Goal: Task Accomplishment & Management: Manage account settings

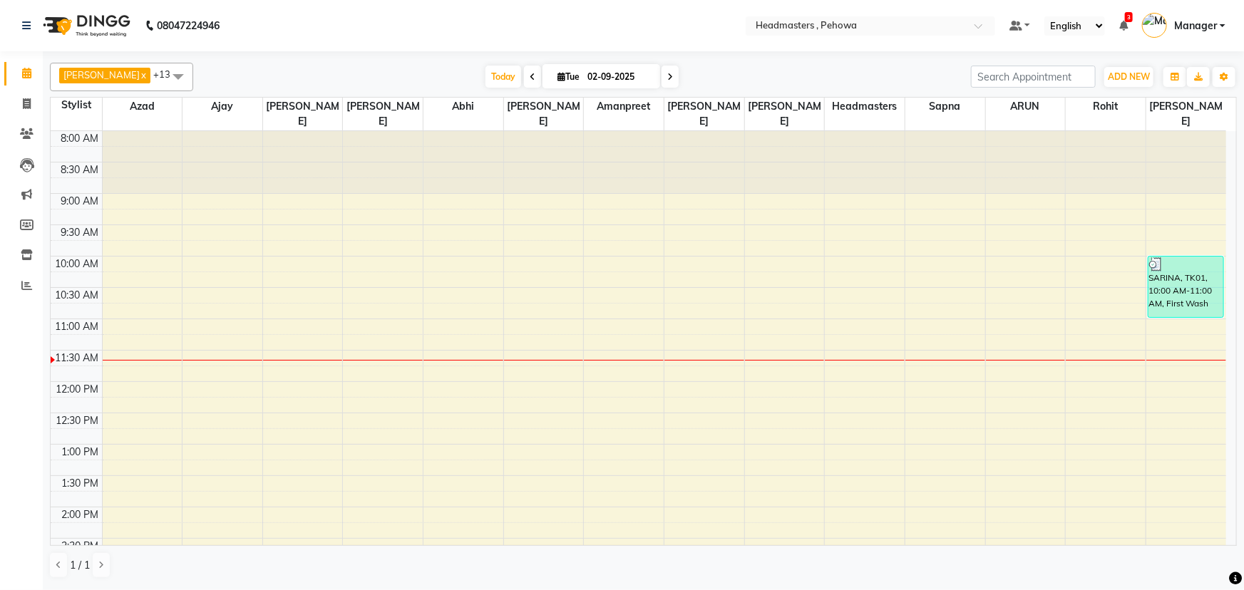
click at [530, 78] on icon at bounding box center [533, 77] width 6 height 9
type input "[DATE]"
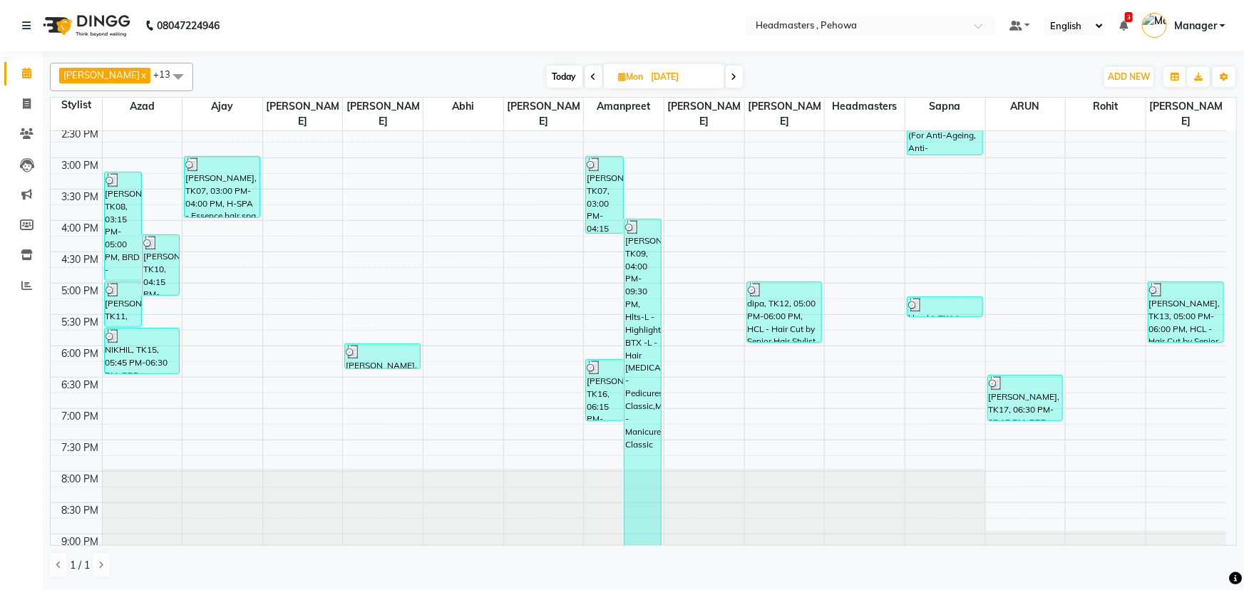
scroll to position [444, 0]
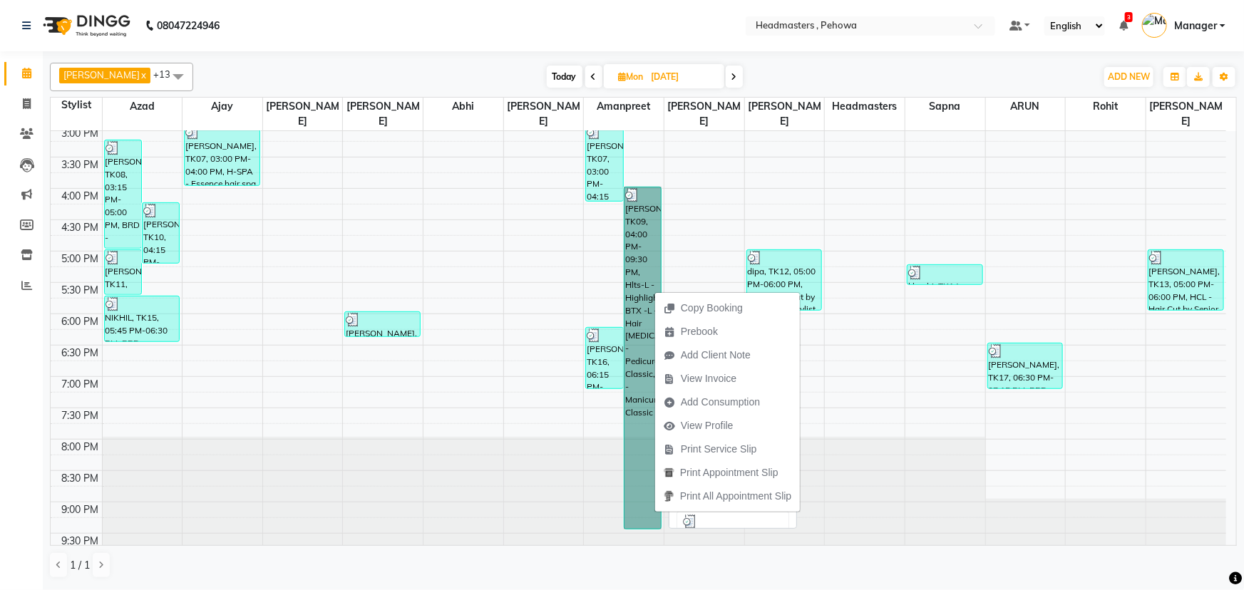
click at [649, 272] on link "[PERSON_NAME], TK09, 04:00 PM-09:30 PM, Hlts-L - Highlights,HR-BTX -L - Hair [M…" at bounding box center [643, 358] width 38 height 343
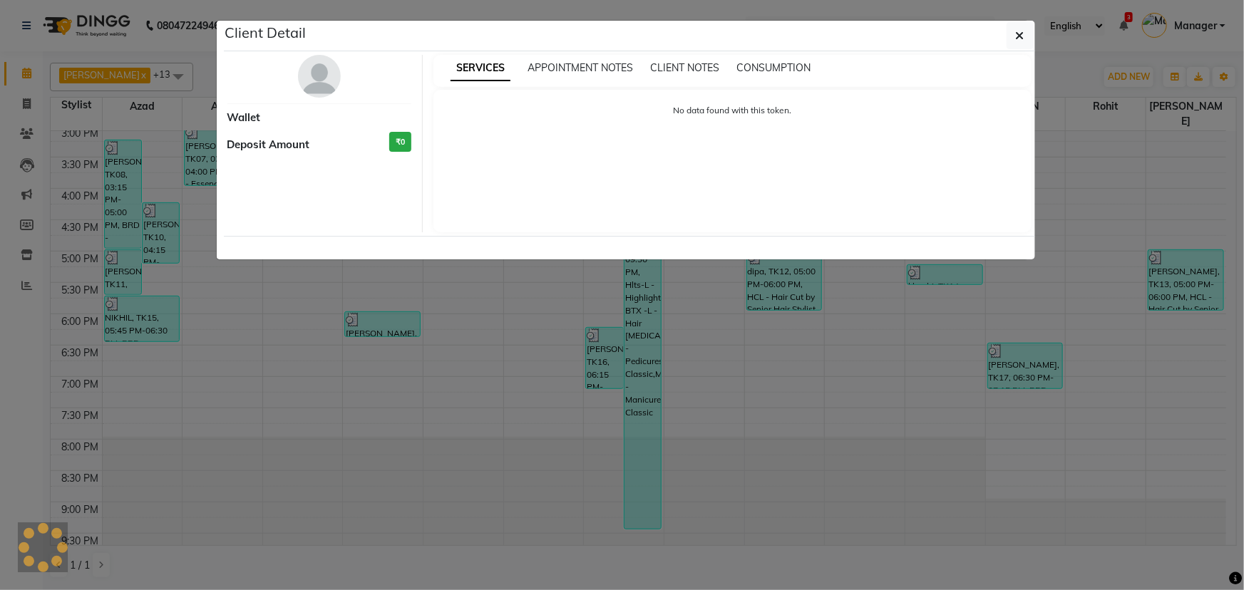
select select "3"
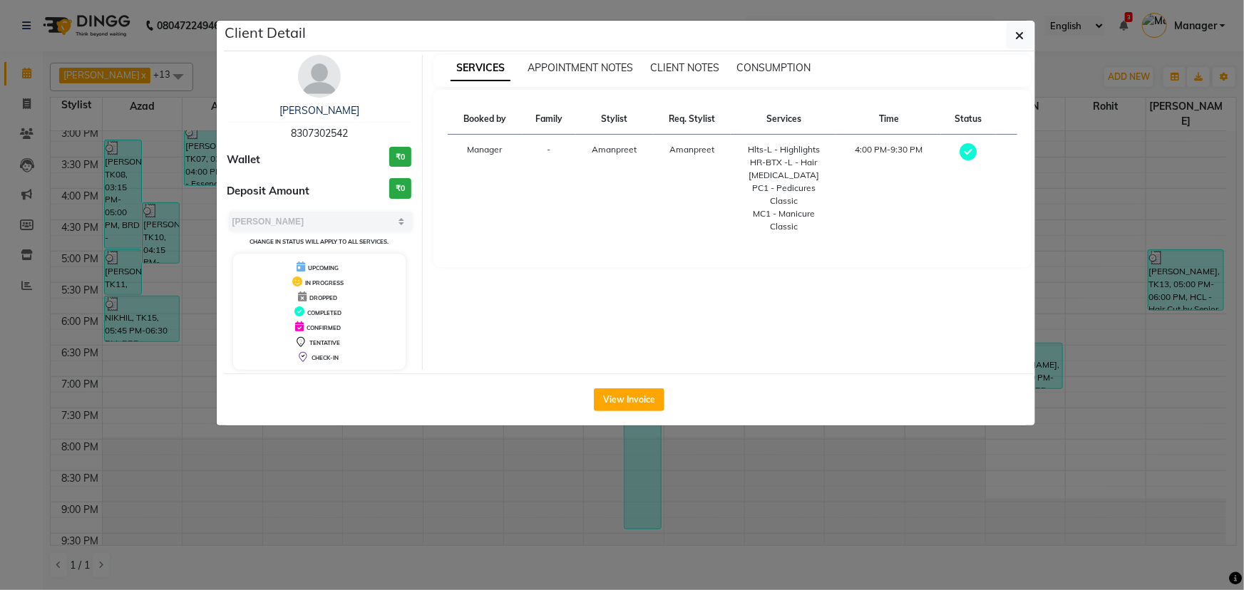
click at [345, 130] on span "8307302542" at bounding box center [319, 133] width 57 height 13
copy span "8307302542"
click at [1027, 37] on button "button" at bounding box center [1020, 35] width 27 height 27
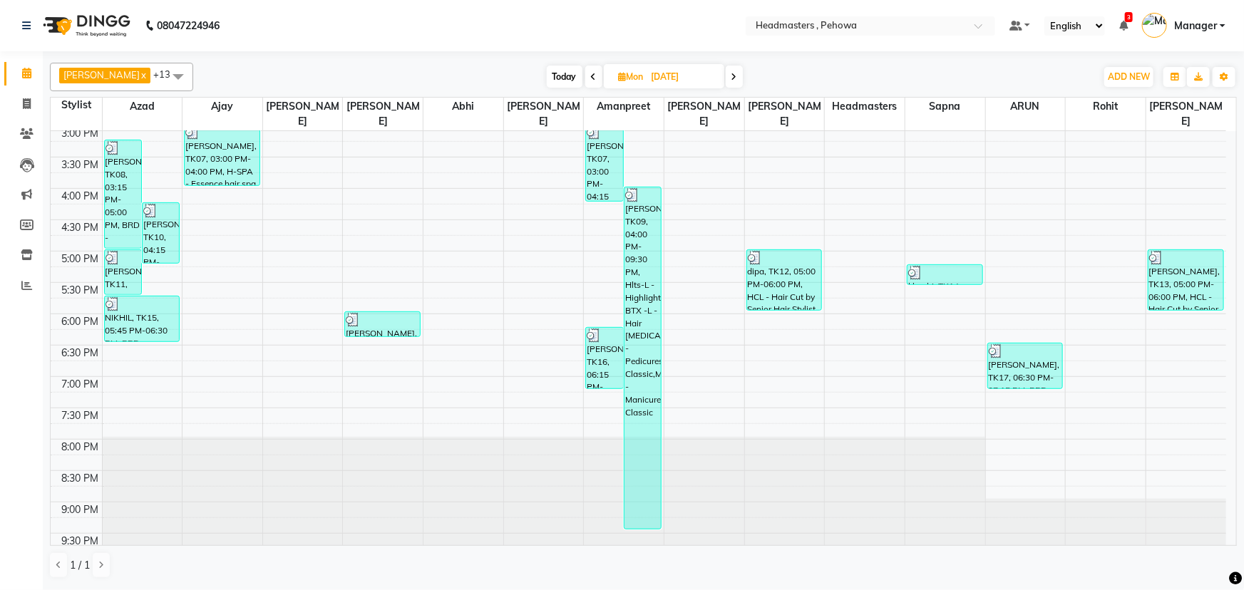
click at [731, 73] on icon at bounding box center [734, 77] width 6 height 9
type input "02-09-2025"
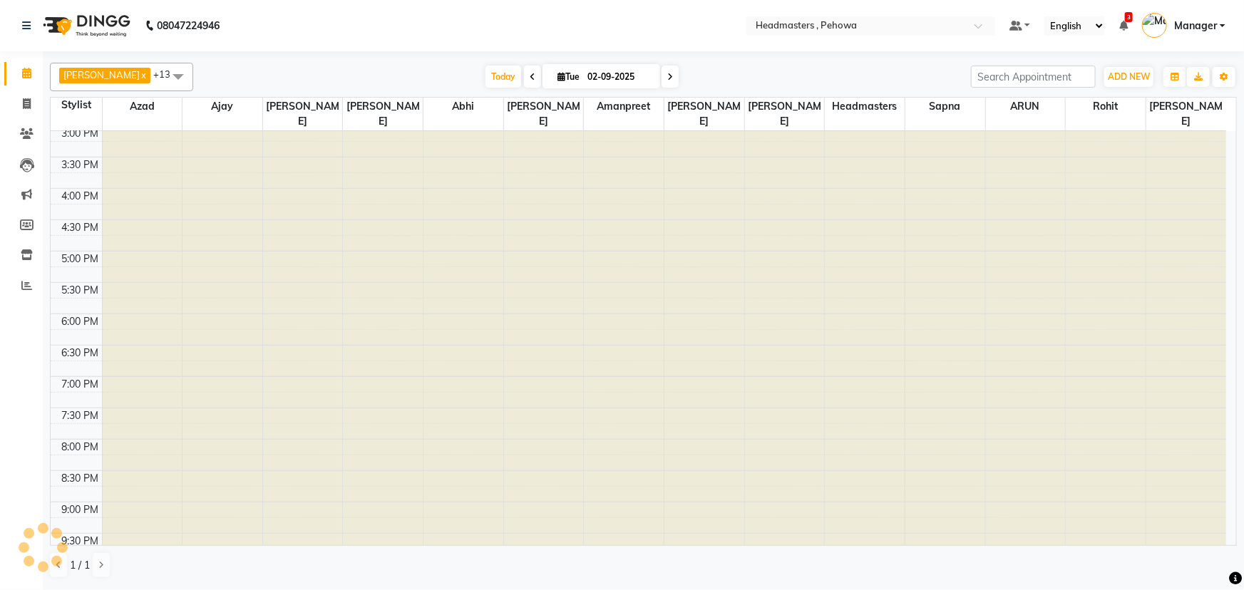
scroll to position [0, 0]
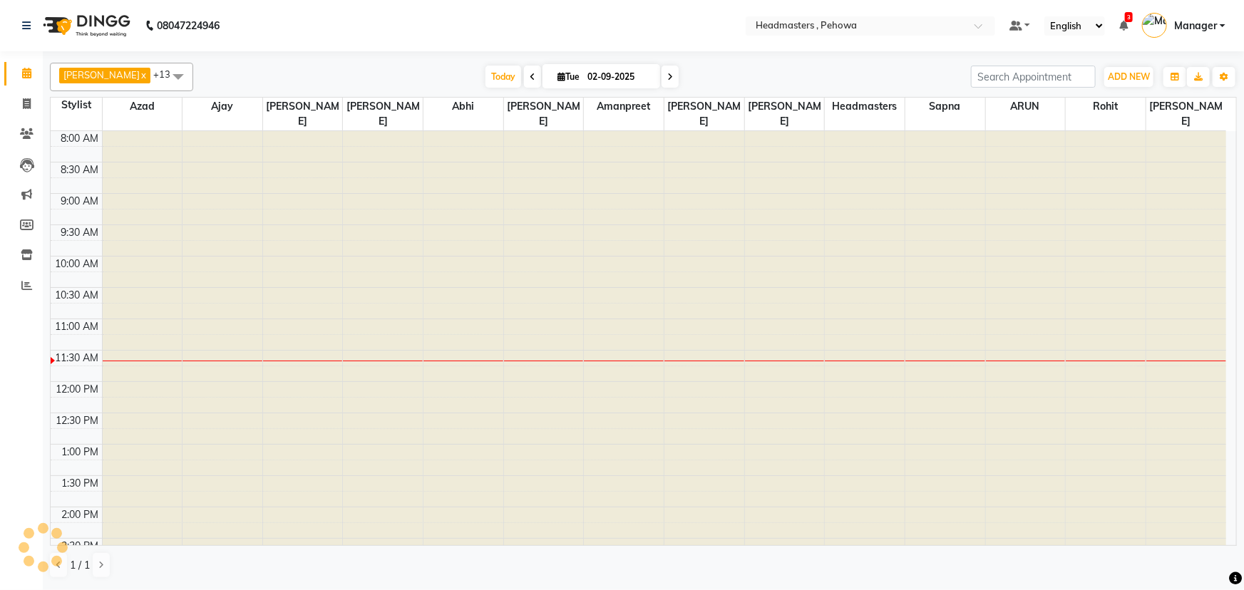
click at [644, 131] on div at bounding box center [624, 131] width 80 height 0
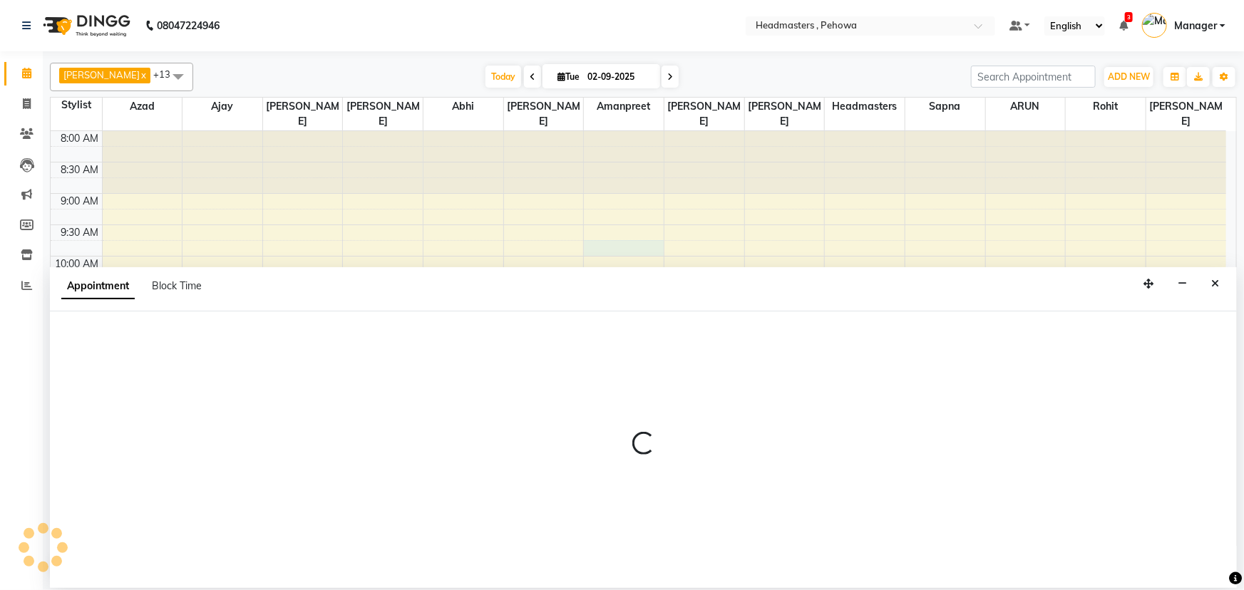
scroll to position [187, 0]
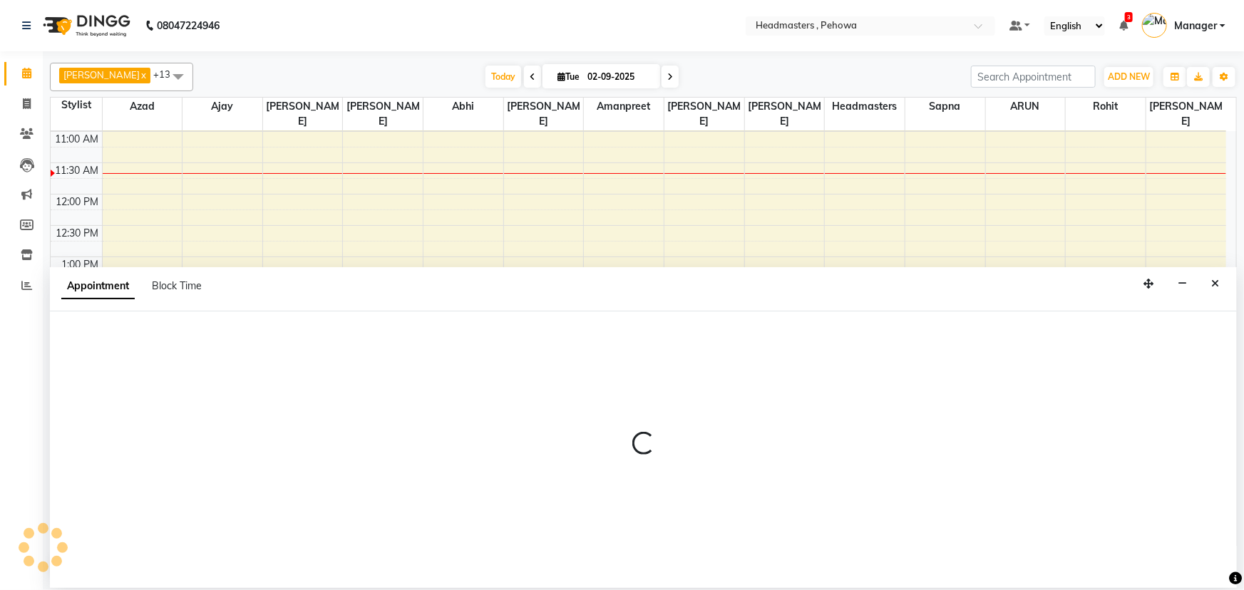
select select "69396"
select select "585"
select select "tentative"
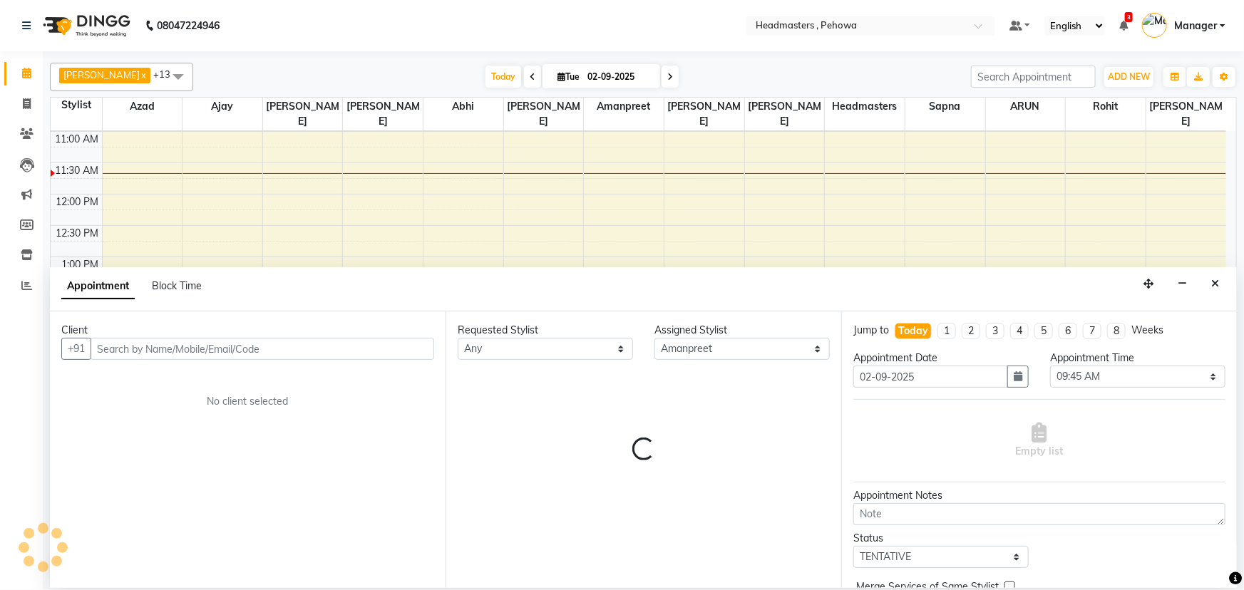
click at [238, 346] on input "text" at bounding box center [263, 349] width 344 height 22
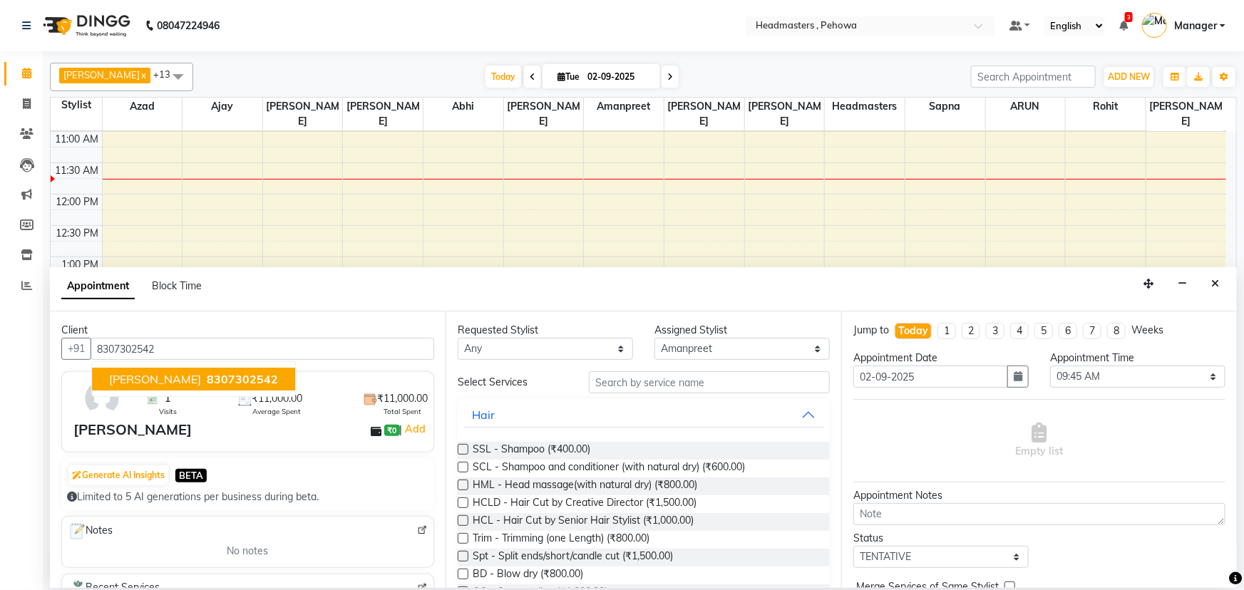
type input "8307302542"
click at [570, 351] on select "Any [PERSON_NAME] [PERSON_NAME] [PERSON_NAME] [PERSON_NAME] Headmasters [PERSON…" at bounding box center [545, 349] width 175 height 22
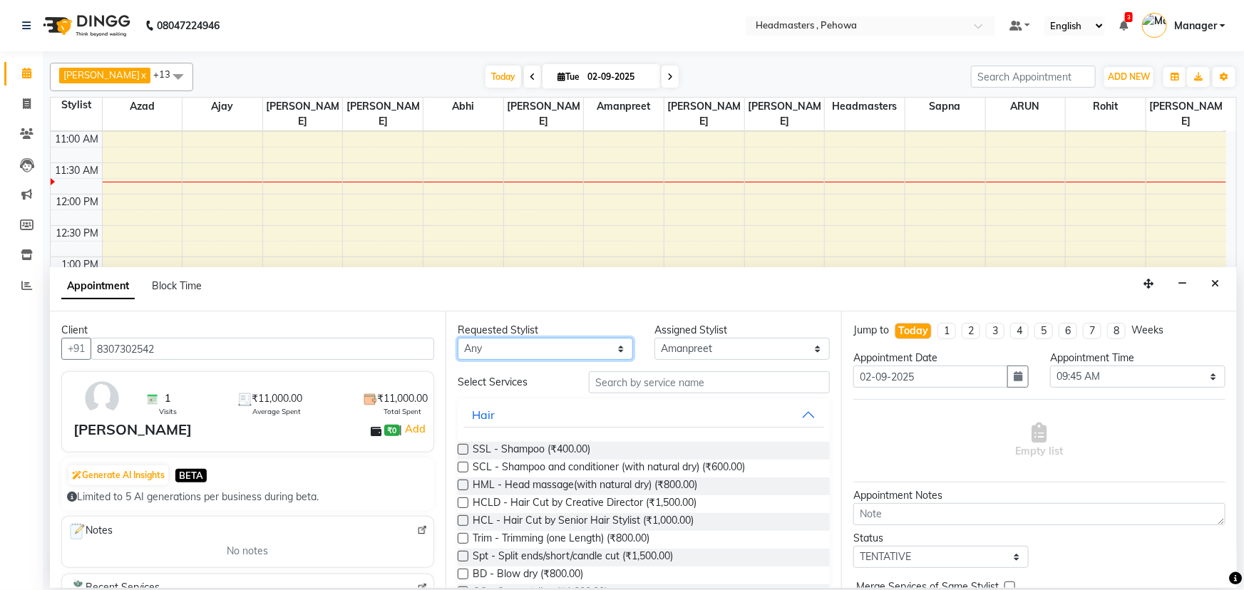
select select "69396"
click at [458, 338] on select "Any [PERSON_NAME] [PERSON_NAME] [PERSON_NAME] [PERSON_NAME] Headmasters [PERSON…" at bounding box center [545, 349] width 175 height 22
click at [676, 378] on input "text" at bounding box center [709, 382] width 241 height 22
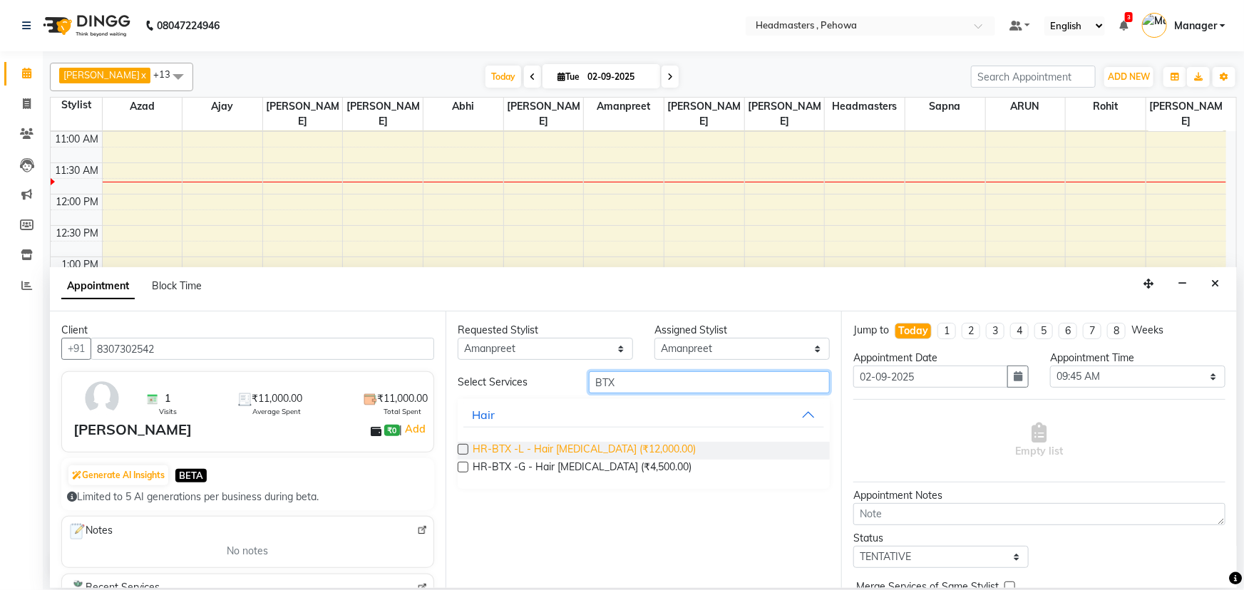
type input "BTX"
click at [604, 442] on span "HR-BTX -L - Hair [MEDICAL_DATA] (₹12,000.00)" at bounding box center [584, 451] width 223 height 18
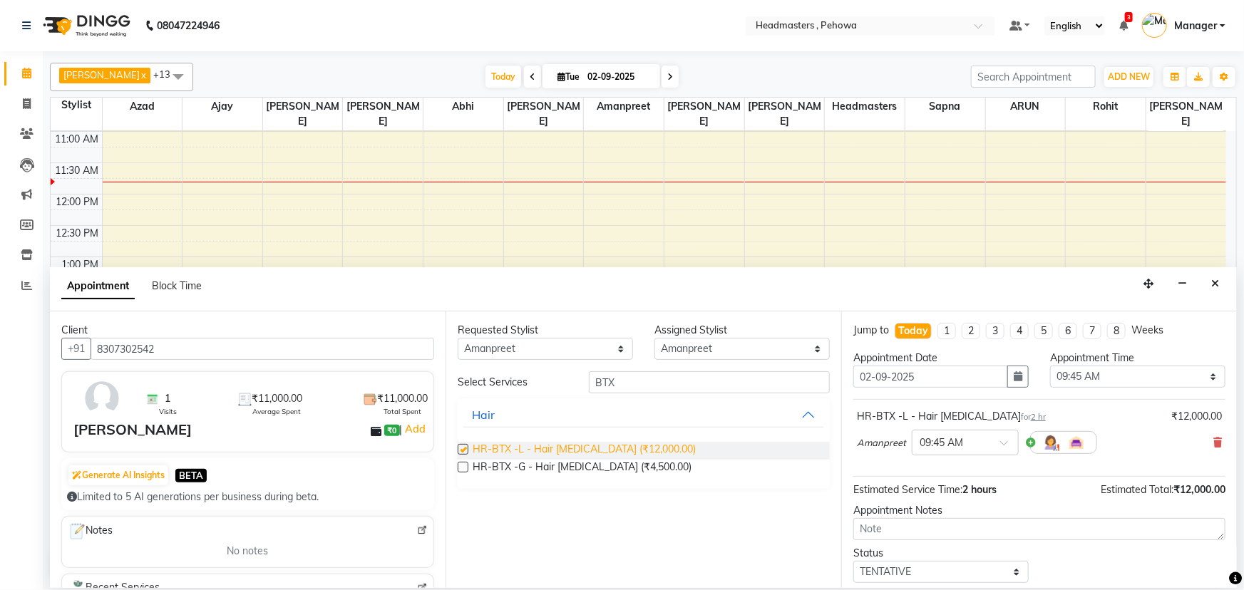
checkbox input "false"
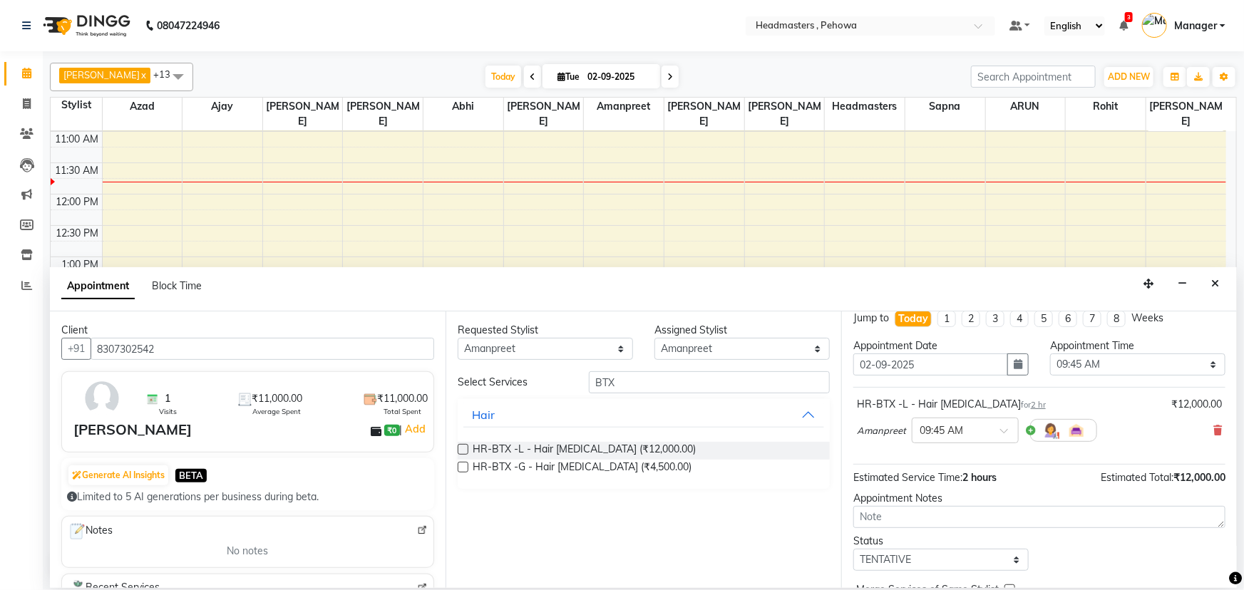
scroll to position [0, 0]
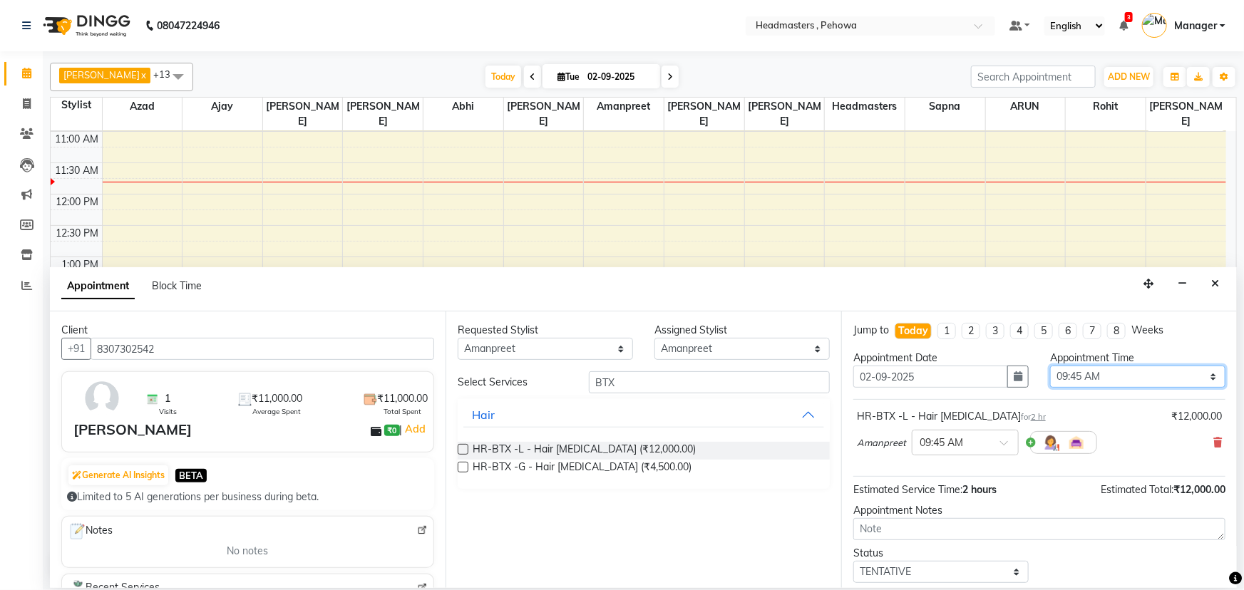
click at [1144, 376] on select "Select 09:00 AM 09:15 AM 09:30 AM 09:45 AM 10:00 AM 10:15 AM 10:30 AM 10:45 AM …" at bounding box center [1137, 377] width 175 height 22
select select "705"
click at [1050, 366] on select "Select 09:00 AM 09:15 AM 09:30 AM 09:45 AM 10:00 AM 10:15 AM 10:30 AM 10:45 AM …" at bounding box center [1137, 377] width 175 height 22
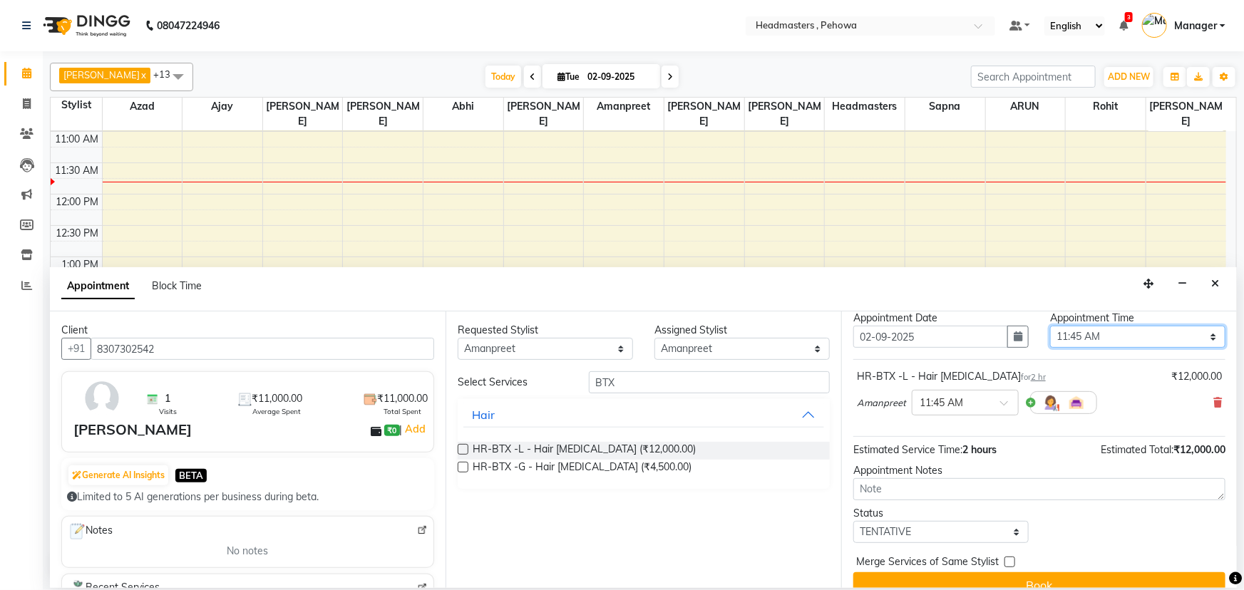
scroll to position [61, 0]
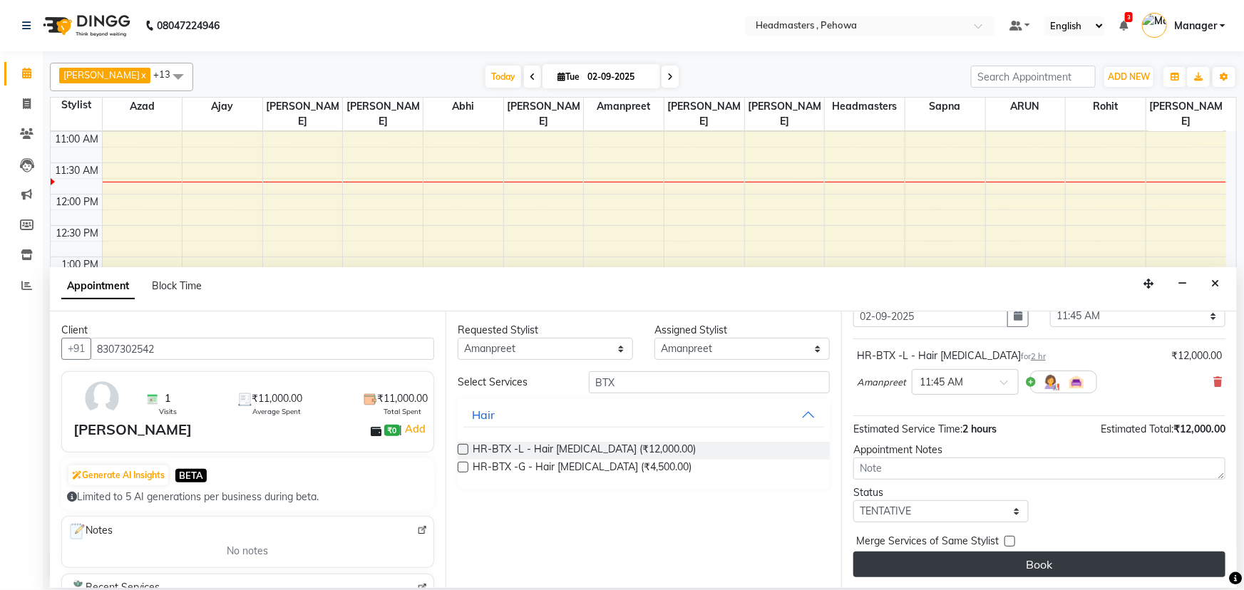
click at [1010, 557] on button "Book" at bounding box center [1039, 565] width 372 height 26
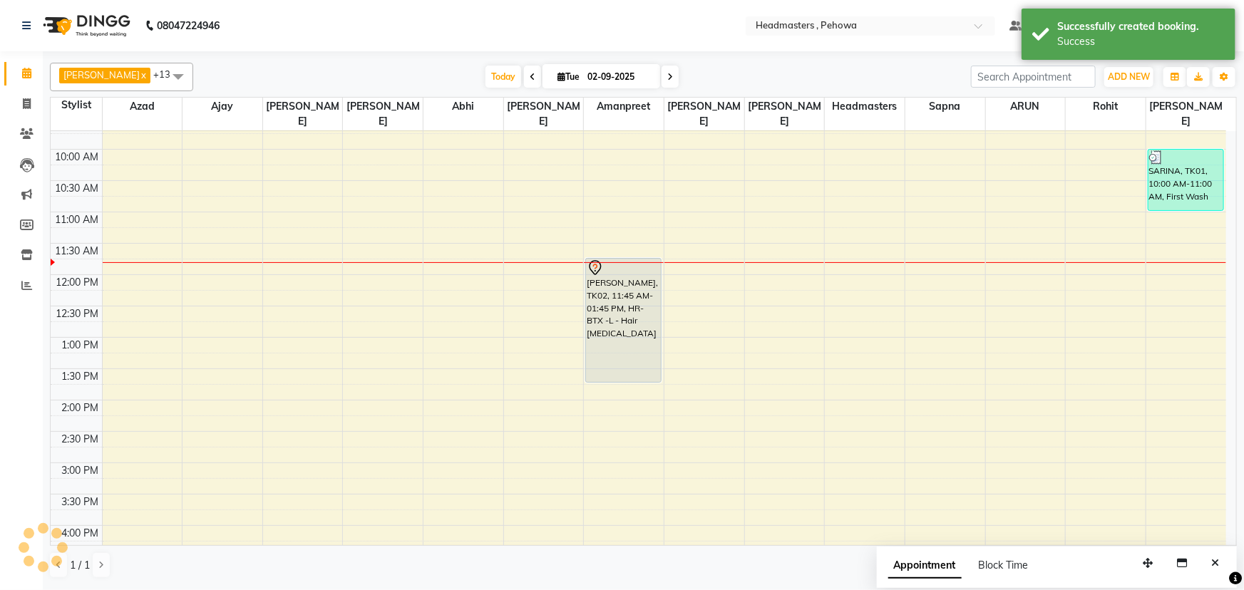
scroll to position [0, 0]
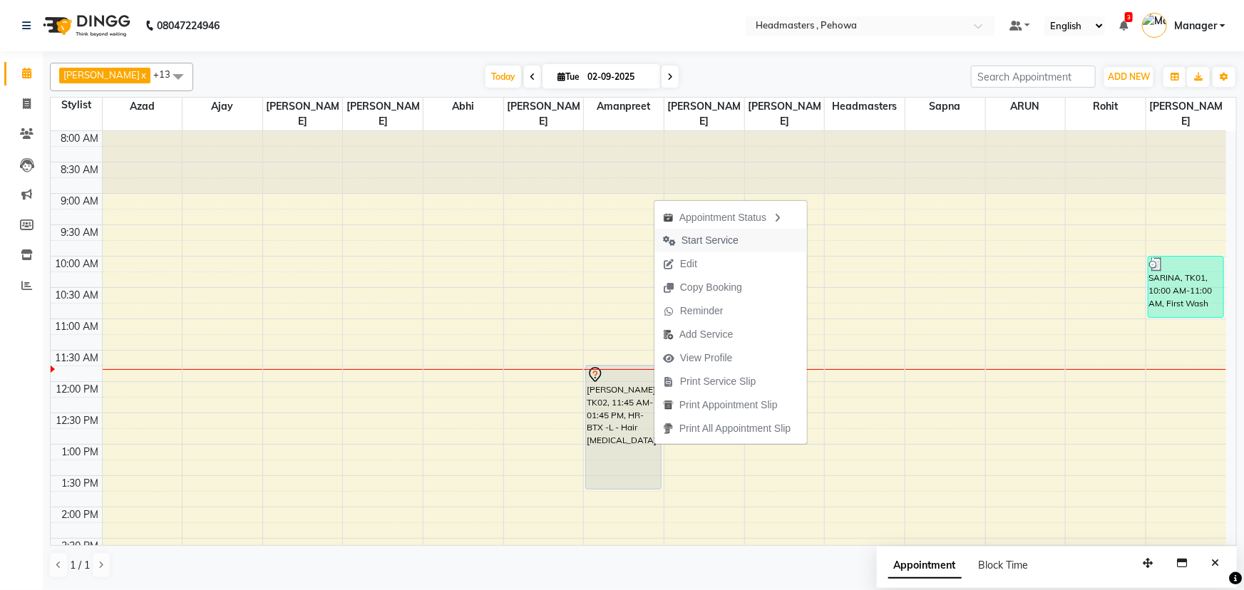
click at [752, 240] on button "Start Service" at bounding box center [730, 241] width 153 height 24
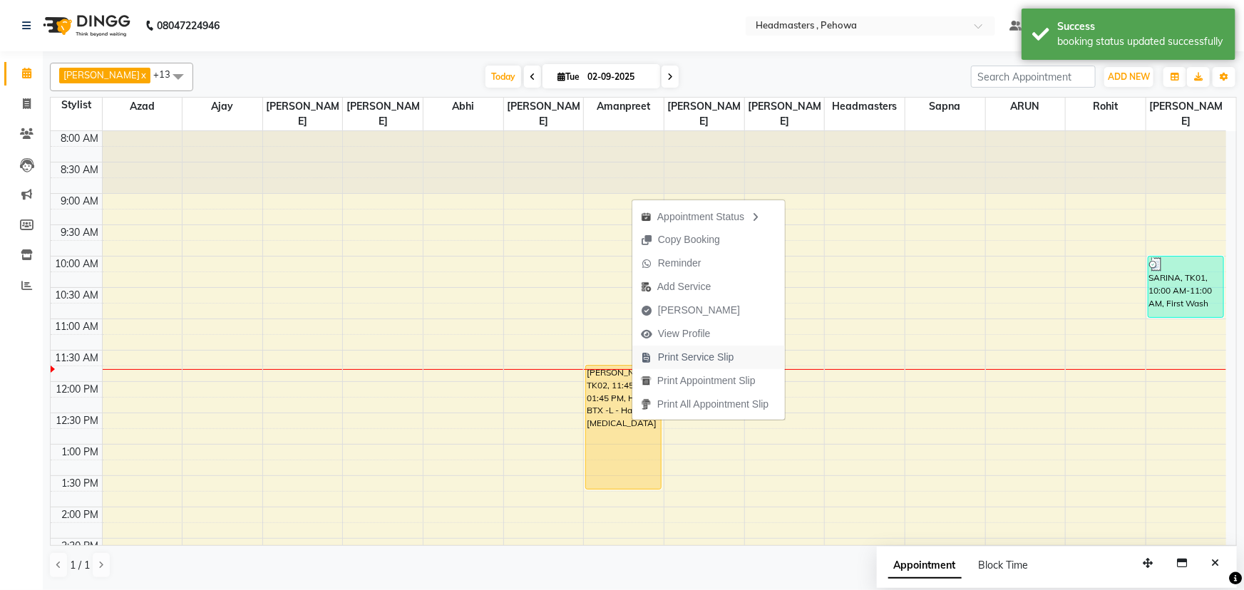
click at [727, 353] on span "Print Service Slip" at bounding box center [696, 357] width 76 height 15
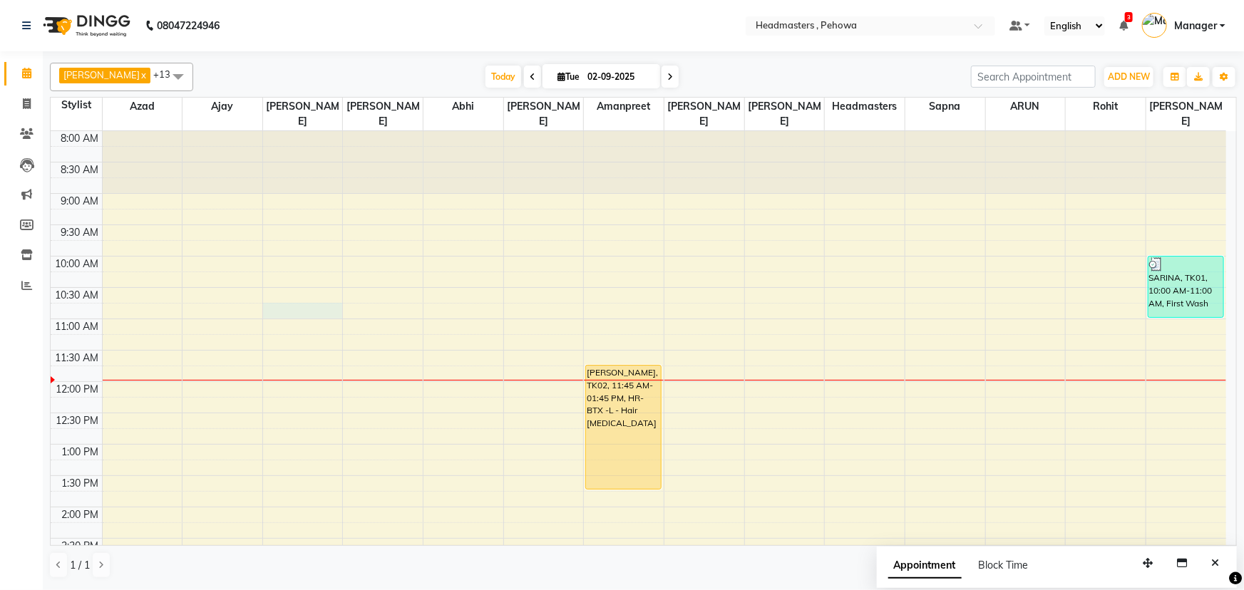
click at [294, 299] on div "8:00 AM 8:30 AM 9:00 AM 9:30 AM 10:00 AM 10:30 AM 11:00 AM 11:30 AM 12:00 PM 12…" at bounding box center [638, 570] width 1175 height 878
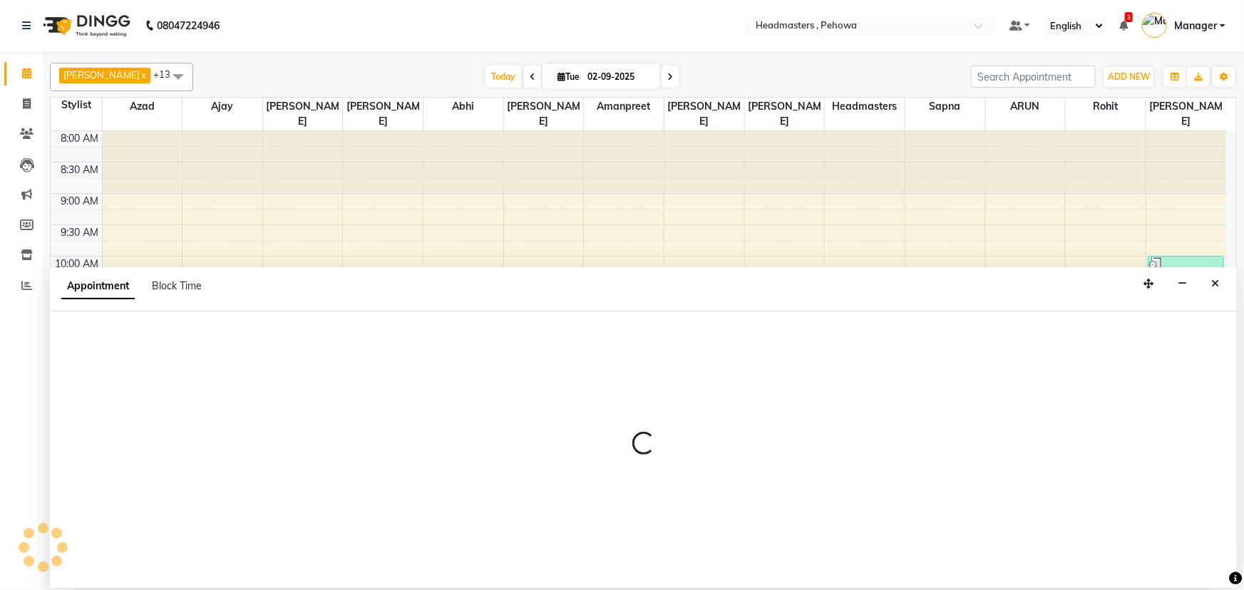
select select "68775"
select select "tentative"
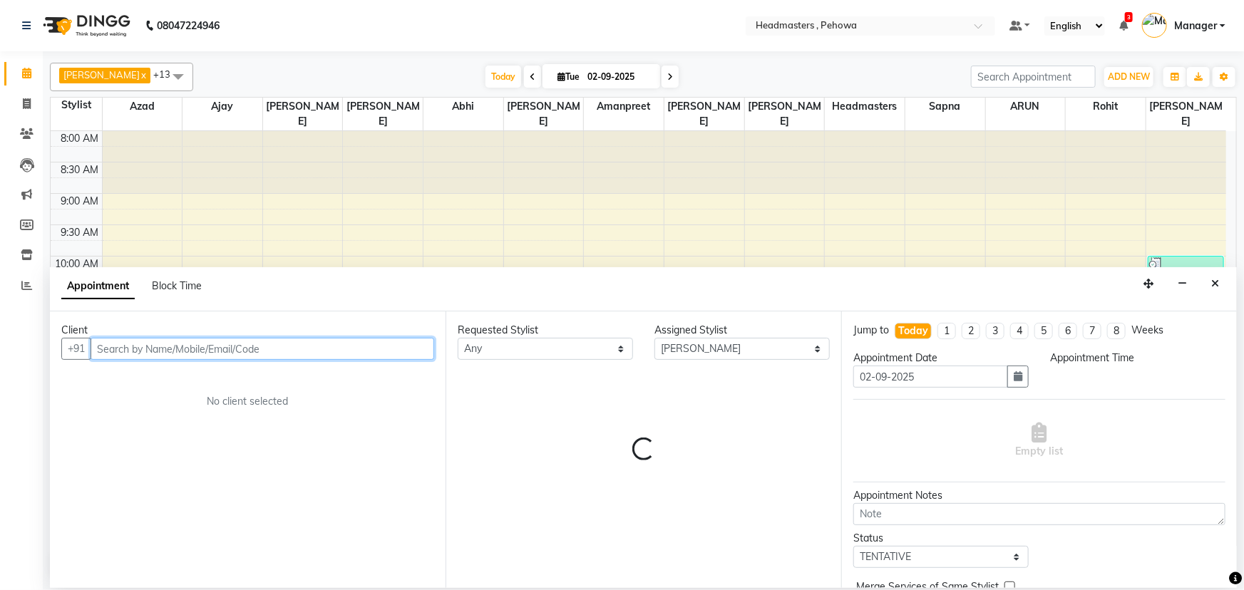
select select "645"
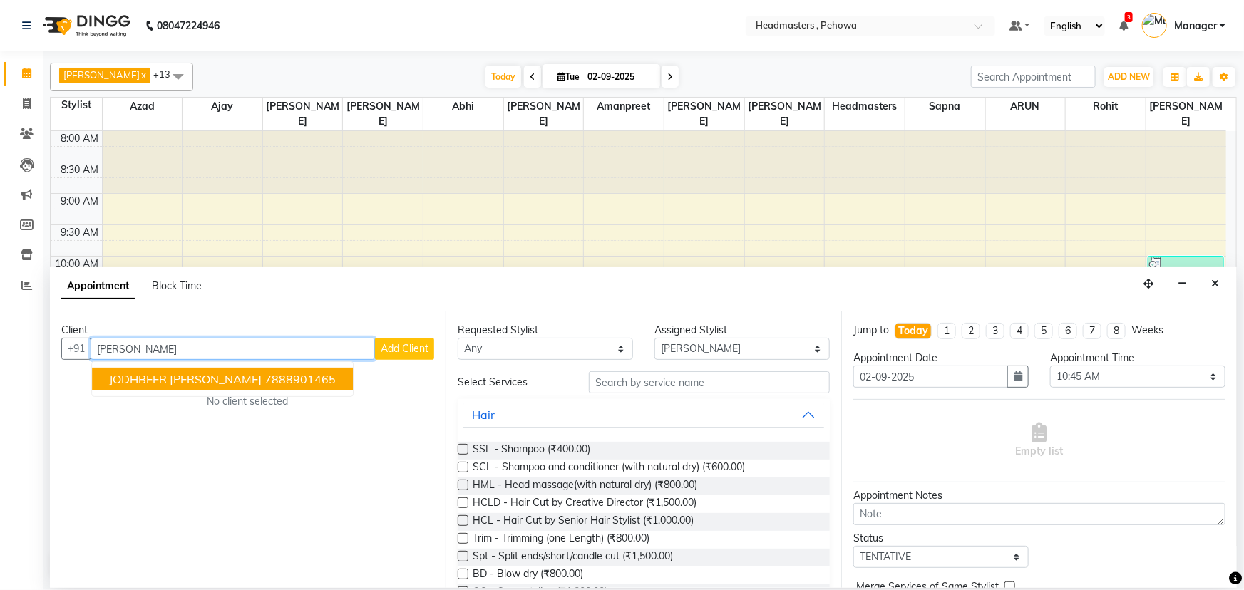
click at [274, 383] on ngb-highlight "7888901465" at bounding box center [299, 379] width 71 height 14
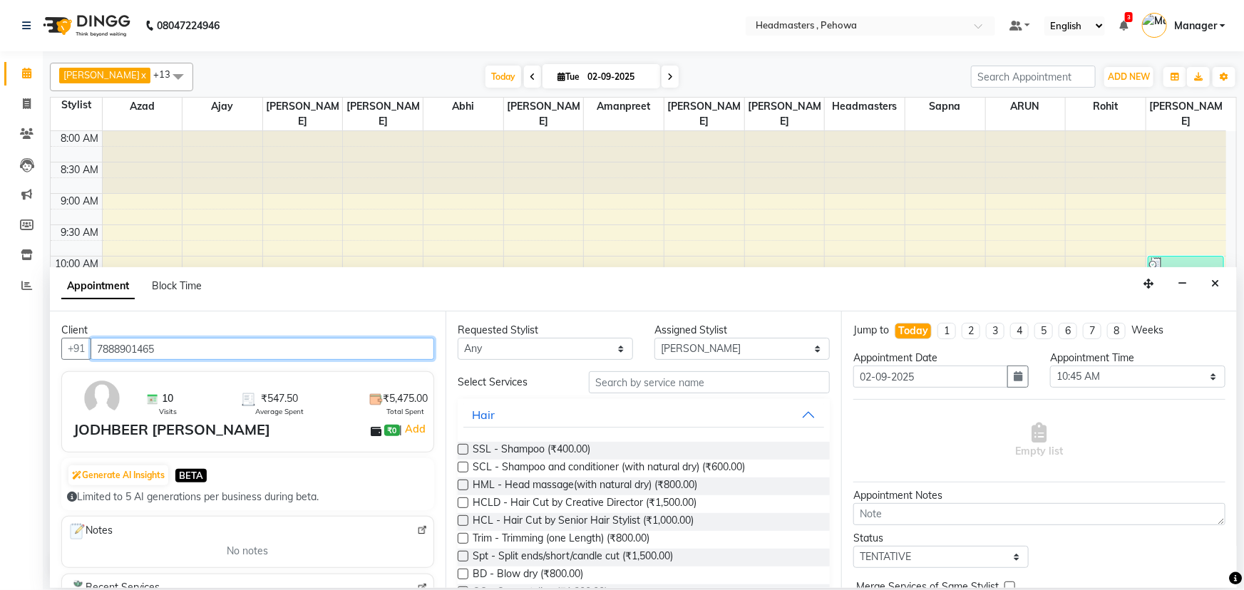
type input "7888901465"
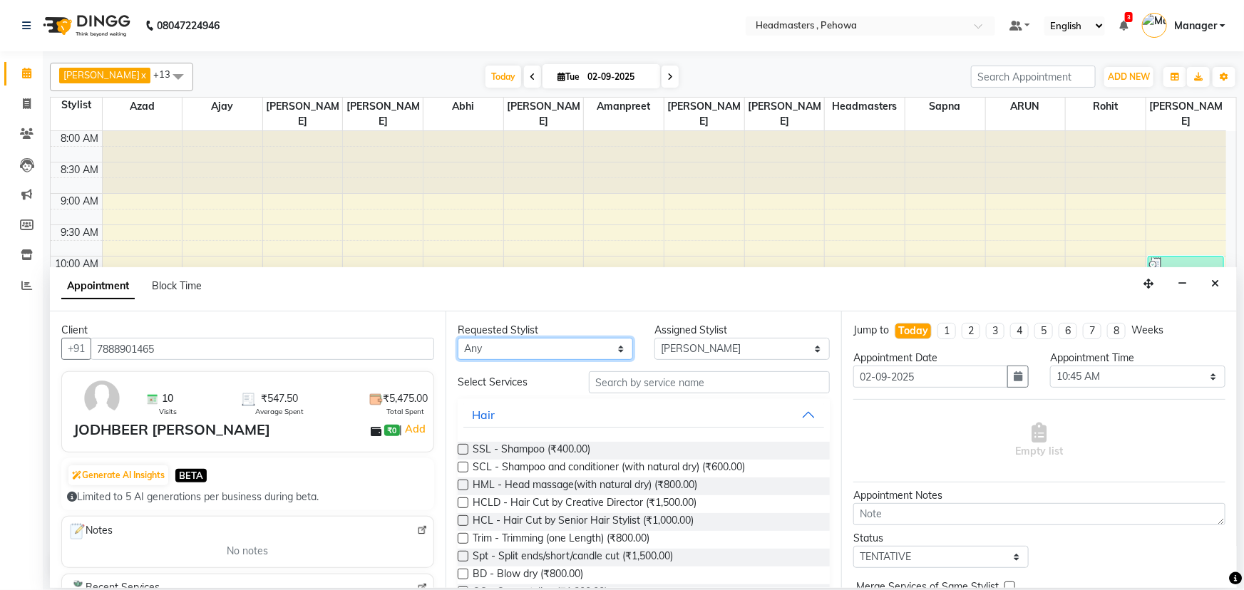
click at [557, 350] on select "Any [PERSON_NAME] [PERSON_NAME] [PERSON_NAME] [PERSON_NAME] Headmasters [PERSON…" at bounding box center [545, 349] width 175 height 22
select select "68772"
click at [458, 338] on select "Any [PERSON_NAME] [PERSON_NAME] [PERSON_NAME] [PERSON_NAME] Headmasters [PERSON…" at bounding box center [545, 349] width 175 height 22
select select "68772"
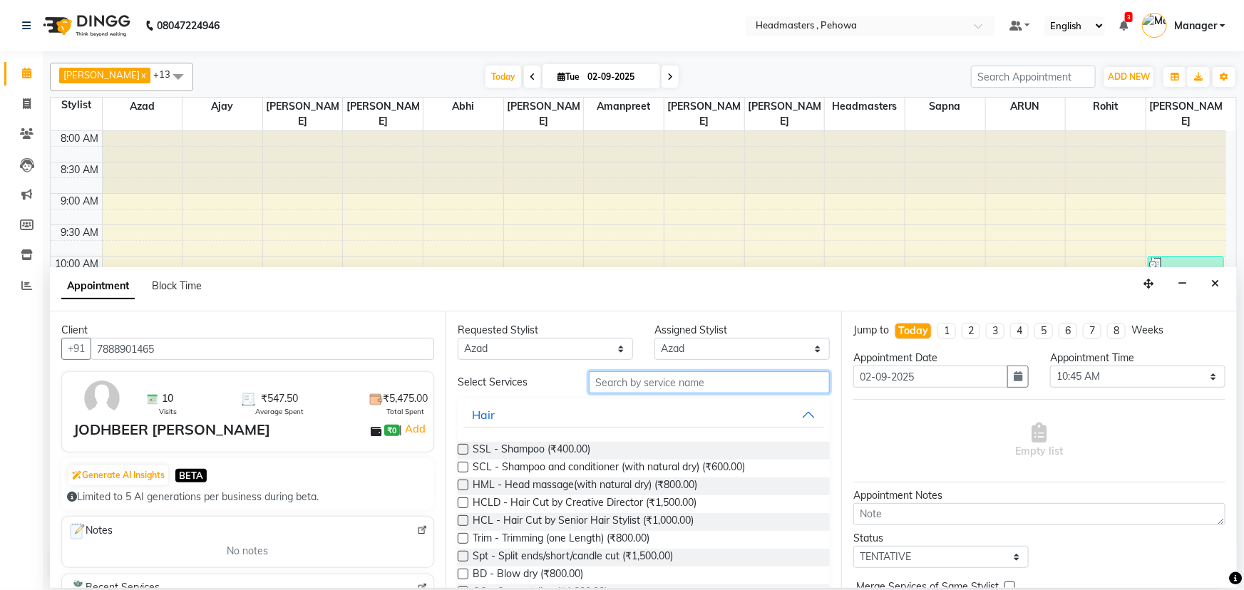
click at [655, 388] on input "text" at bounding box center [709, 382] width 241 height 22
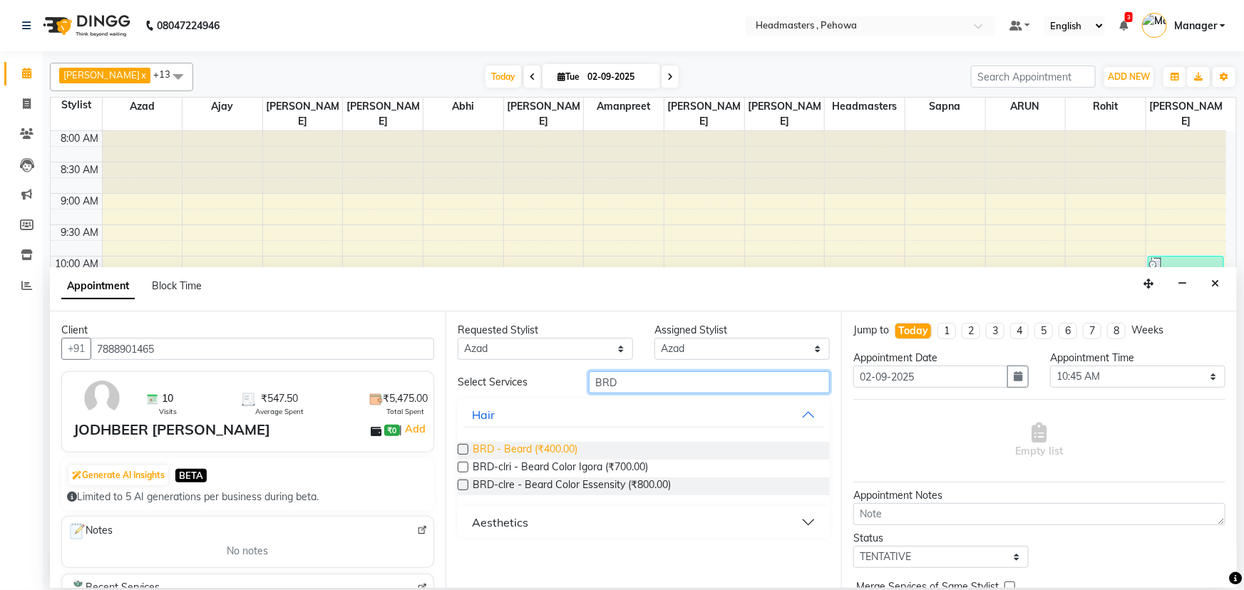
type input "BRD"
click at [558, 446] on span "BRD - Beard (₹400.00)" at bounding box center [525, 451] width 105 height 18
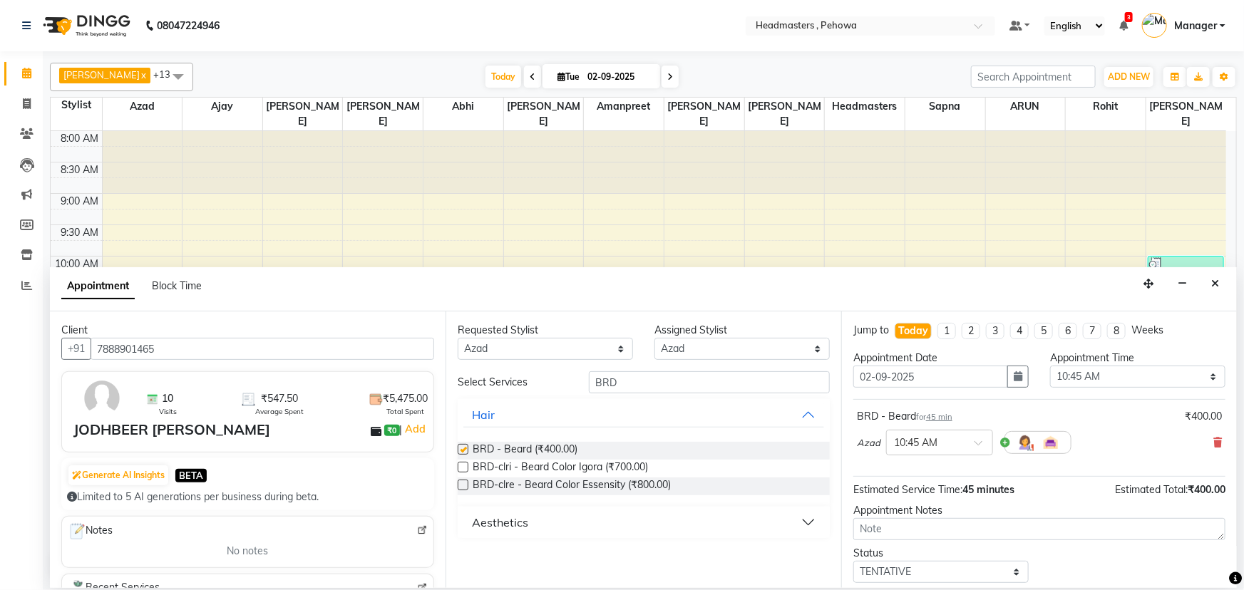
checkbox input "false"
click at [1141, 379] on select "Select 09:00 AM 09:15 AM 09:30 AM 09:45 AM 10:00 AM 10:15 AM 10:30 AM 10:45 AM …" at bounding box center [1137, 377] width 175 height 22
select select "720"
click at [1050, 366] on select "Select 09:00 AM 09:15 AM 09:30 AM 09:45 AM 10:00 AM 10:15 AM 10:30 AM 10:45 AM …" at bounding box center [1137, 377] width 175 height 22
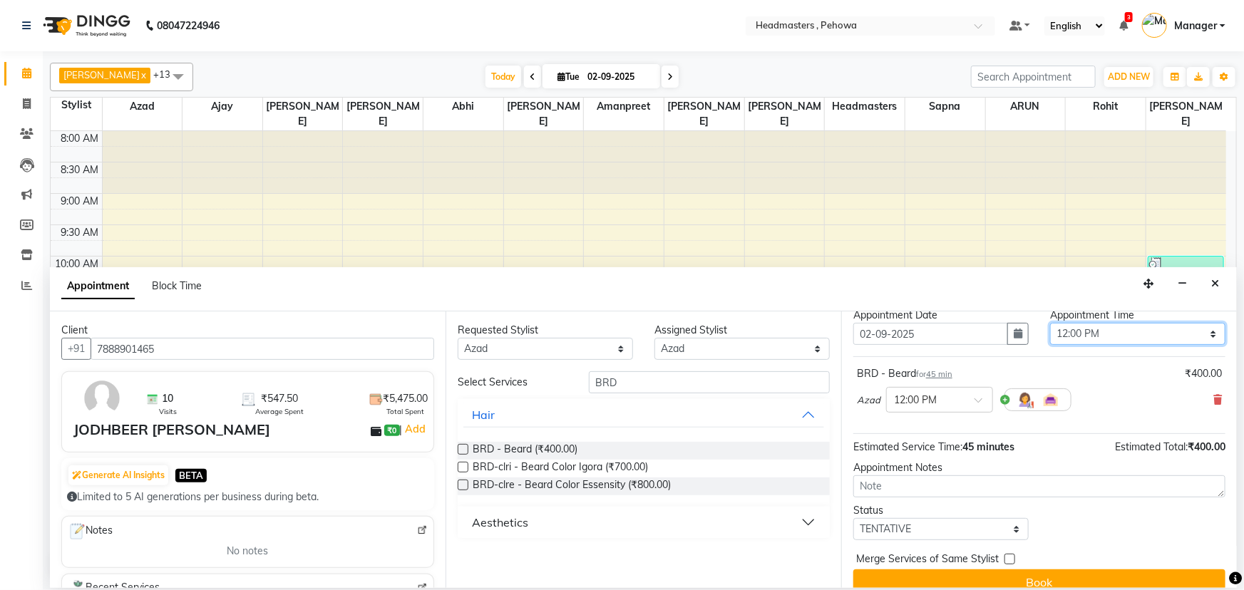
scroll to position [61, 0]
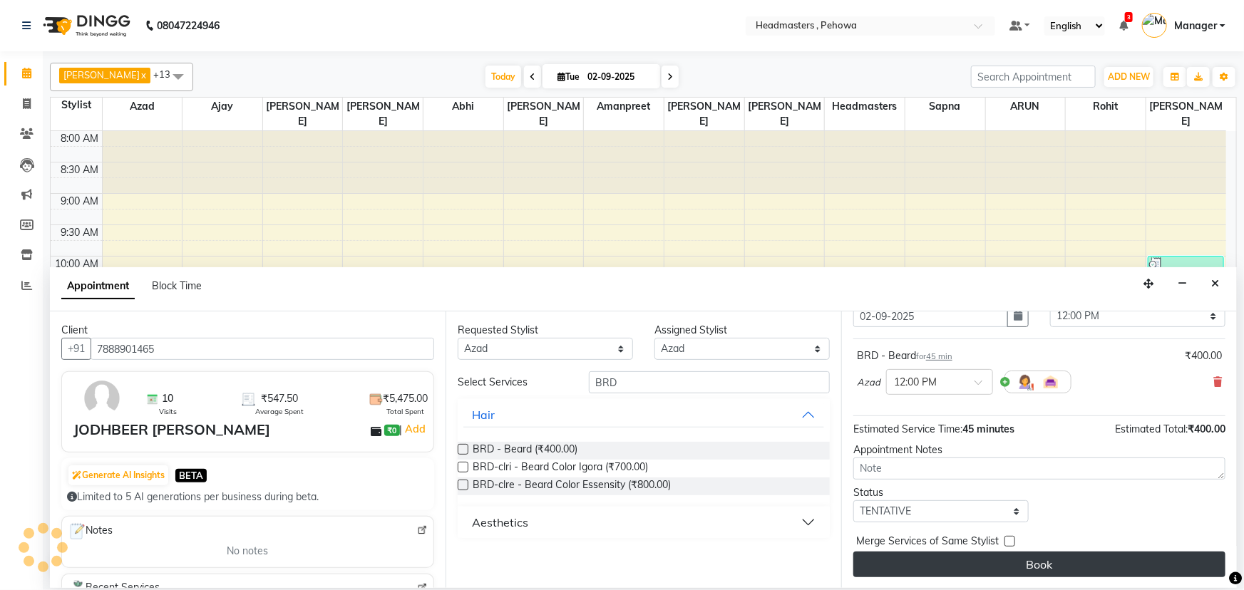
click at [1125, 553] on button "Book" at bounding box center [1039, 565] width 372 height 26
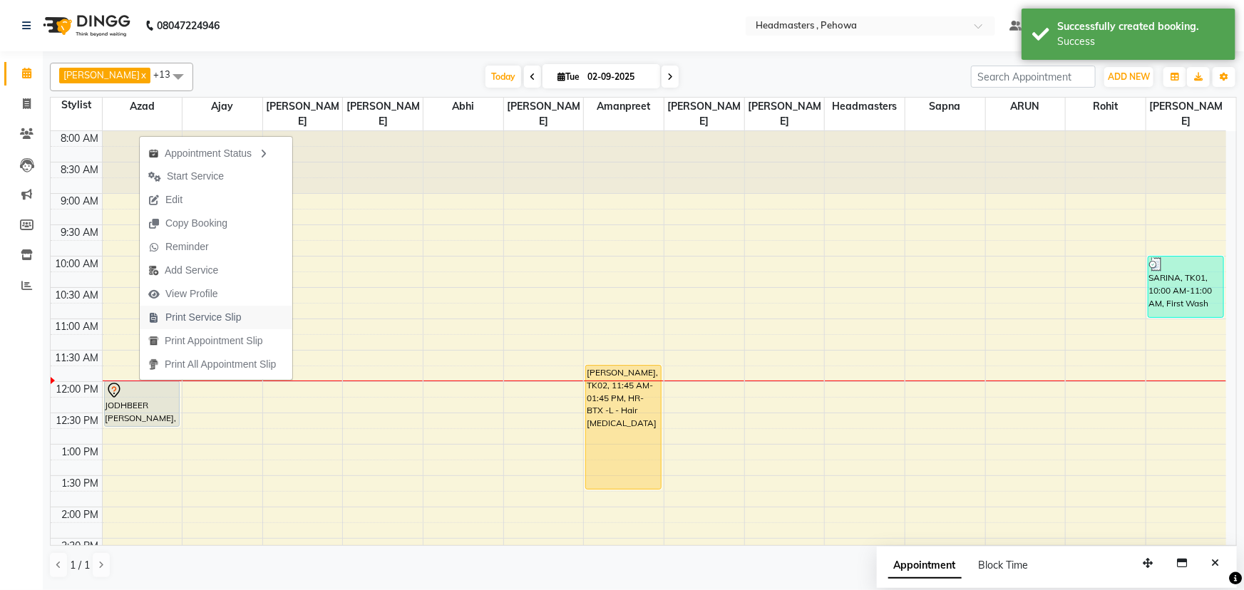
click at [224, 316] on span "Print Service Slip" at bounding box center [203, 317] width 76 height 15
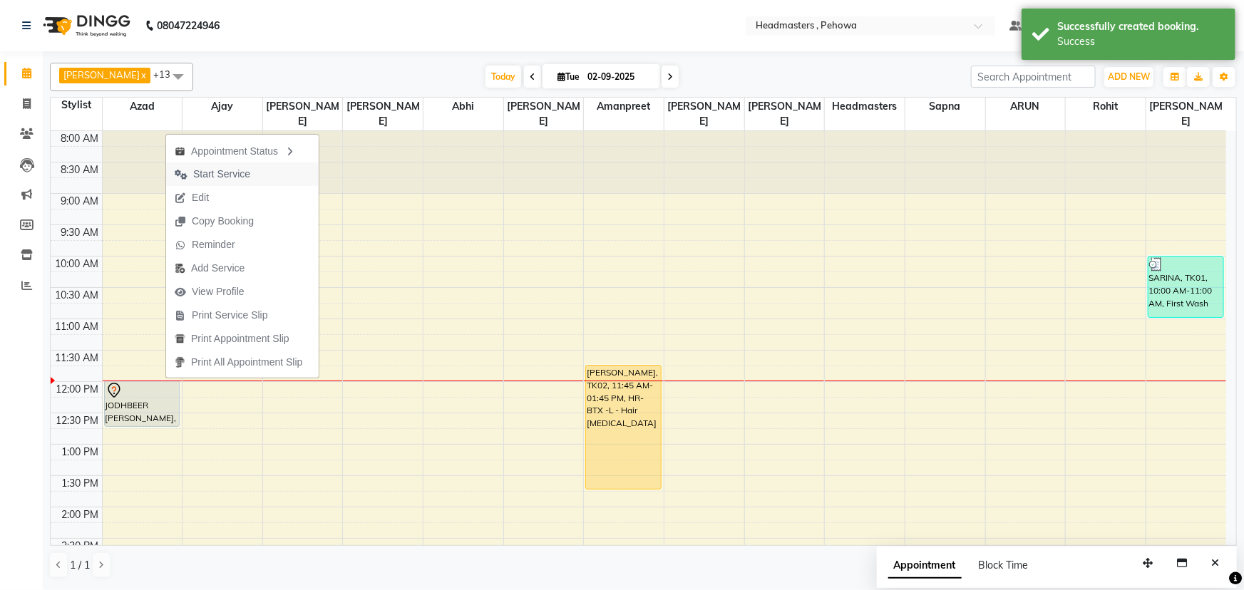
click at [260, 179] on button "Start Service" at bounding box center [242, 175] width 153 height 24
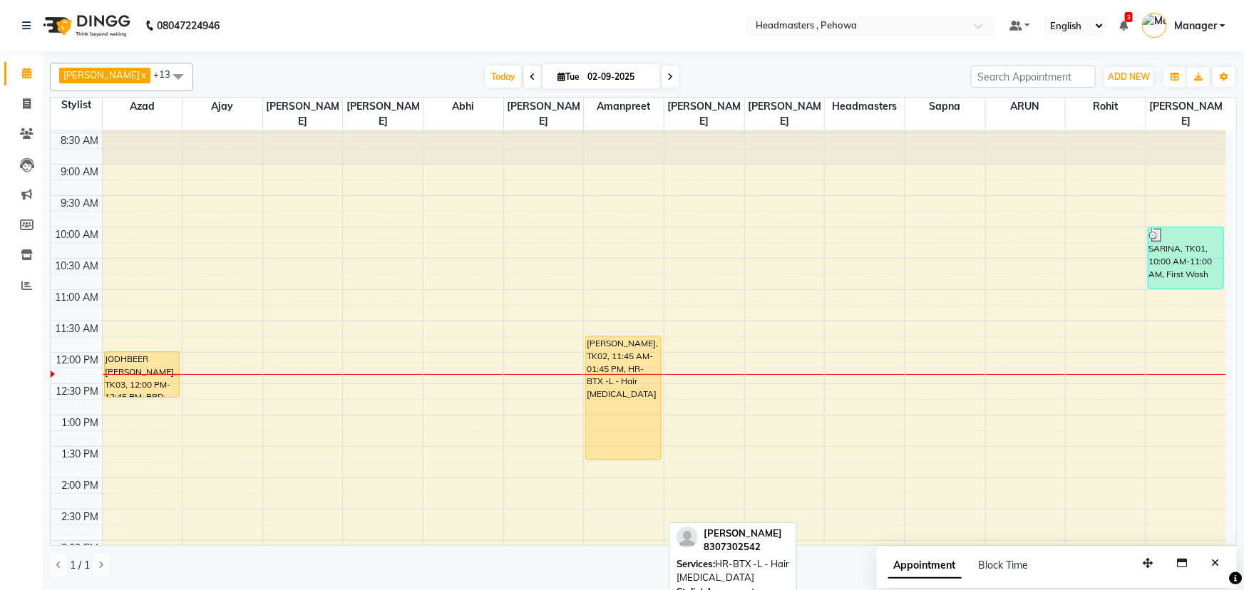
scroll to position [0, 0]
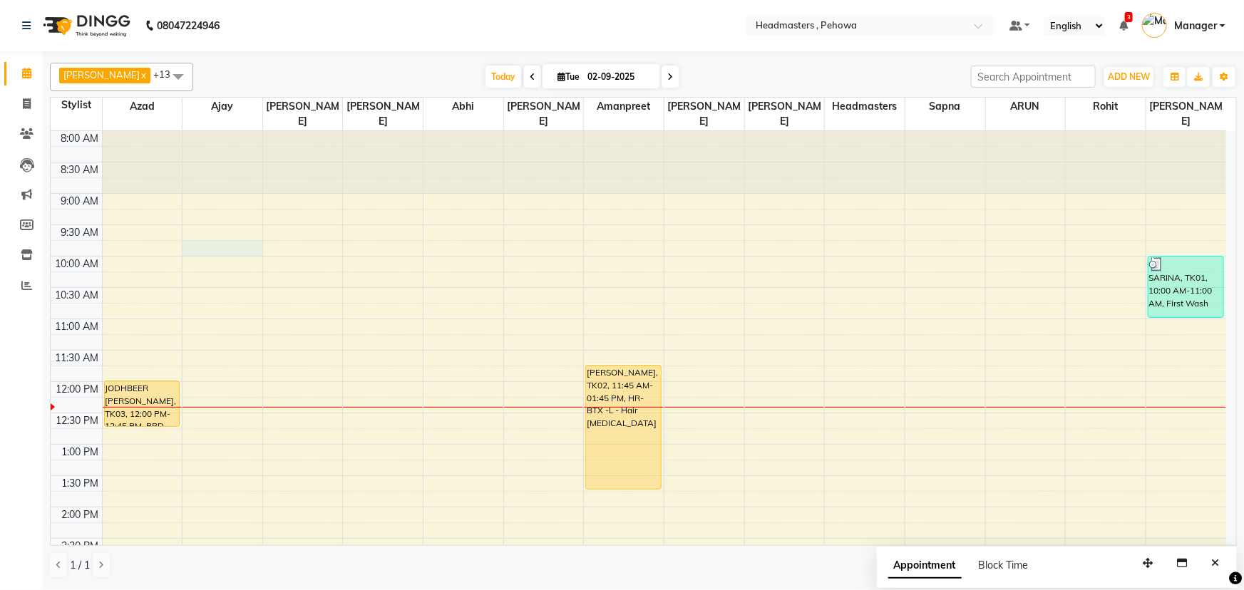
drag, startPoint x: 210, startPoint y: 229, endPoint x: 233, endPoint y: 228, distance: 22.8
click at [212, 229] on div "8:00 AM 8:30 AM 9:00 AM 9:30 AM 10:00 AM 10:30 AM 11:00 AM 11:30 AM 12:00 PM 12…" at bounding box center [638, 570] width 1175 height 878
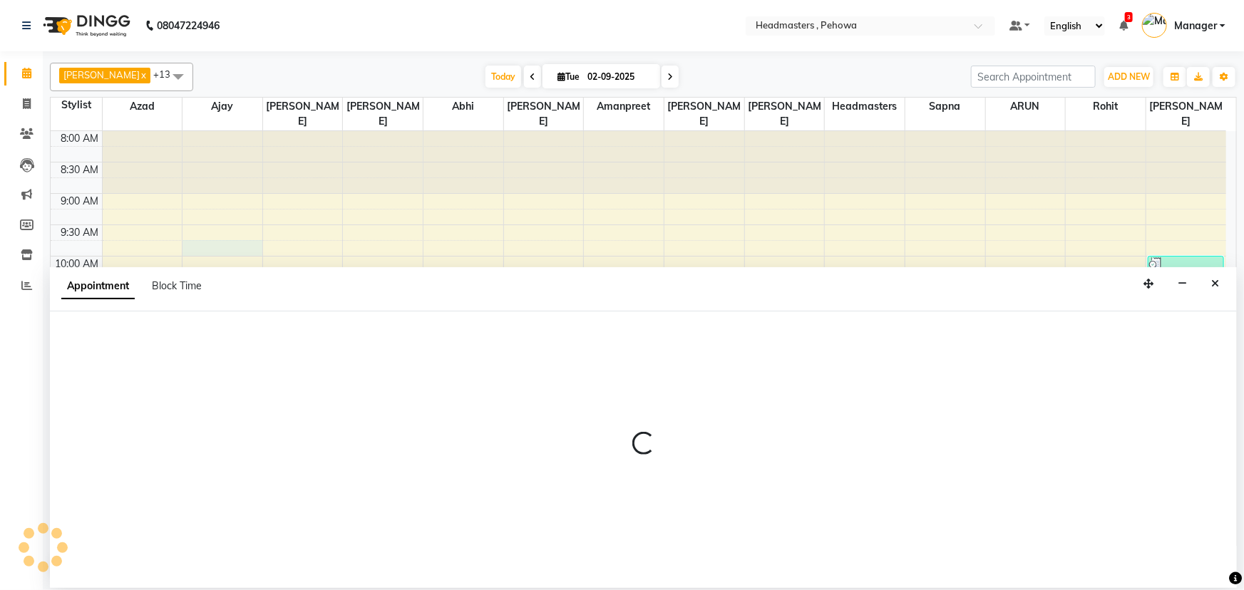
select select "68773"
select select "585"
select select "tentative"
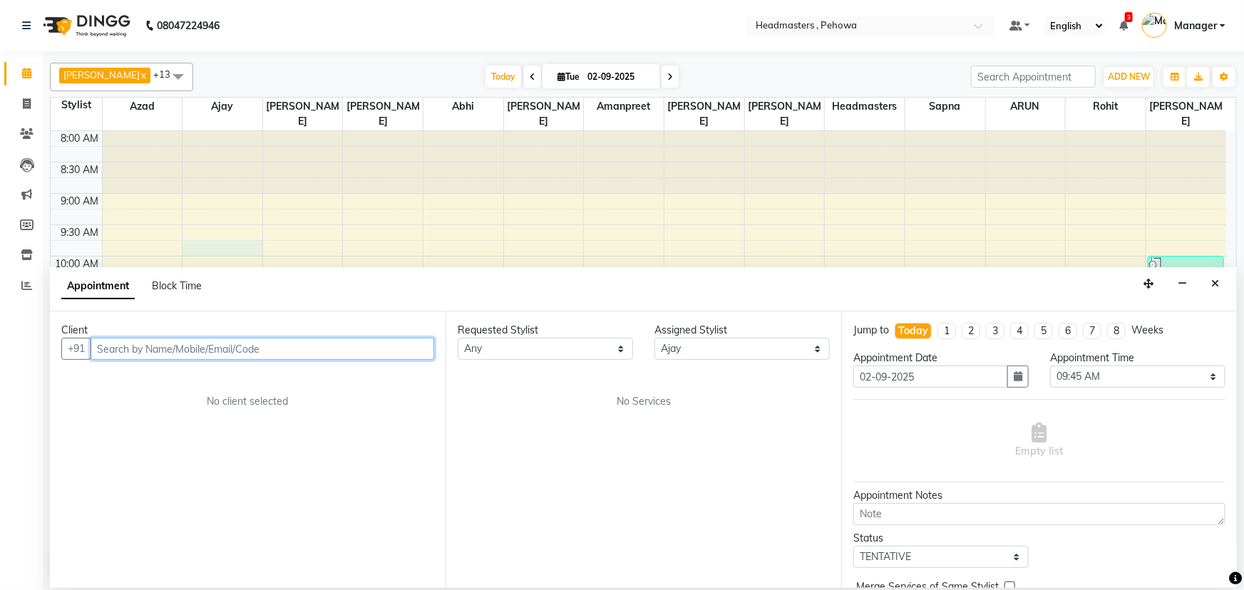
click at [267, 353] on input "text" at bounding box center [263, 349] width 344 height 22
click at [262, 355] on input "7087631933" at bounding box center [233, 349] width 284 height 22
click at [173, 342] on input "7087631933" at bounding box center [233, 349] width 284 height 22
type input "7087631933"
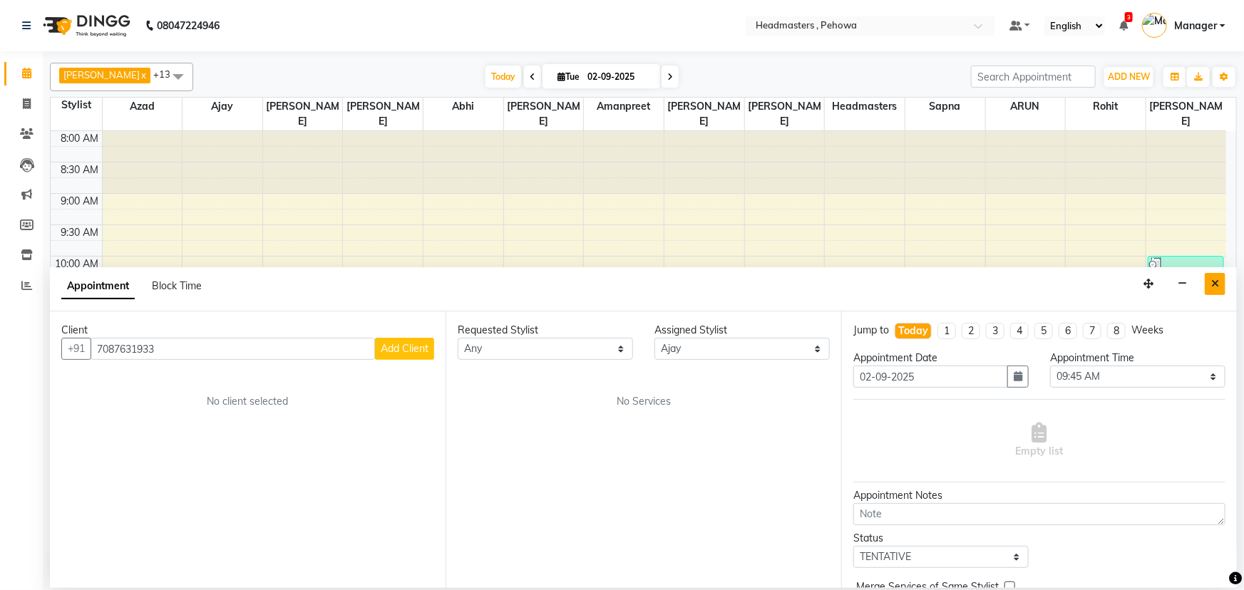
click at [1213, 276] on button "Close" at bounding box center [1215, 284] width 21 height 22
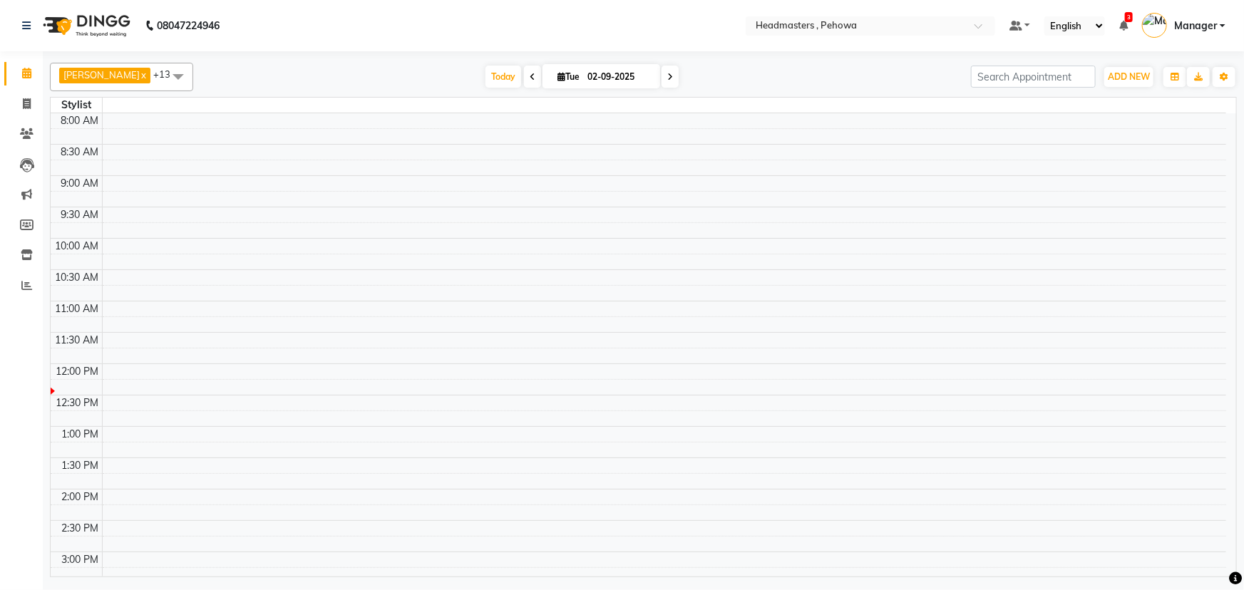
select select "en"
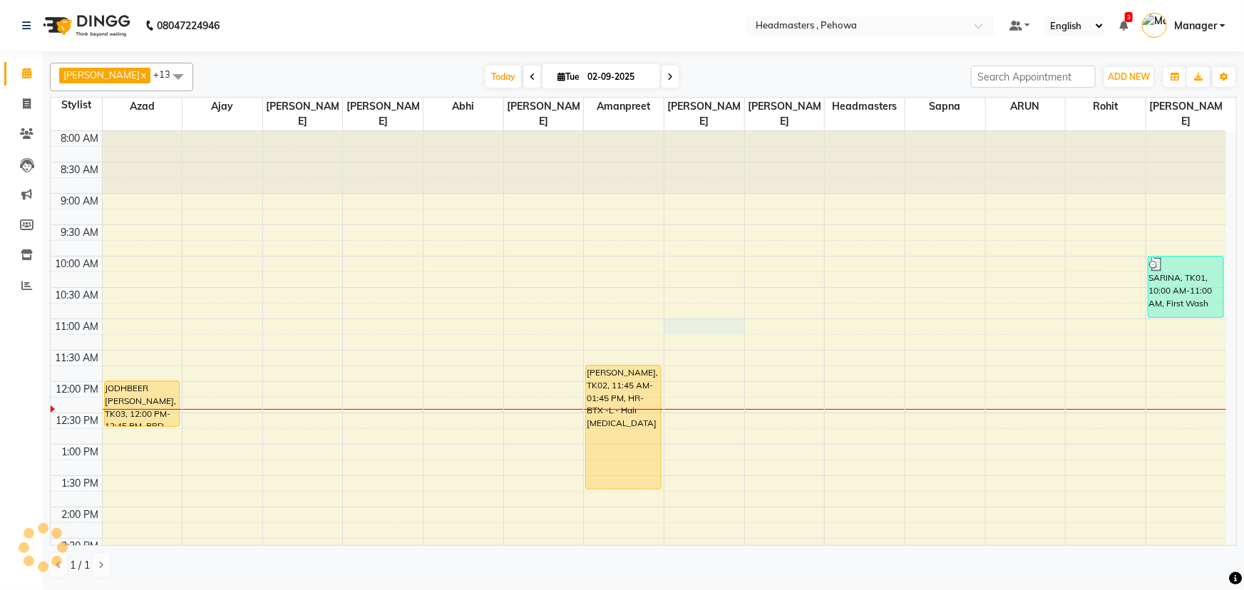
click at [719, 309] on div "8:00 AM 8:30 AM 9:00 AM 9:30 AM 10:00 AM 10:30 AM 11:00 AM 11:30 AM 12:00 PM 12…" at bounding box center [638, 570] width 1175 height 878
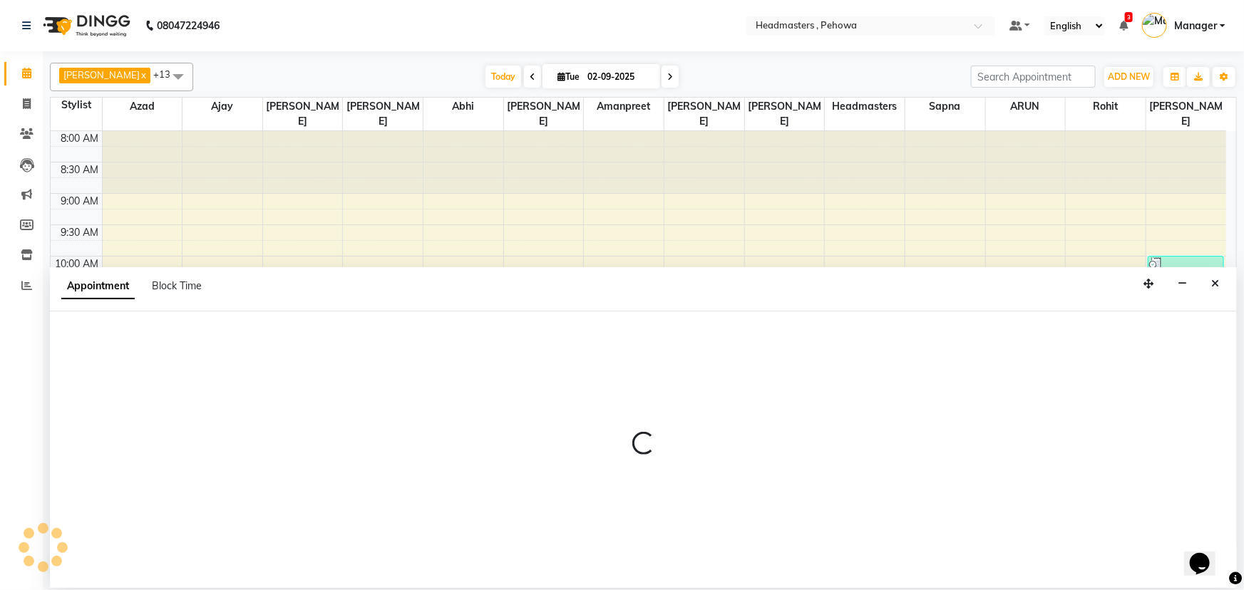
select select "70724"
select select "tentative"
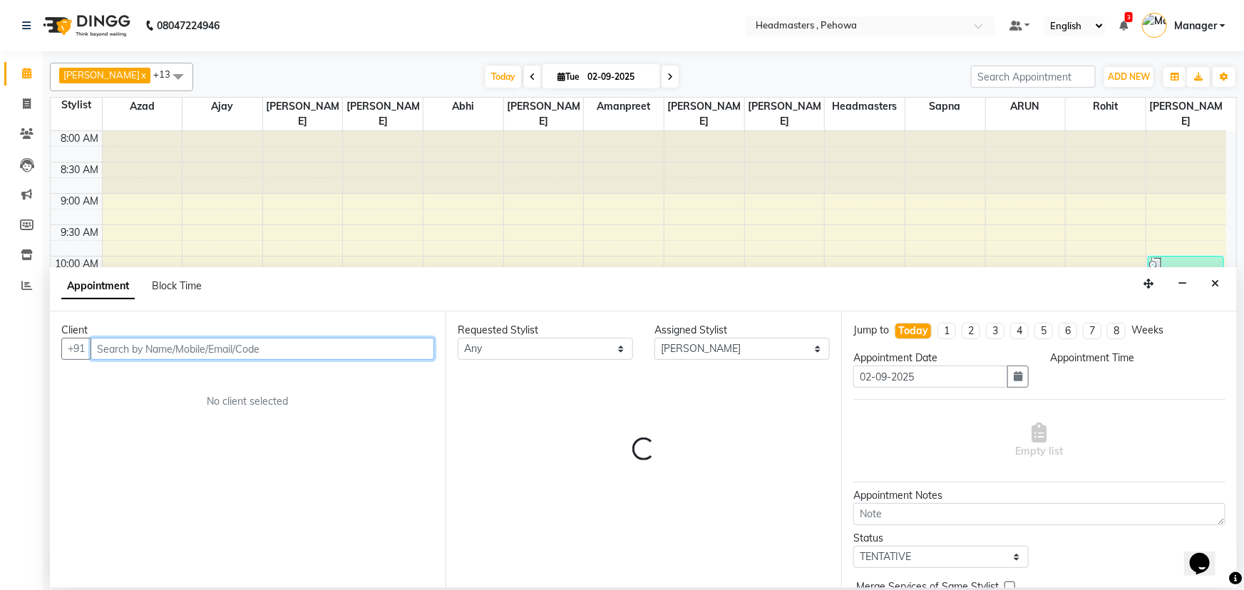
select select "660"
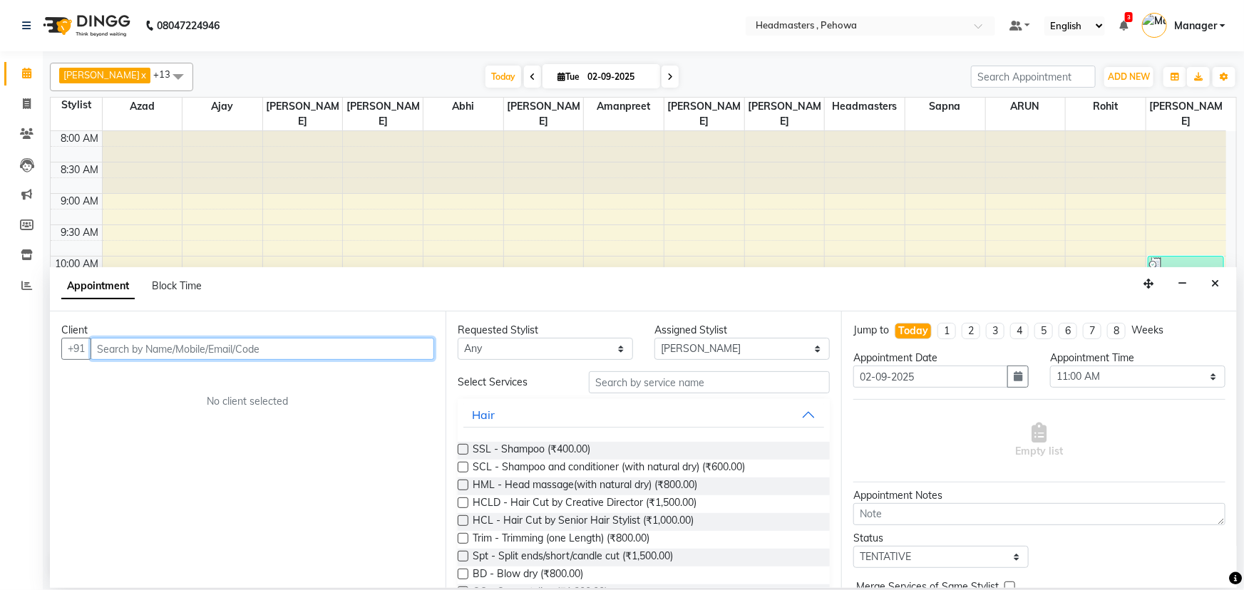
paste input "7087631933"
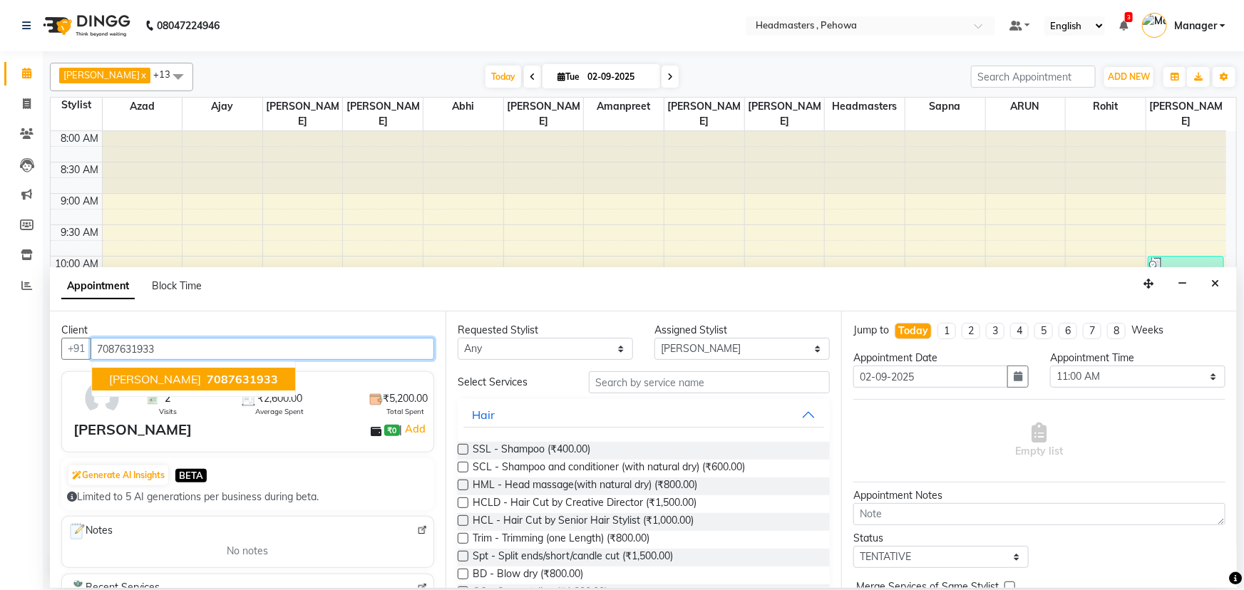
click at [207, 377] on span "7087631933" at bounding box center [242, 379] width 71 height 14
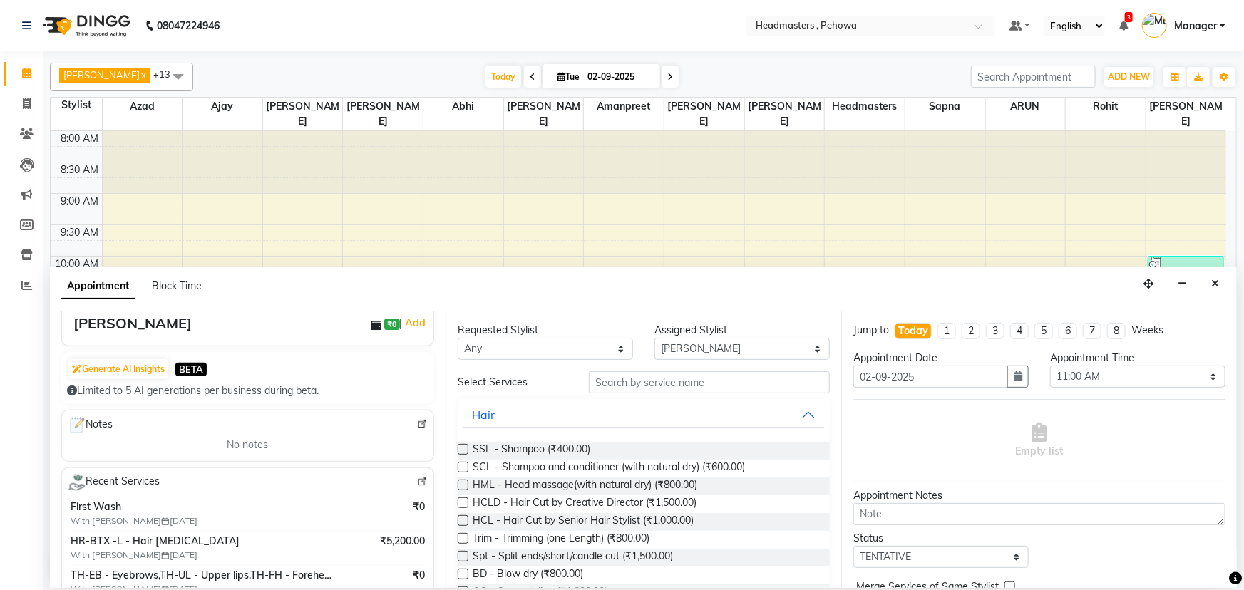
scroll to position [129, 0]
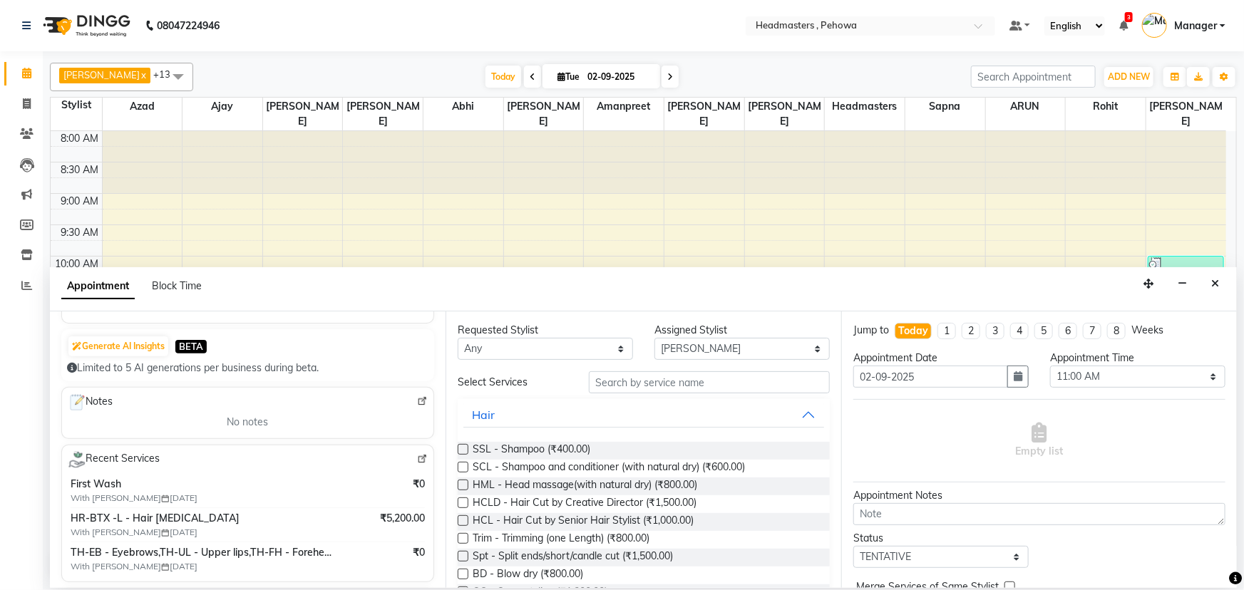
type input "7087631933"
click at [545, 341] on select "Any [PERSON_NAME] [PERSON_NAME] [PERSON_NAME] [PERSON_NAME] Headmasters [PERSON…" at bounding box center [545, 349] width 175 height 22
select select "68775"
click at [458, 338] on select "Any [PERSON_NAME] [PERSON_NAME] [PERSON_NAME] [PERSON_NAME] Headmasters [PERSON…" at bounding box center [545, 349] width 175 height 22
select select "68775"
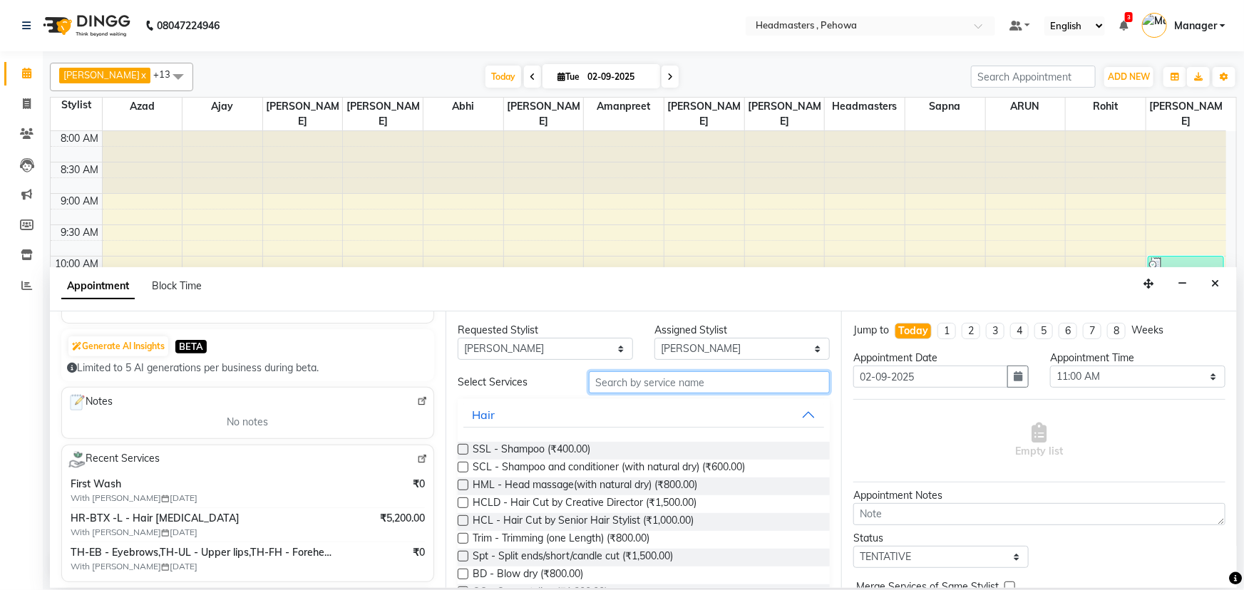
click at [632, 381] on input "text" at bounding box center [709, 382] width 241 height 22
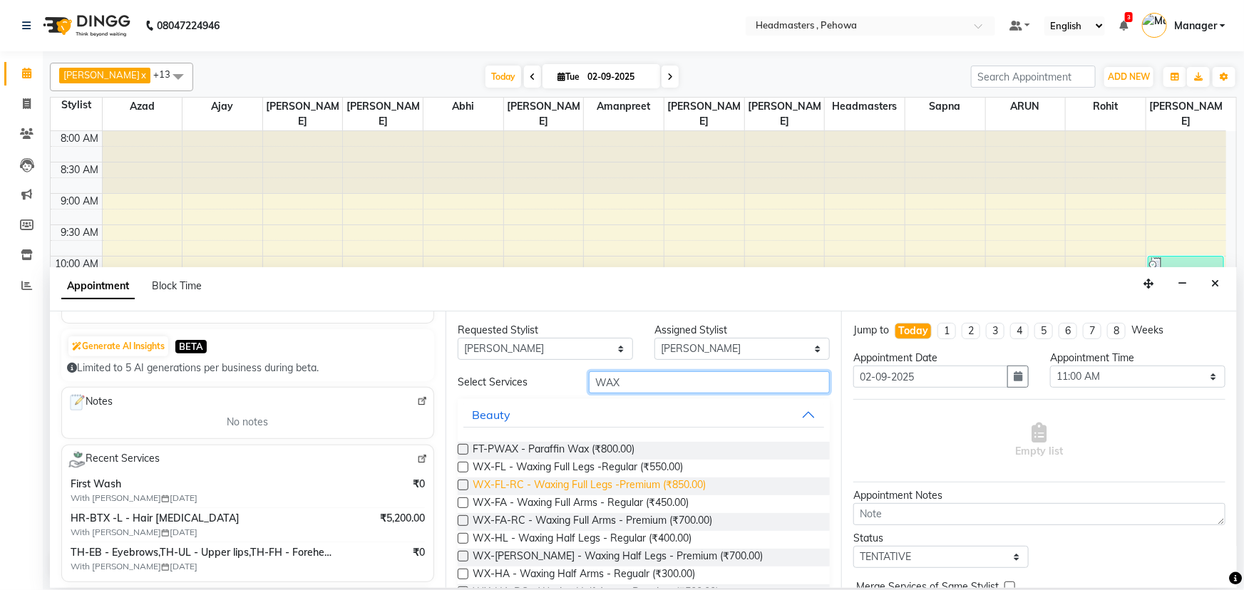
type input "WAX"
click at [656, 485] on span "WX-FL-RC - Waxing Full Legs -Premium (₹850.00)" at bounding box center [589, 487] width 233 height 18
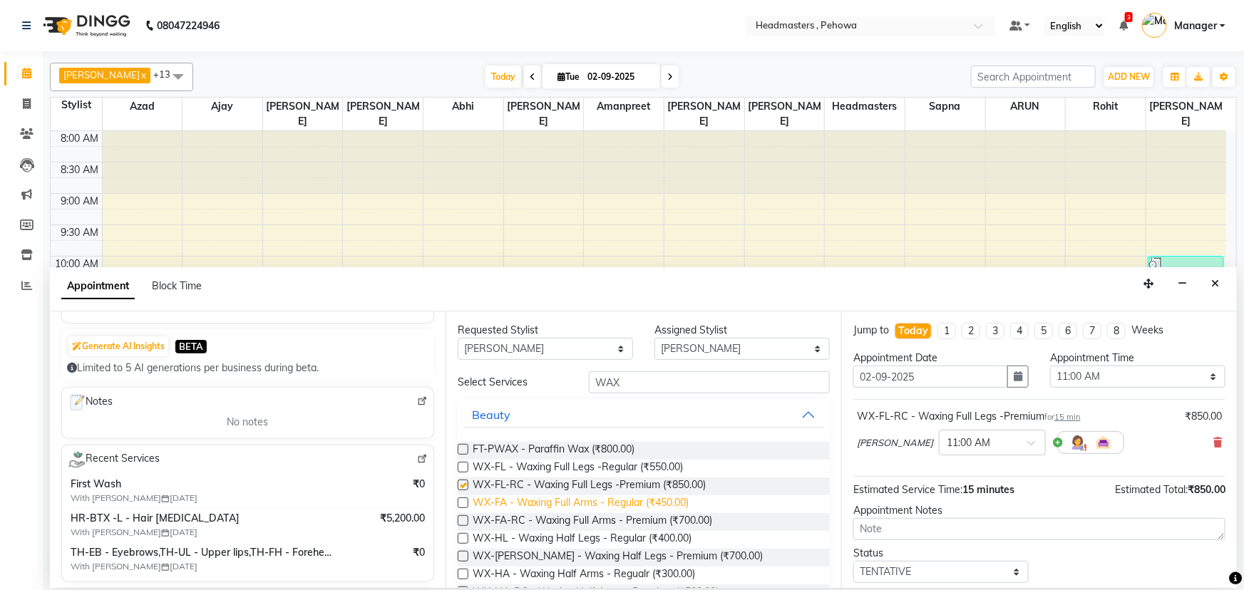
checkbox input "false"
click at [656, 518] on span "WX-FA-RC - Waxing Full Arms - Premium (₹700.00)" at bounding box center [593, 522] width 240 height 18
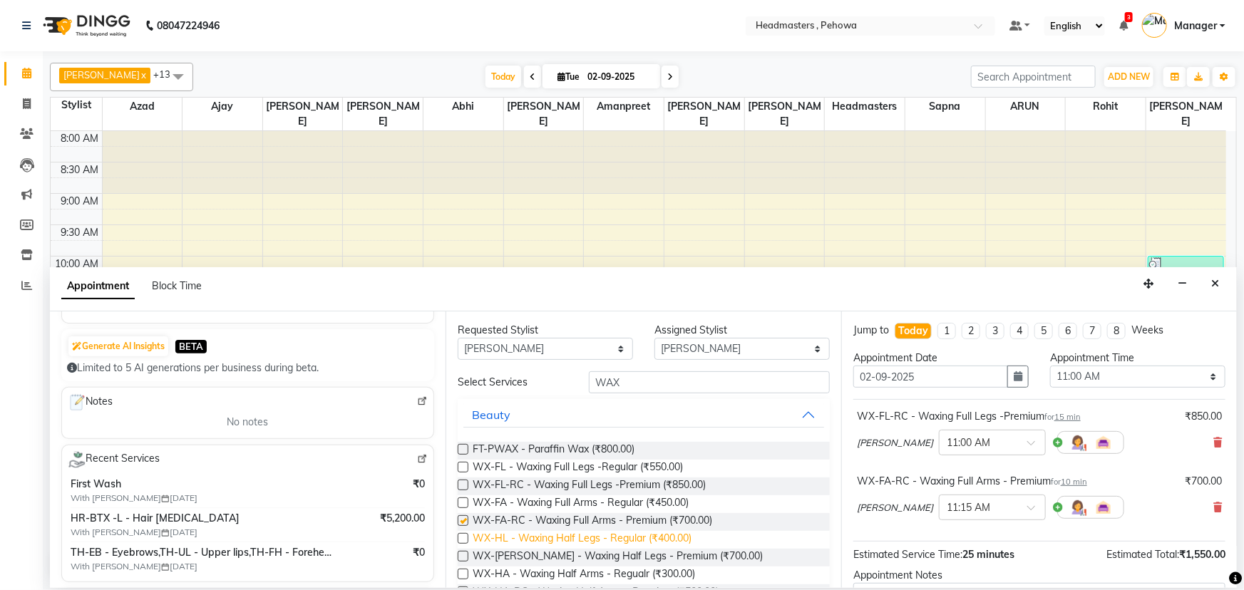
checkbox input "false"
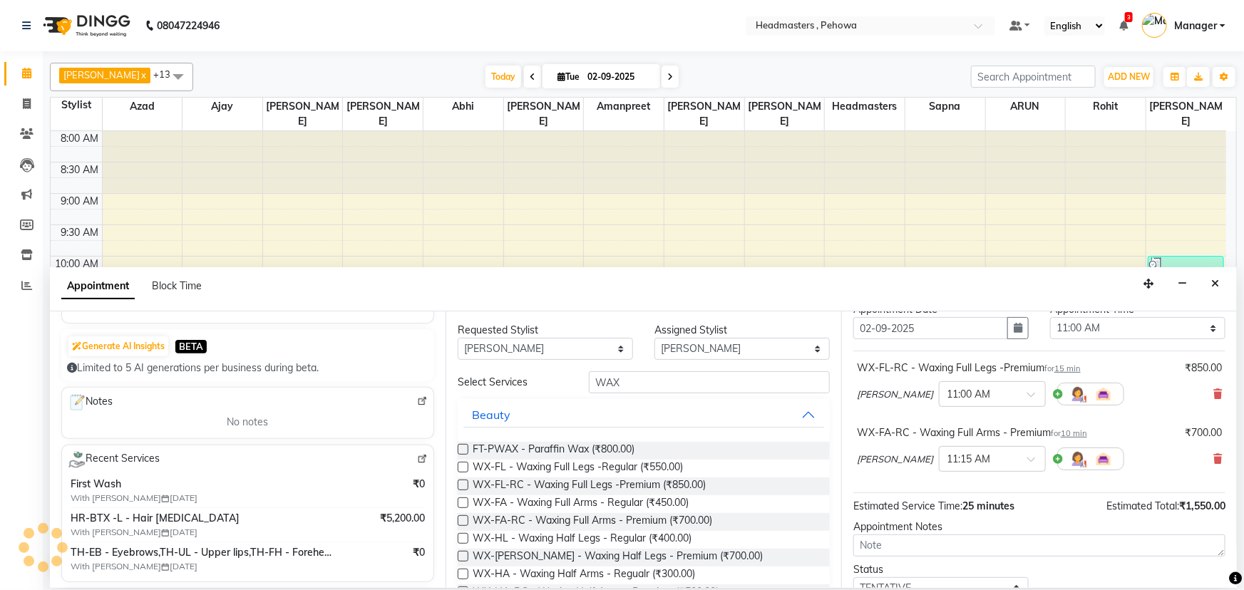
scroll to position [125, 0]
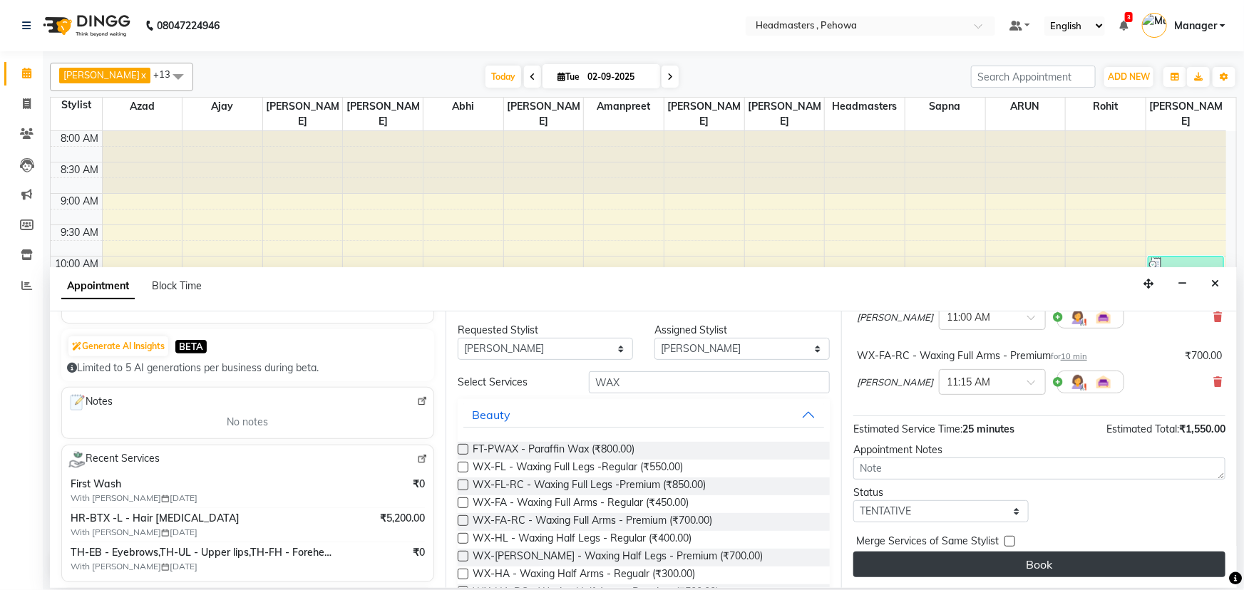
click at [1189, 557] on button "Book" at bounding box center [1039, 565] width 372 height 26
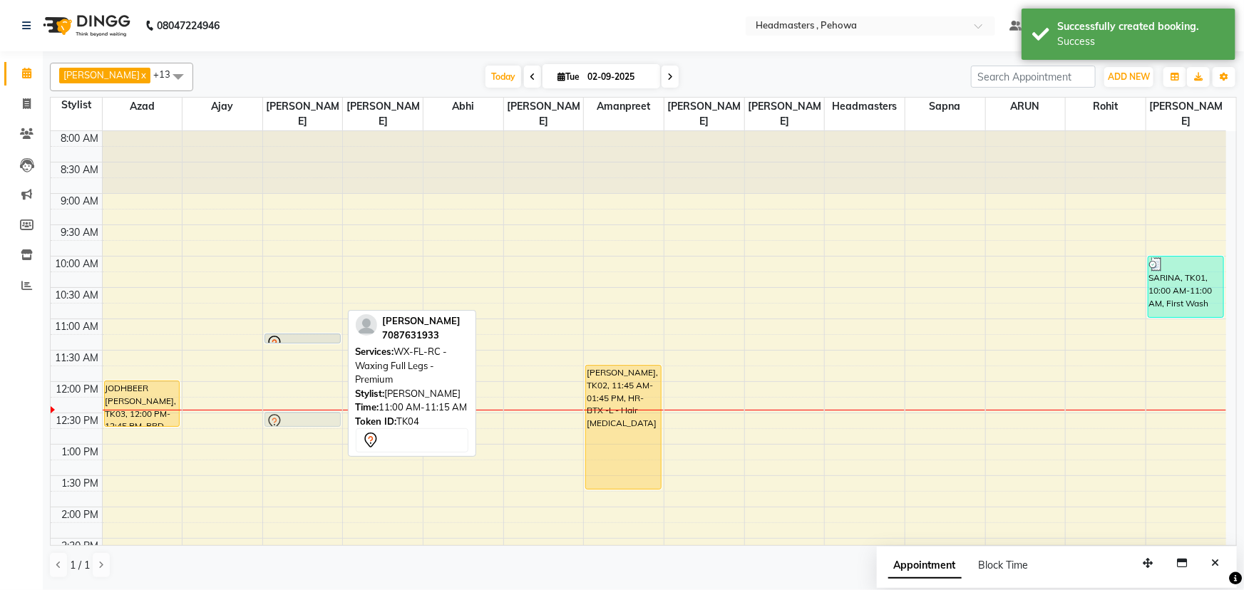
drag, startPoint x: 311, startPoint y: 305, endPoint x: 312, endPoint y: 392, distance: 87.0
click at [312, 393] on div "[PERSON_NAME], TK04, 11:00 AM-11:15 AM, WX-FL-RC - Waxing Full Legs -Premium [P…" at bounding box center [303, 570] width 80 height 878
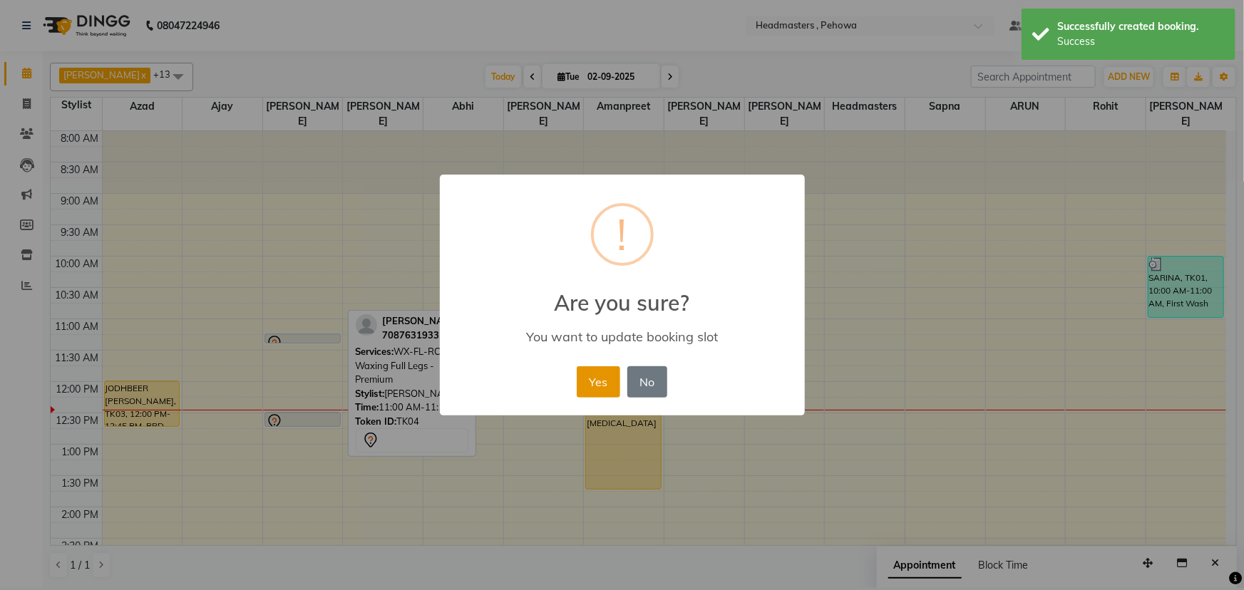
click at [601, 379] on button "Yes" at bounding box center [598, 381] width 43 height 31
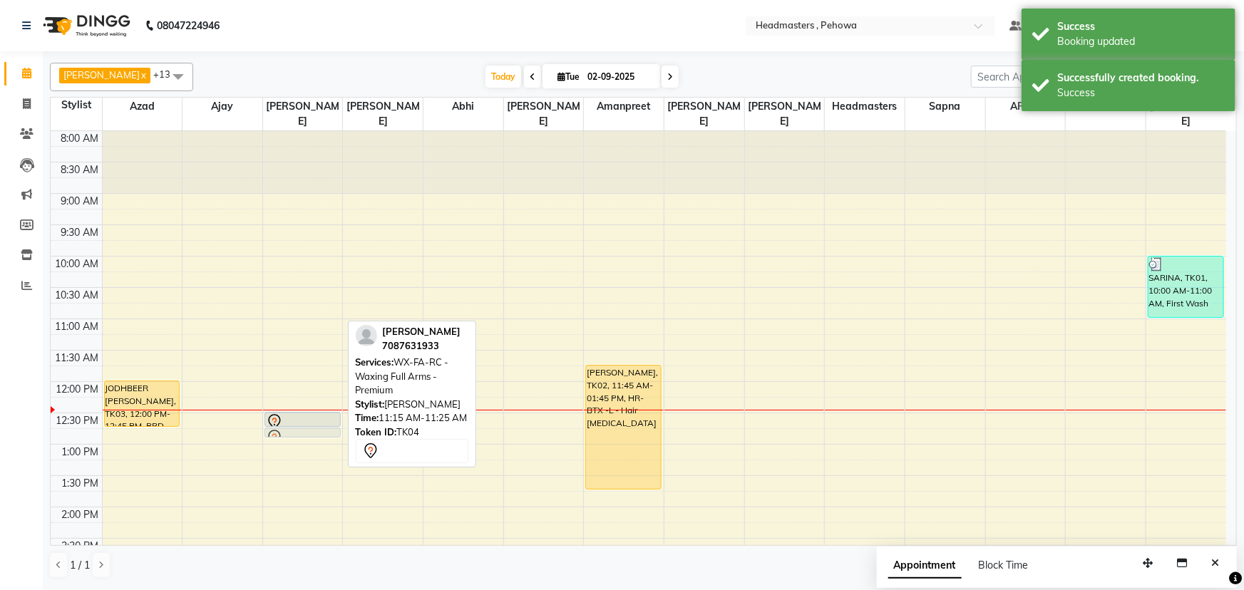
drag, startPoint x: 322, startPoint y: 320, endPoint x: 327, endPoint y: 416, distance: 96.4
click at [327, 416] on div "[PERSON_NAME], TK04, 11:15 AM-11:25 AM, WX-FA-RC - Waxing Full Arms - Premium […" at bounding box center [303, 570] width 80 height 878
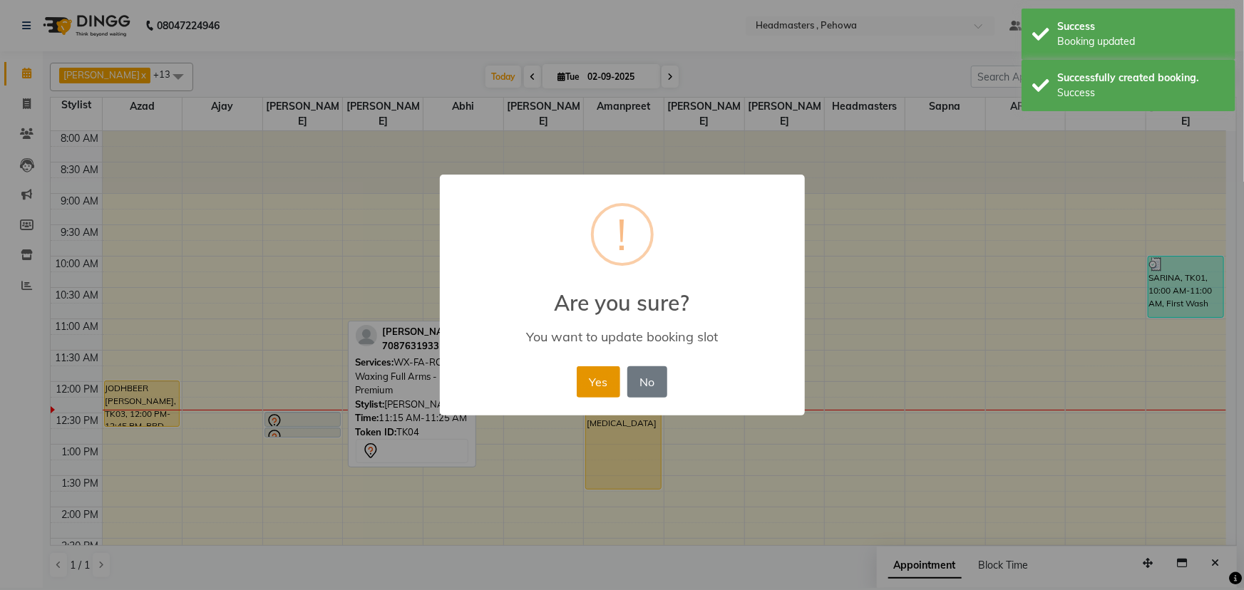
click at [591, 382] on button "Yes" at bounding box center [598, 381] width 43 height 31
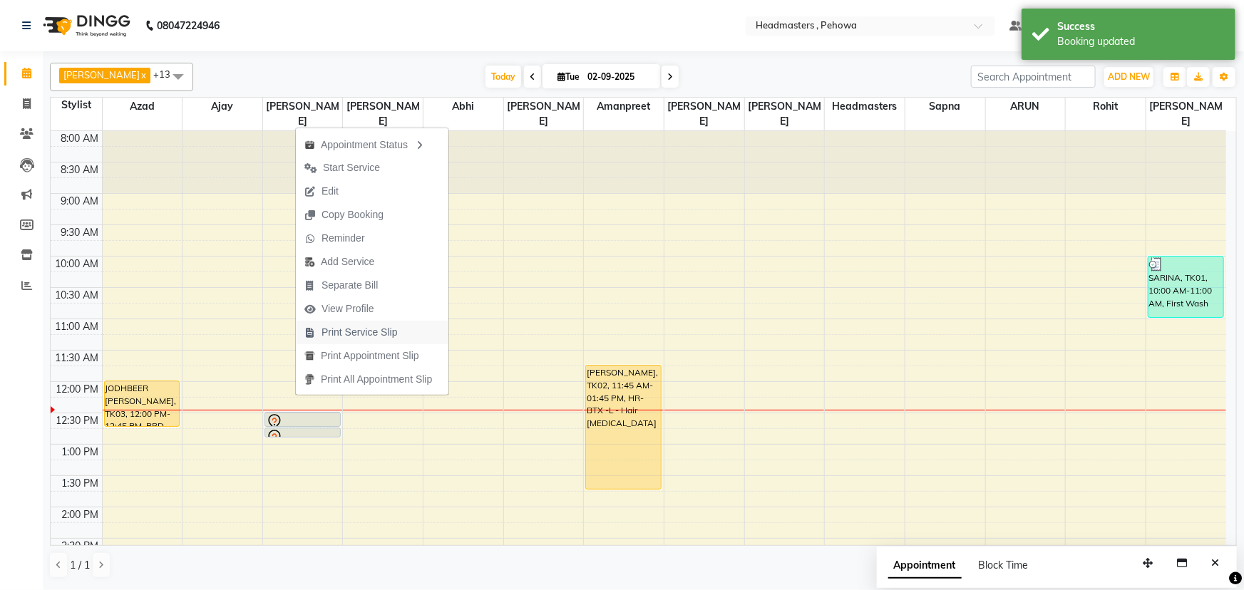
click at [406, 331] on span "Print Service Slip" at bounding box center [351, 333] width 110 height 24
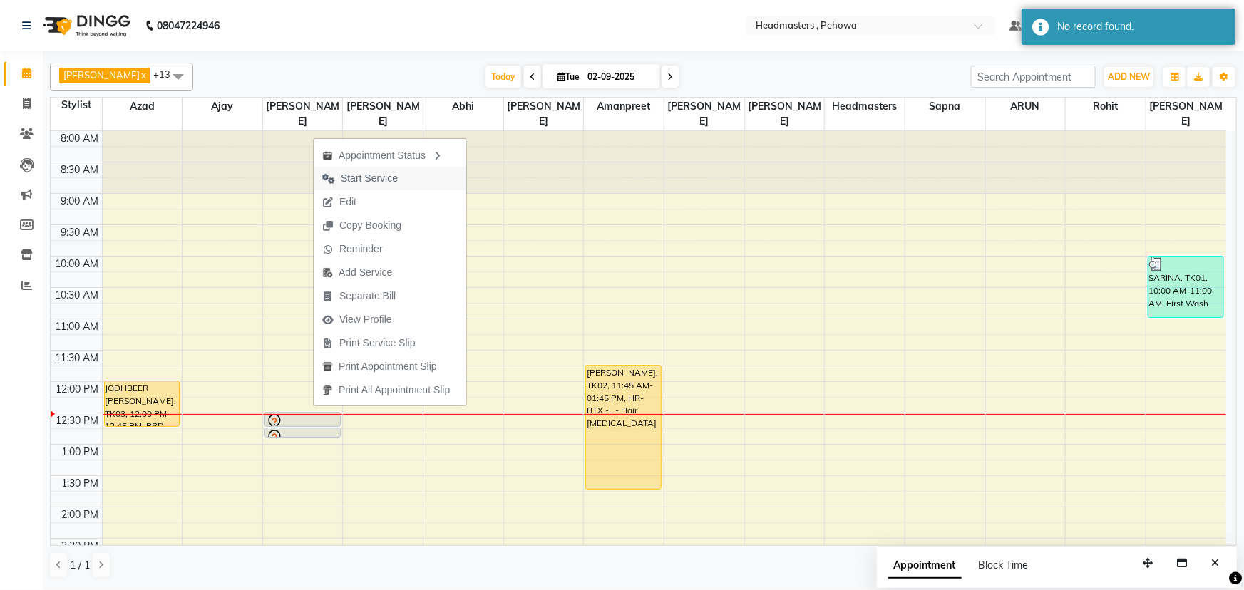
click at [393, 182] on span "Start Service" at bounding box center [369, 178] width 57 height 15
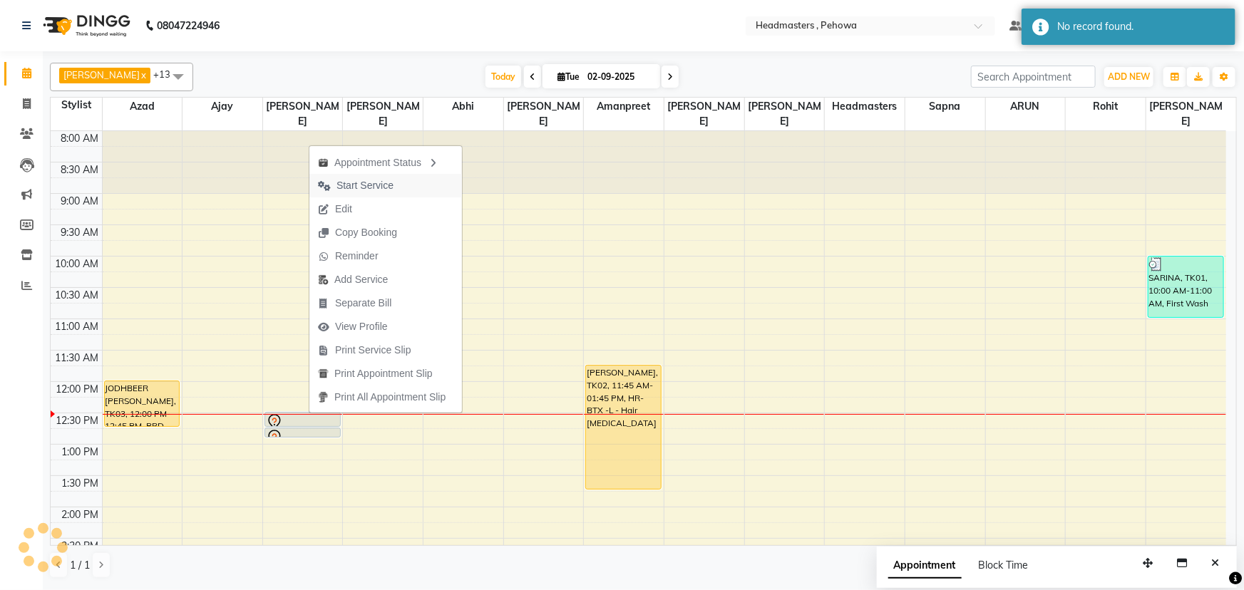
click at [418, 178] on button "Start Service" at bounding box center [385, 186] width 153 height 24
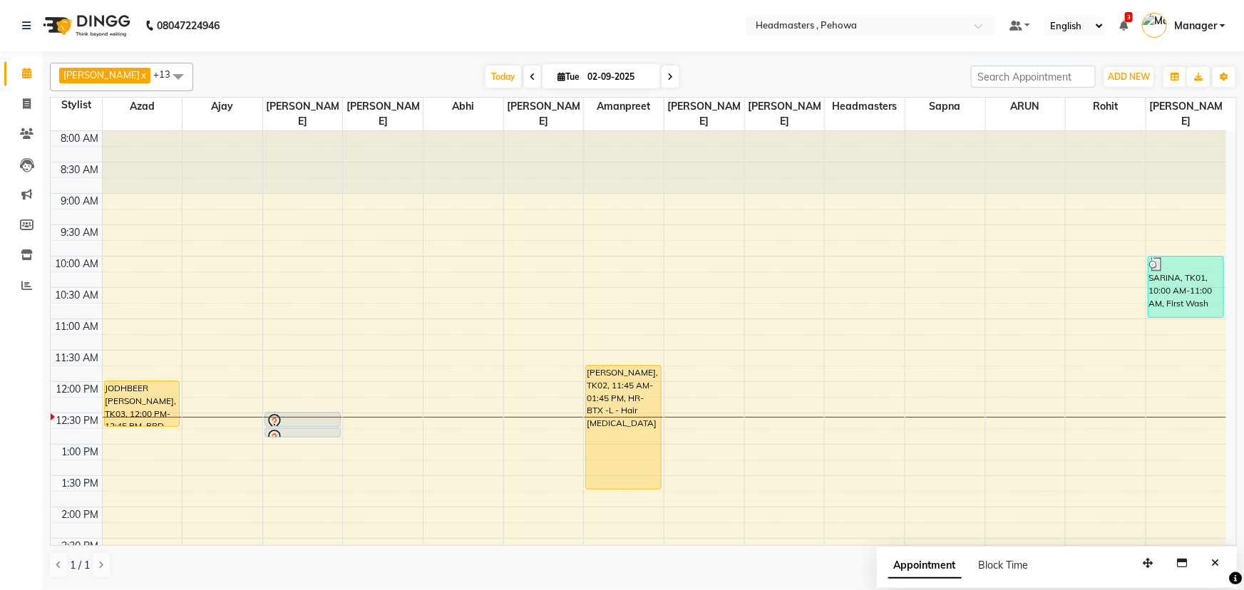
click at [517, 334] on div "8:00 AM 8:30 AM 9:00 AM 9:30 AM 10:00 AM 10:30 AM 11:00 AM 11:30 AM 12:00 PM 12…" at bounding box center [638, 570] width 1175 height 878
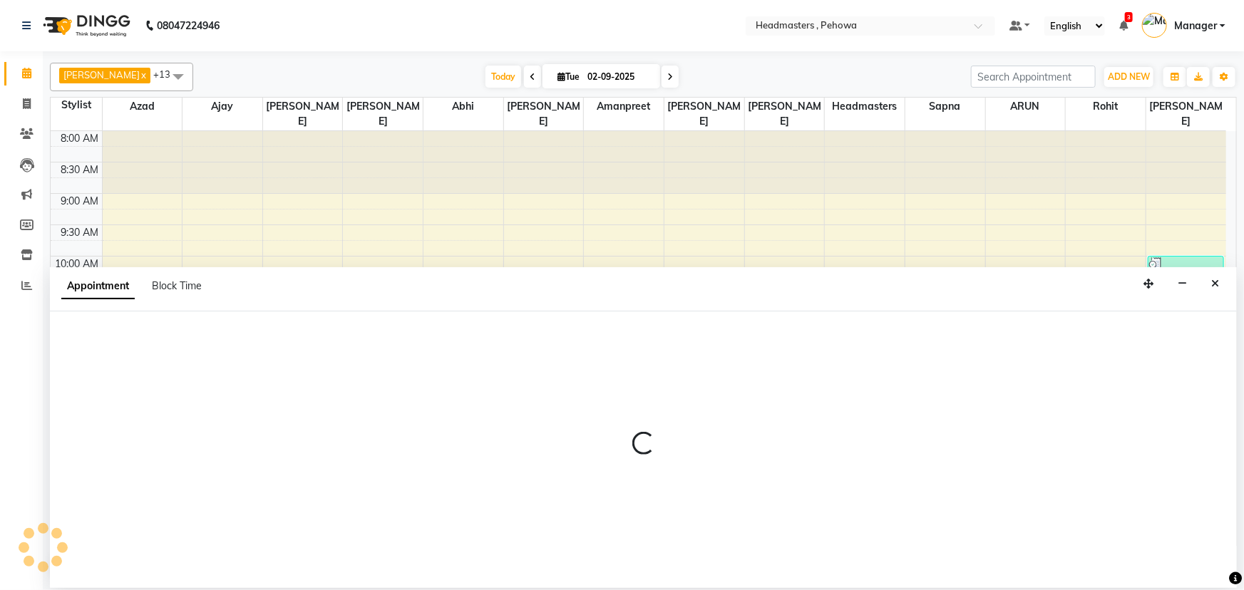
select select "68783"
select select "690"
select select "tentative"
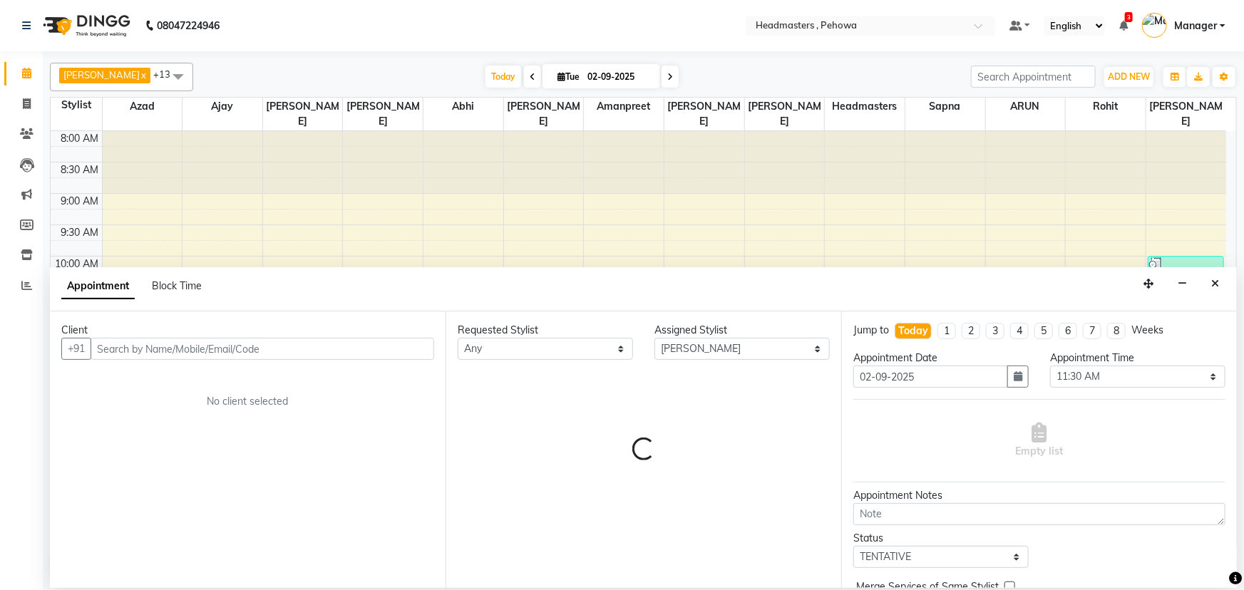
click at [142, 355] on input "text" at bounding box center [263, 349] width 344 height 22
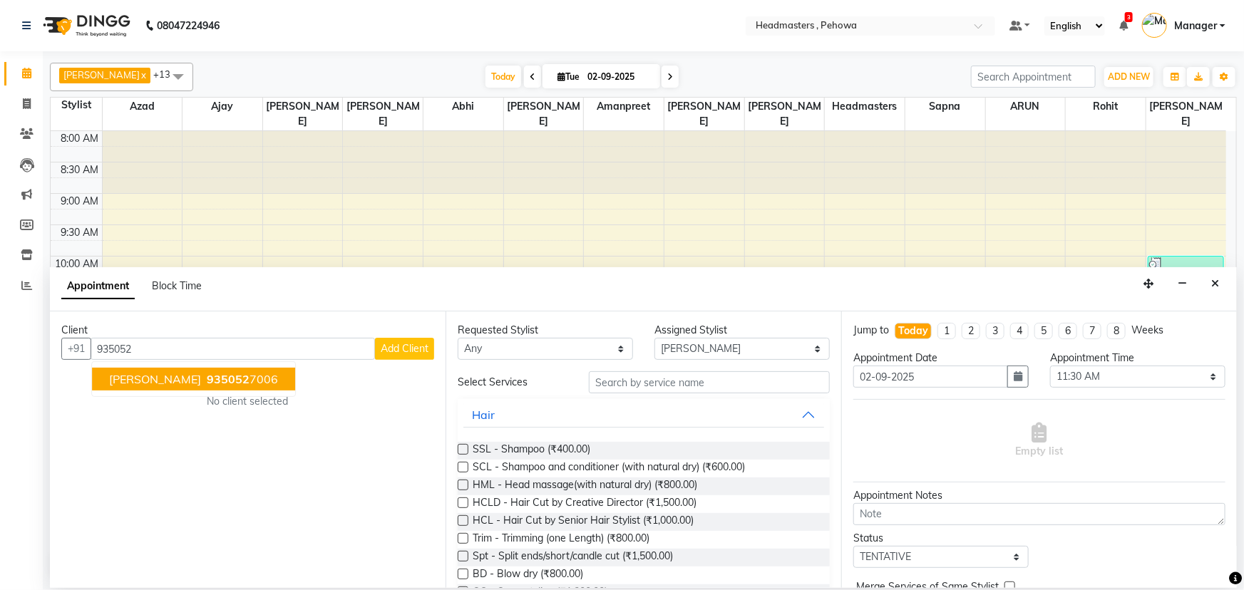
click at [207, 381] on span "935052" at bounding box center [228, 379] width 43 height 14
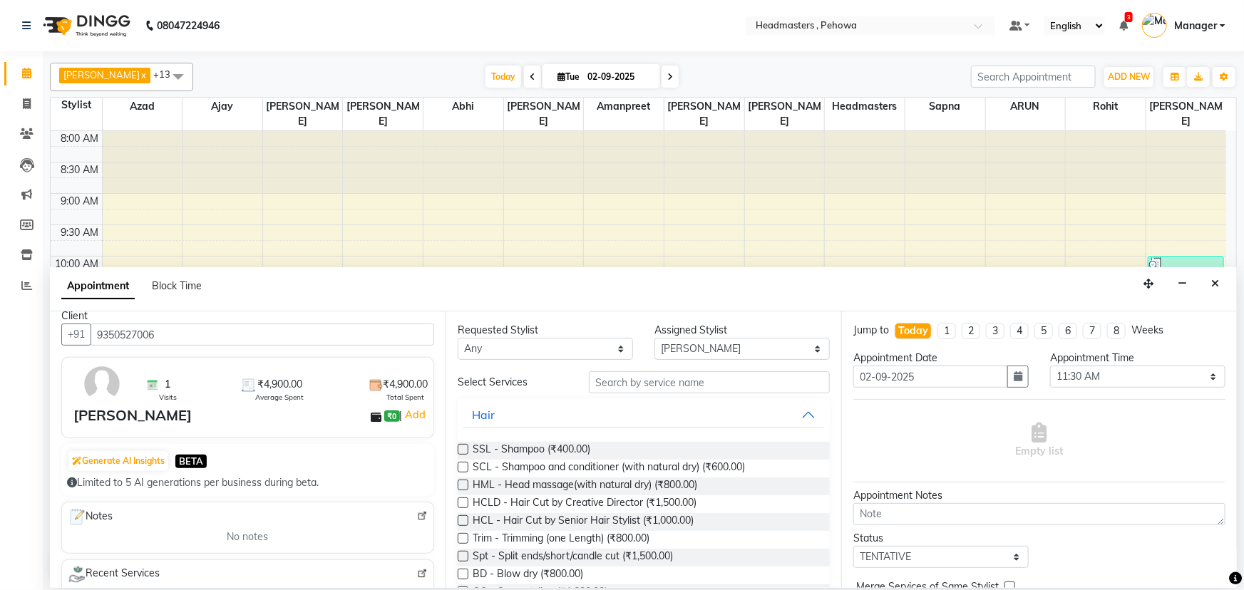
scroll to position [0, 0]
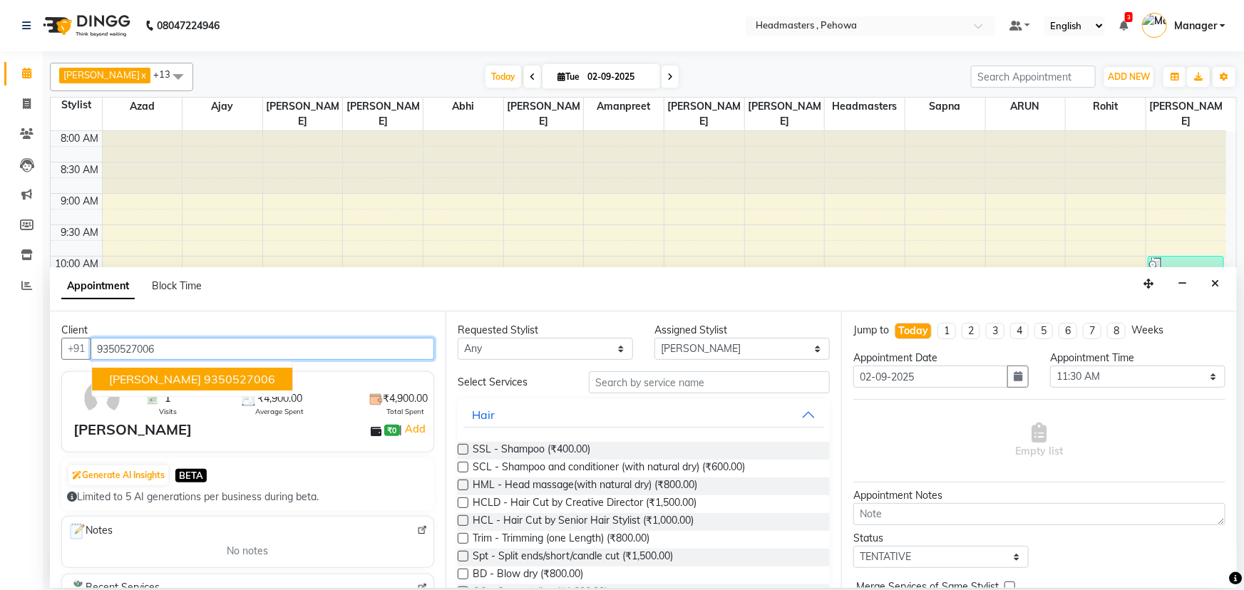
type input "9350527006"
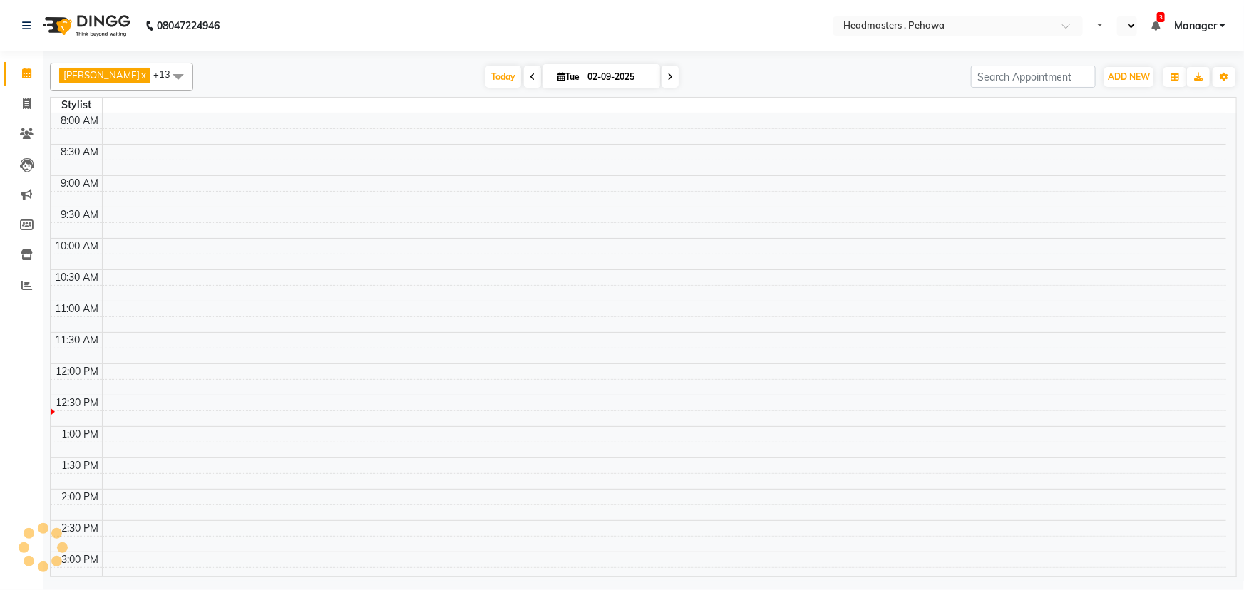
select select "en"
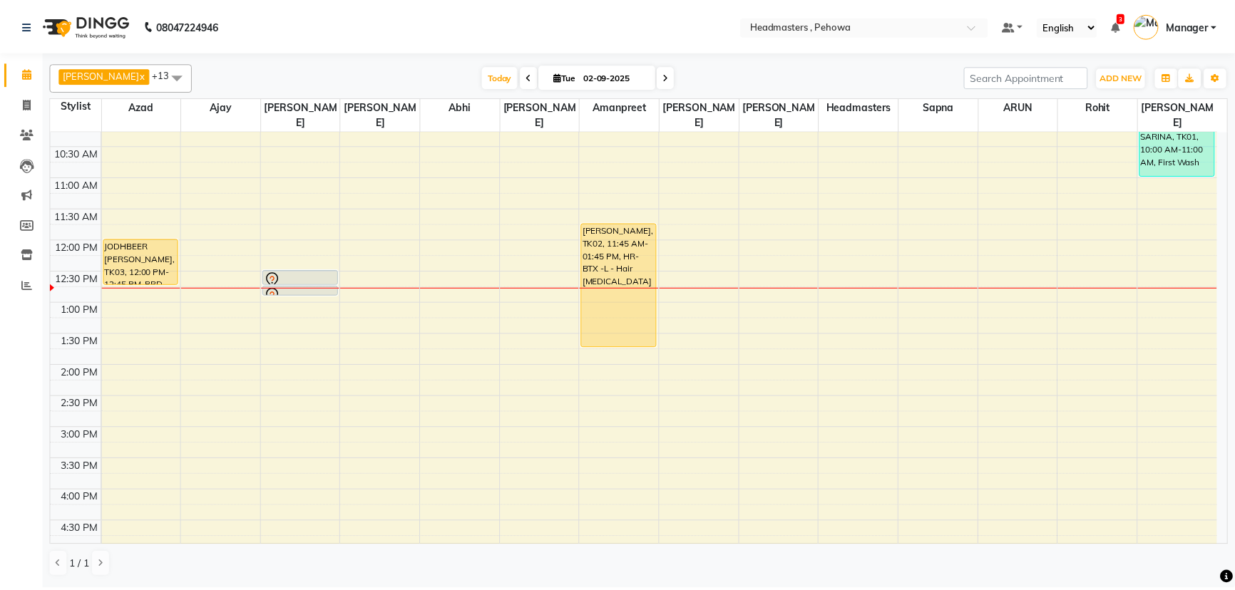
scroll to position [194, 0]
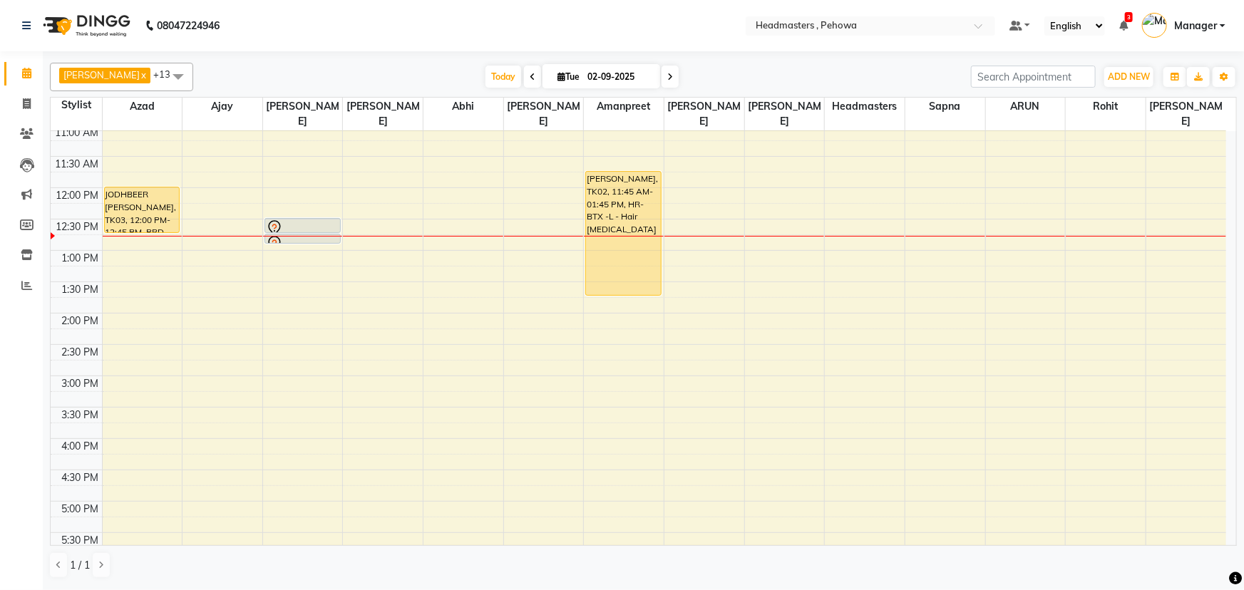
click at [366, 160] on div "8:00 AM 8:30 AM 9:00 AM 9:30 AM 10:00 AM 10:30 AM 11:00 AM 11:30 AM 12:00 PM 12…" at bounding box center [638, 376] width 1175 height 878
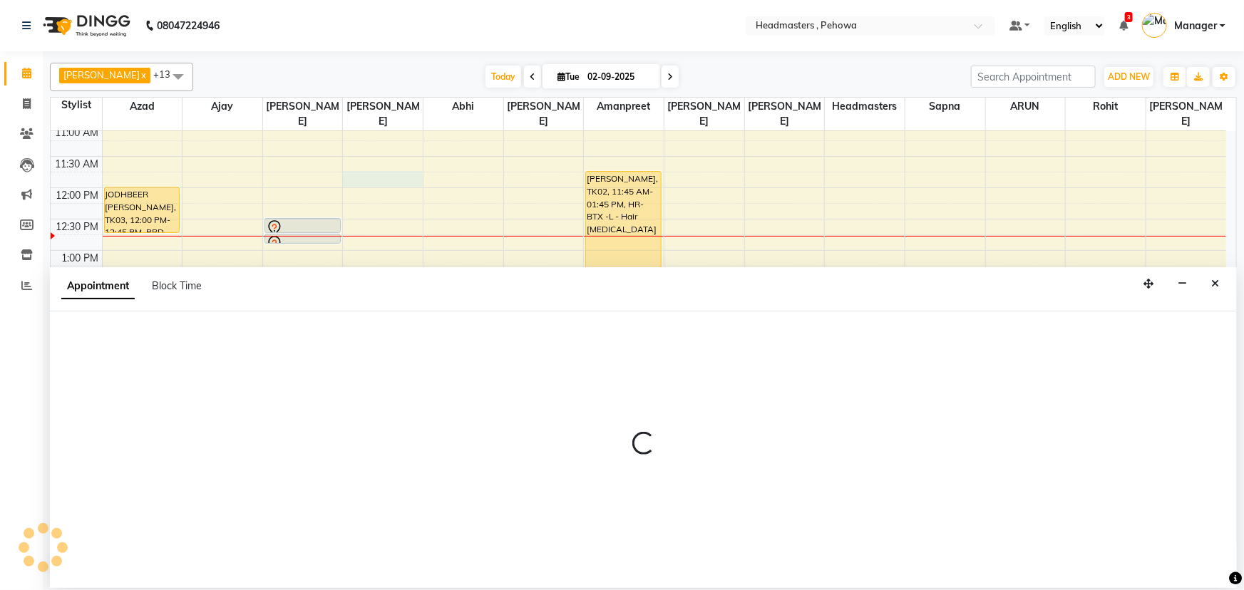
select select "68776"
select select "705"
select select "tentative"
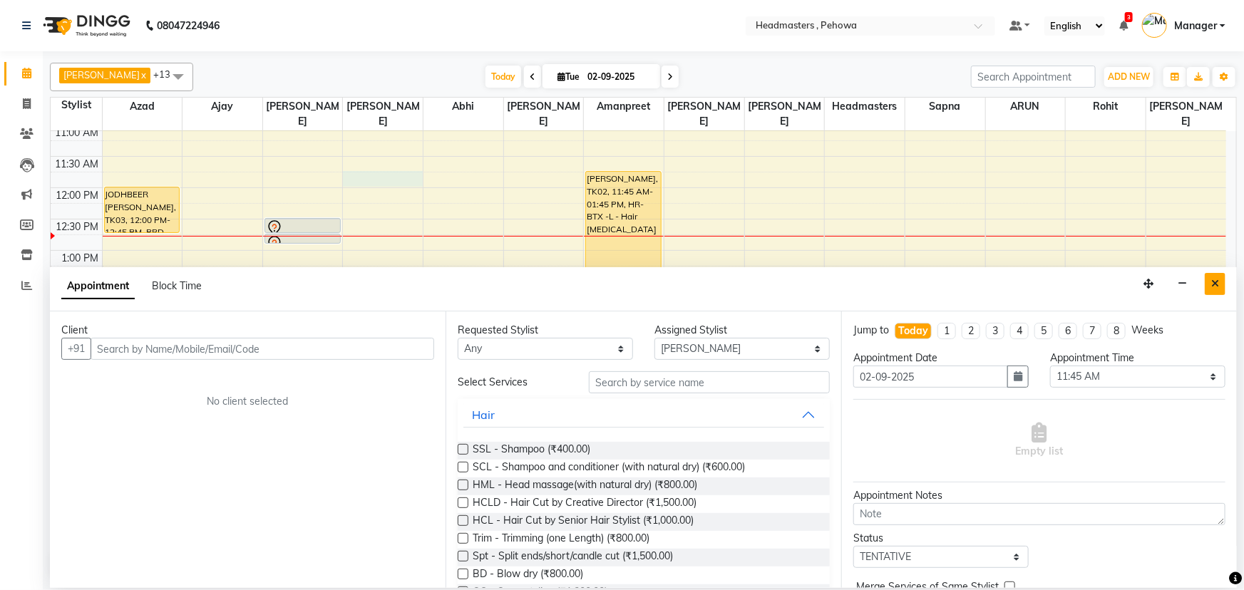
drag, startPoint x: 1212, startPoint y: 284, endPoint x: 909, endPoint y: 272, distance: 303.2
click at [1207, 283] on button "Close" at bounding box center [1215, 284] width 21 height 22
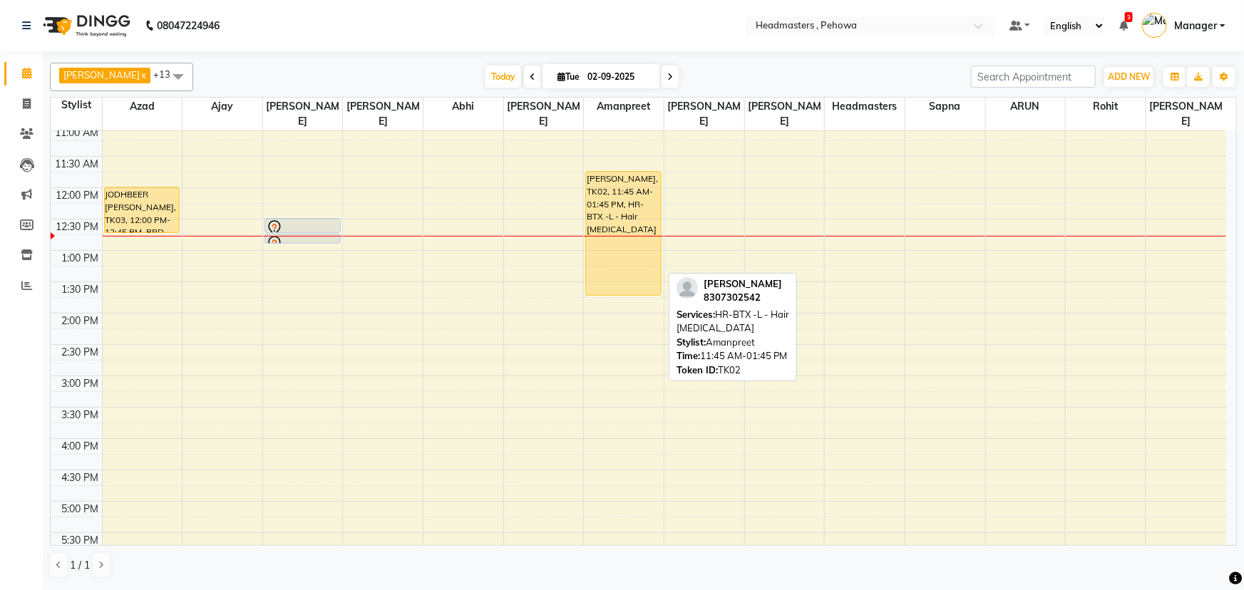
click at [618, 243] on div "[PERSON_NAME], TK02, 11:45 AM-01:45 PM, HR-BTX -L - Hair [MEDICAL_DATA]" at bounding box center [623, 233] width 75 height 123
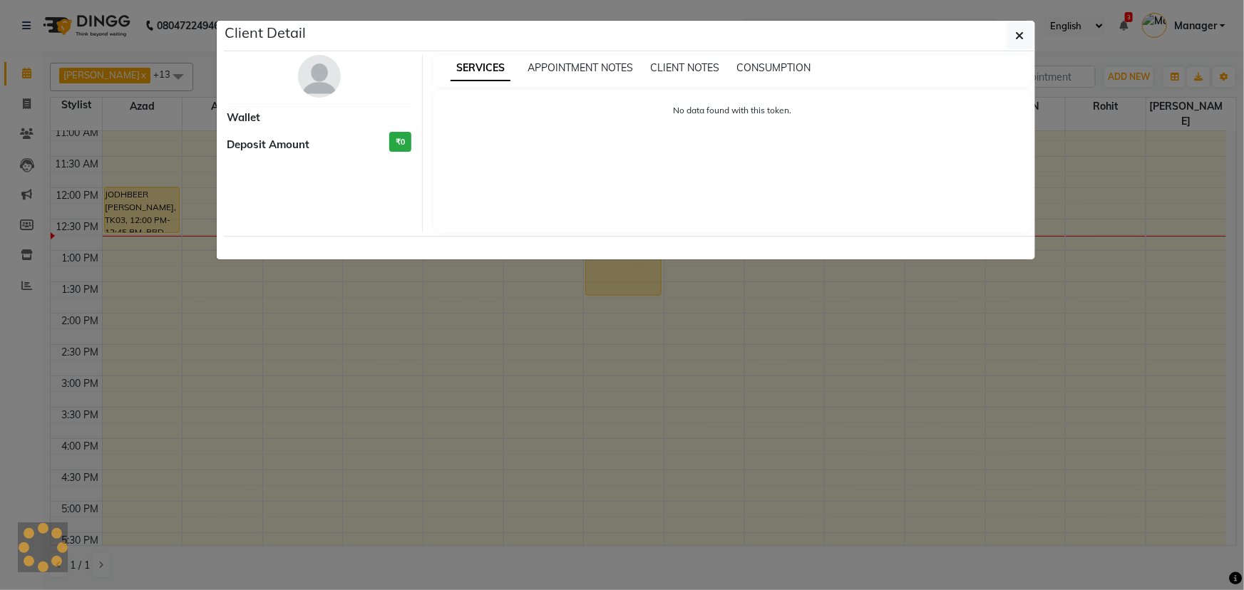
select select "1"
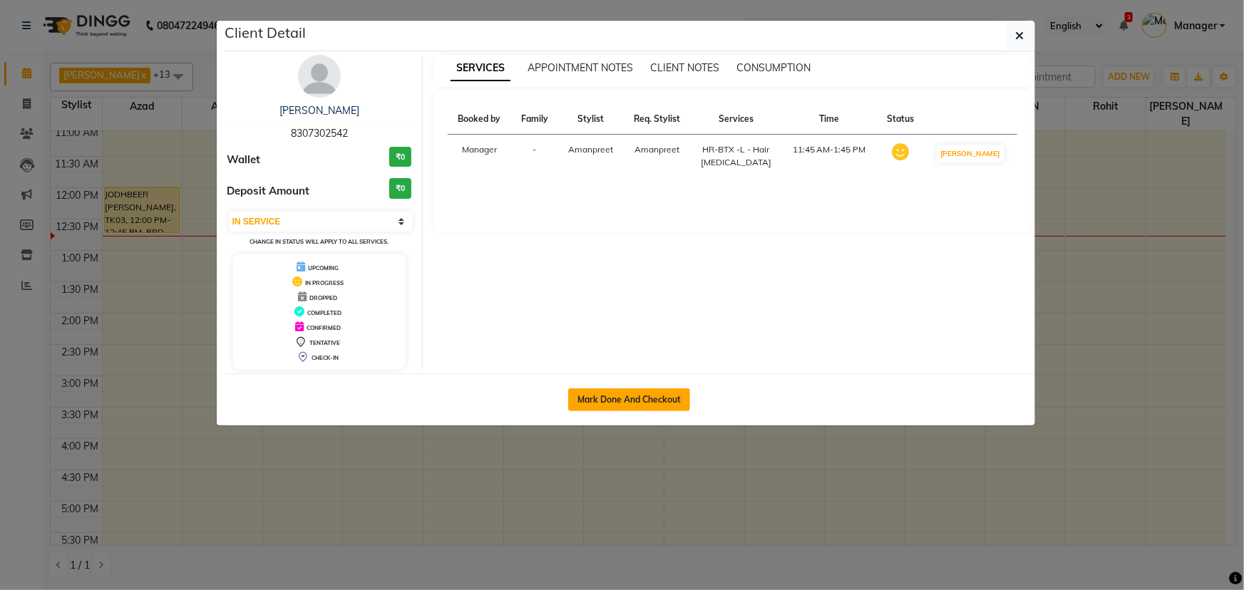
click at [650, 400] on button "Mark Done And Checkout" at bounding box center [629, 400] width 122 height 23
select select "service"
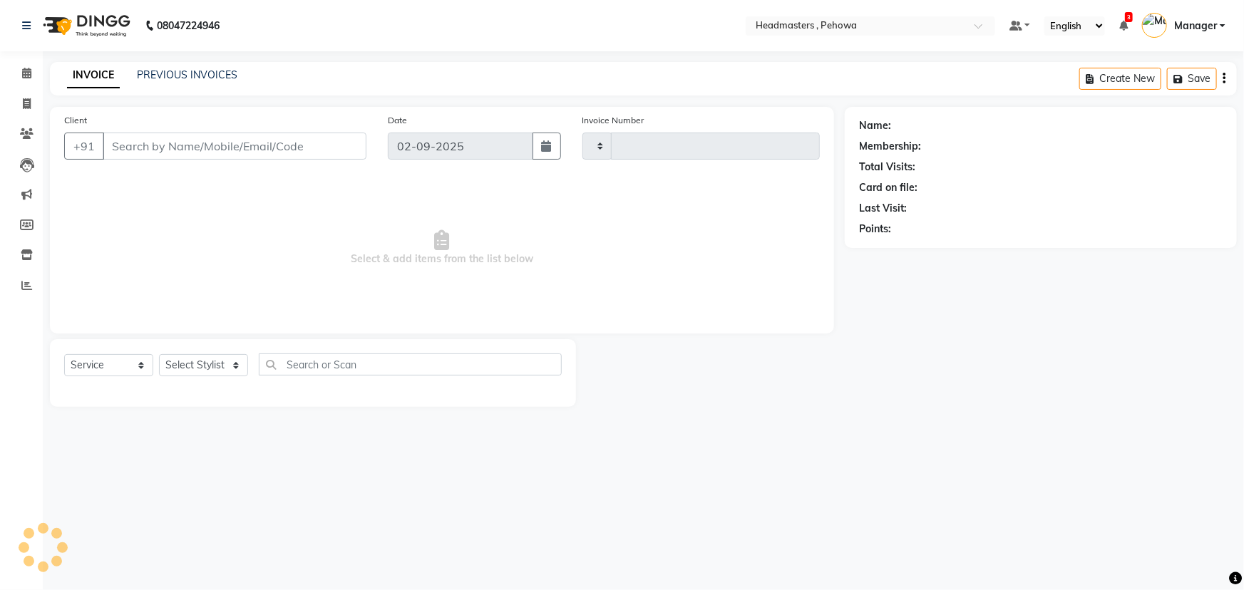
type input "2535"
select select "7727"
type input "8307302542"
select select "69396"
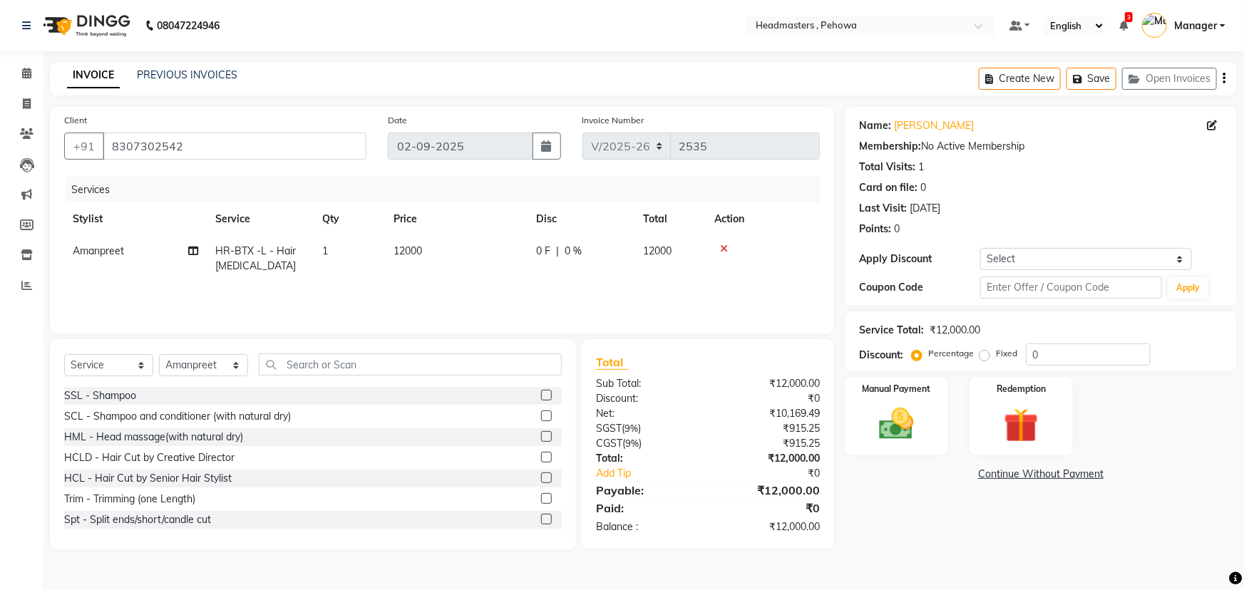
click at [279, 249] on span "HR-BTX -L - Hair [MEDICAL_DATA]" at bounding box center [255, 259] width 81 height 28
select select "69396"
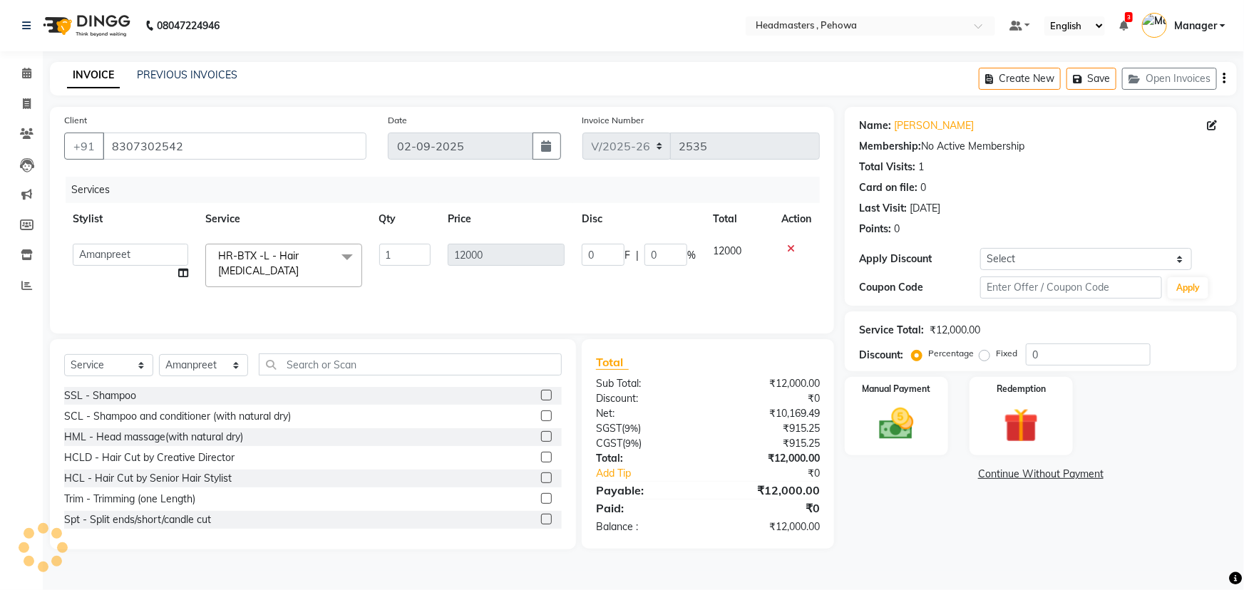
click at [299, 254] on span "HR-BTX -L - Hair [MEDICAL_DATA]" at bounding box center [258, 263] width 81 height 28
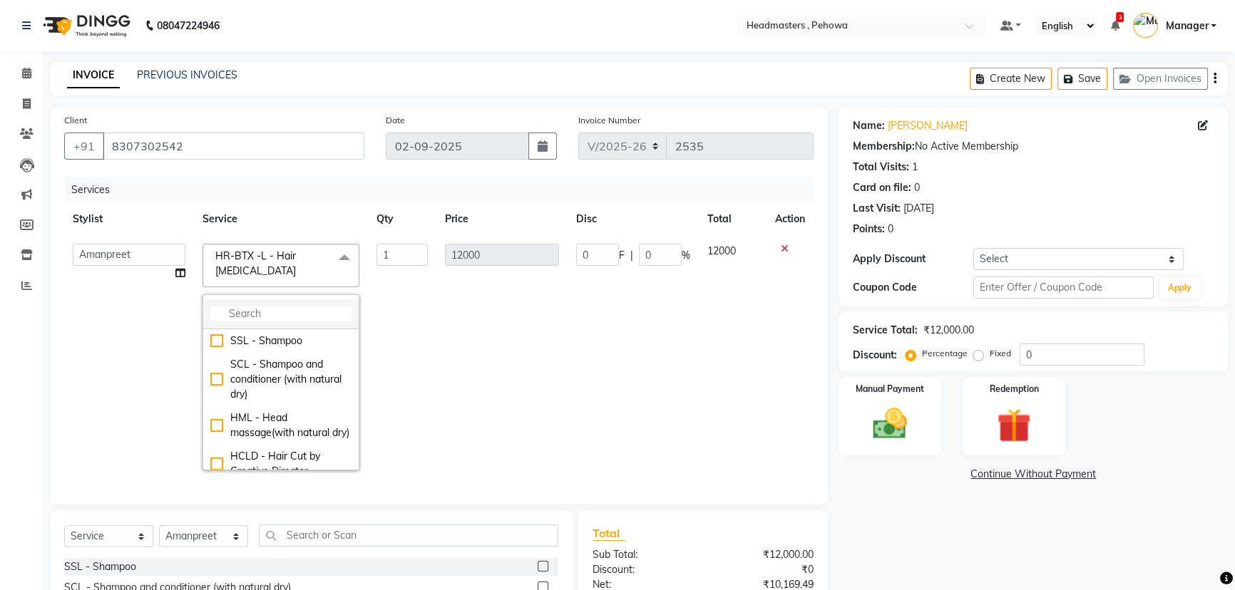
click at [284, 307] on input "multiselect-search" at bounding box center [280, 314] width 141 height 15
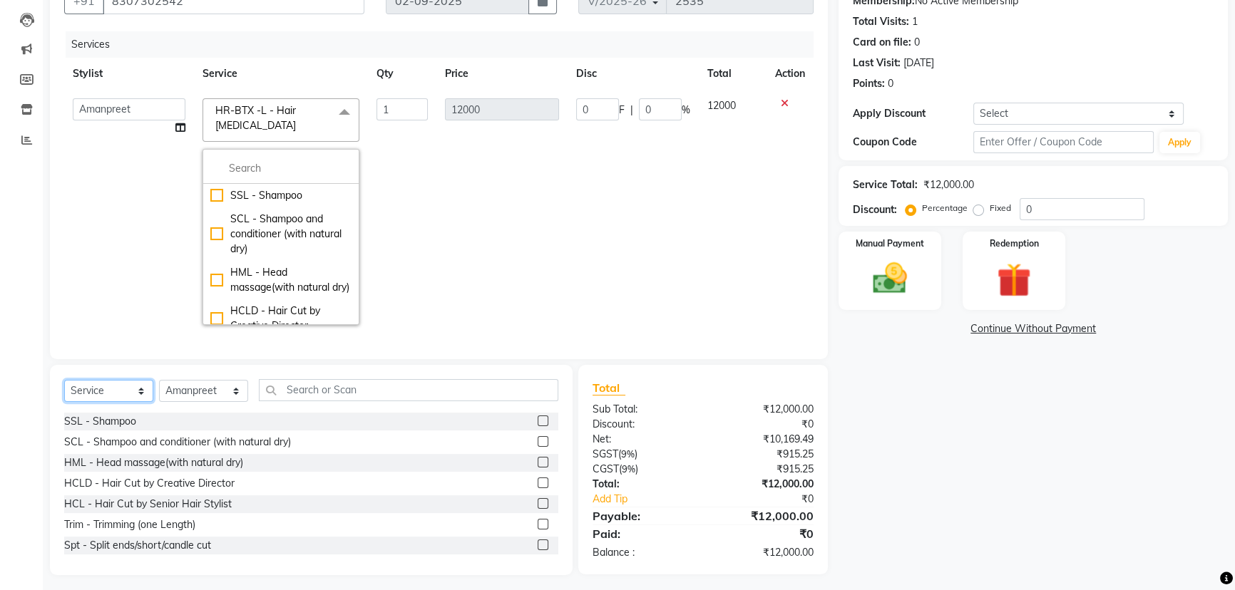
click at [93, 380] on select "Select Service Product Membership Package Voucher Prepaid Gift Card" at bounding box center [108, 391] width 89 height 22
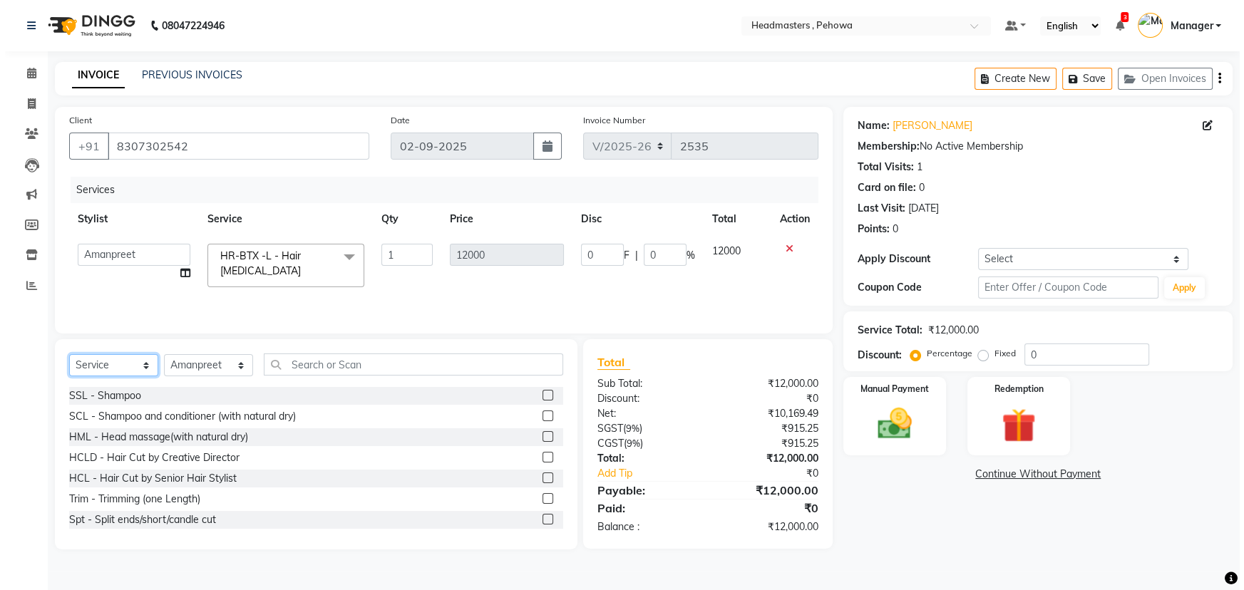
scroll to position [0, 0]
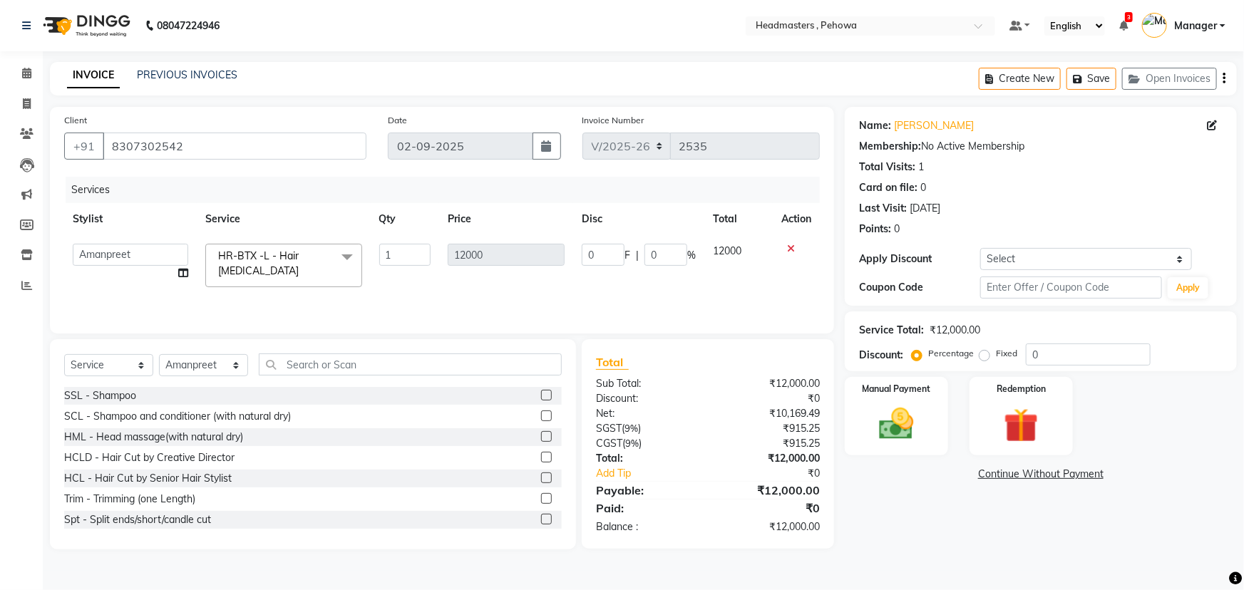
click at [320, 264] on span "HR-BTX -L - Hair Botox x" at bounding box center [277, 264] width 125 height 31
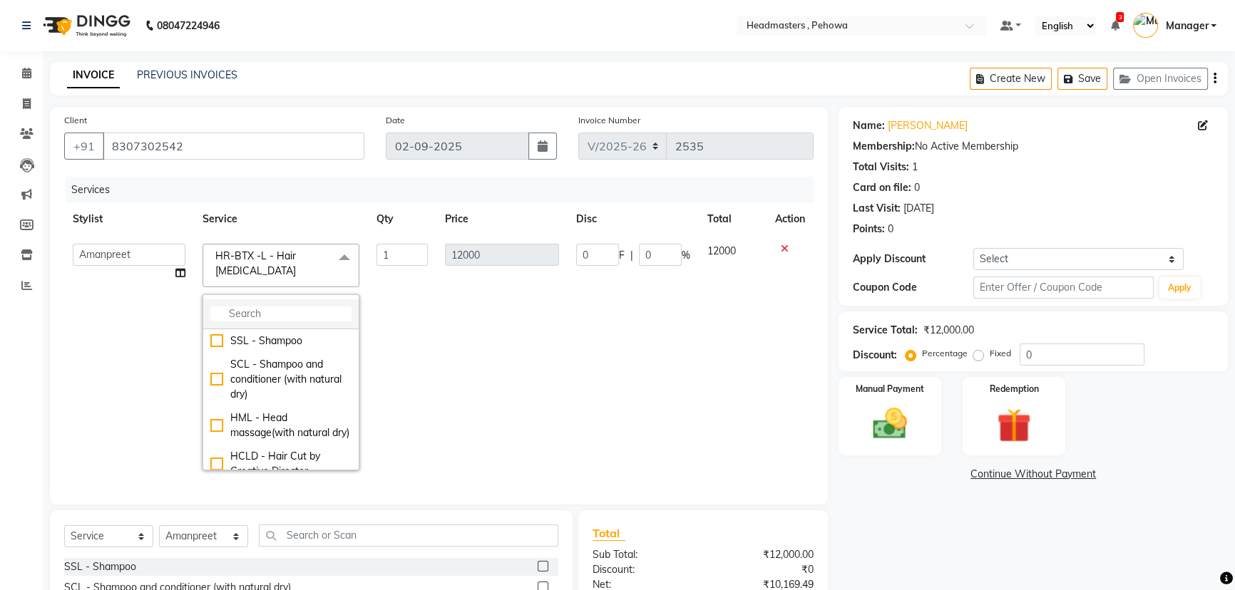
click at [266, 307] on input "multiselect-search" at bounding box center [280, 314] width 141 height 15
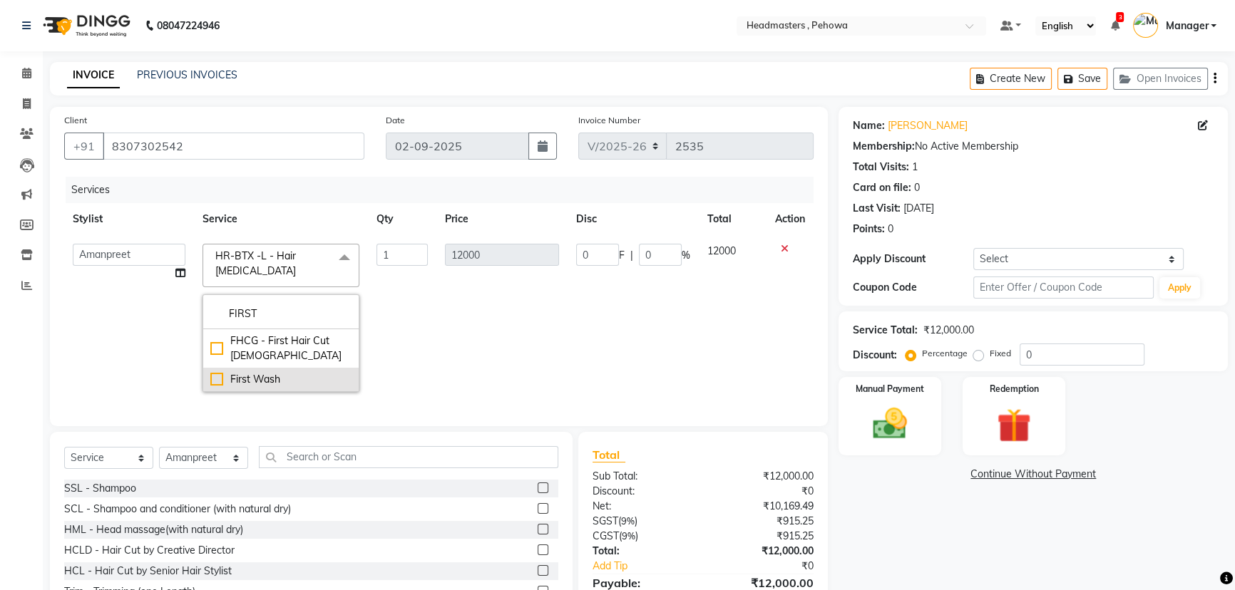
type input "FIRST"
click at [273, 372] on div "First Wash" at bounding box center [280, 379] width 141 height 15
checkbox input "true"
type input "0"
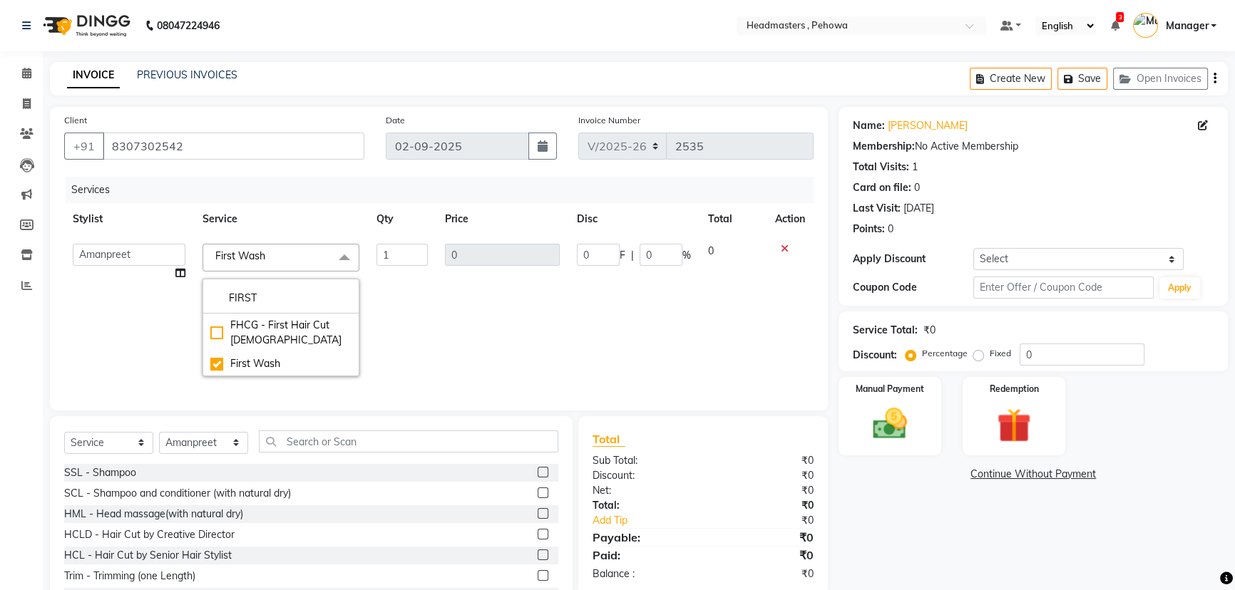
click at [542, 313] on td "0" at bounding box center [502, 310] width 132 height 150
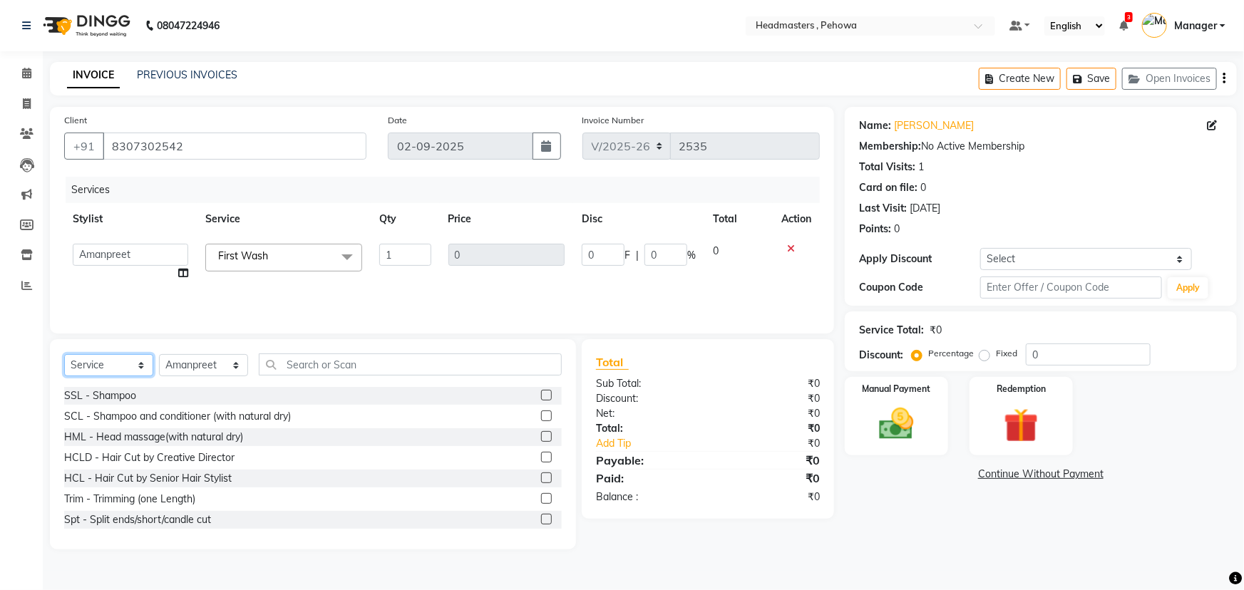
click at [143, 368] on select "Select Service Product Membership Package Voucher Prepaid Gift Card" at bounding box center [108, 365] width 89 height 22
select select "product"
click at [64, 354] on select "Select Service Product Membership Package Voucher Prepaid Gift Card" at bounding box center [108, 365] width 89 height 22
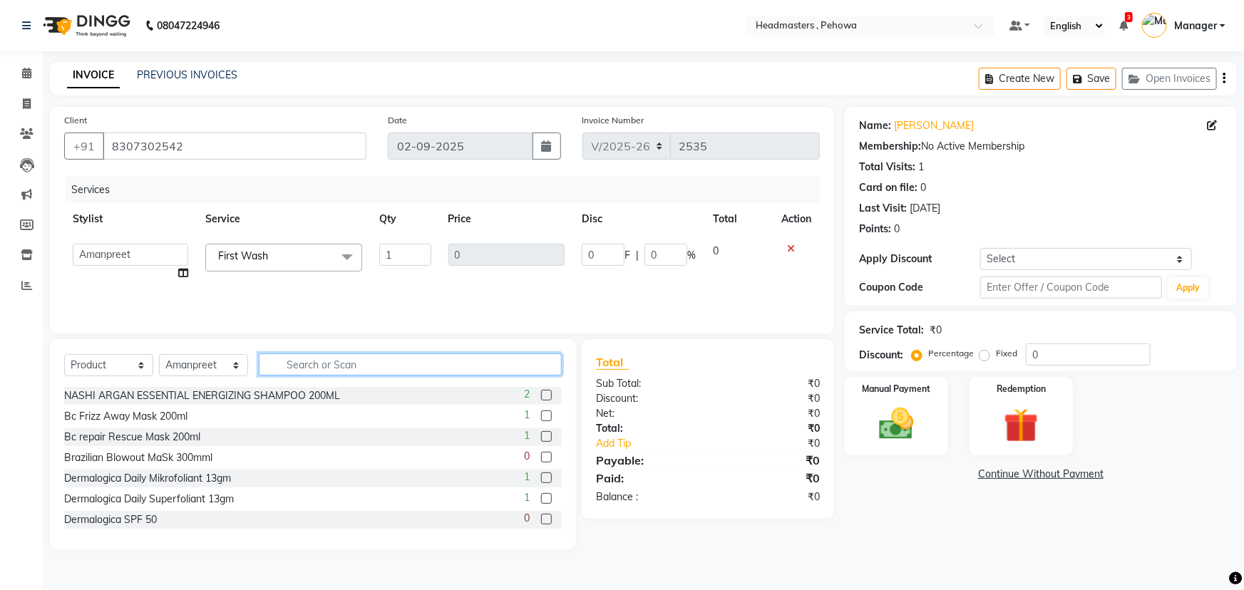
click at [347, 368] on input "text" at bounding box center [410, 365] width 303 height 22
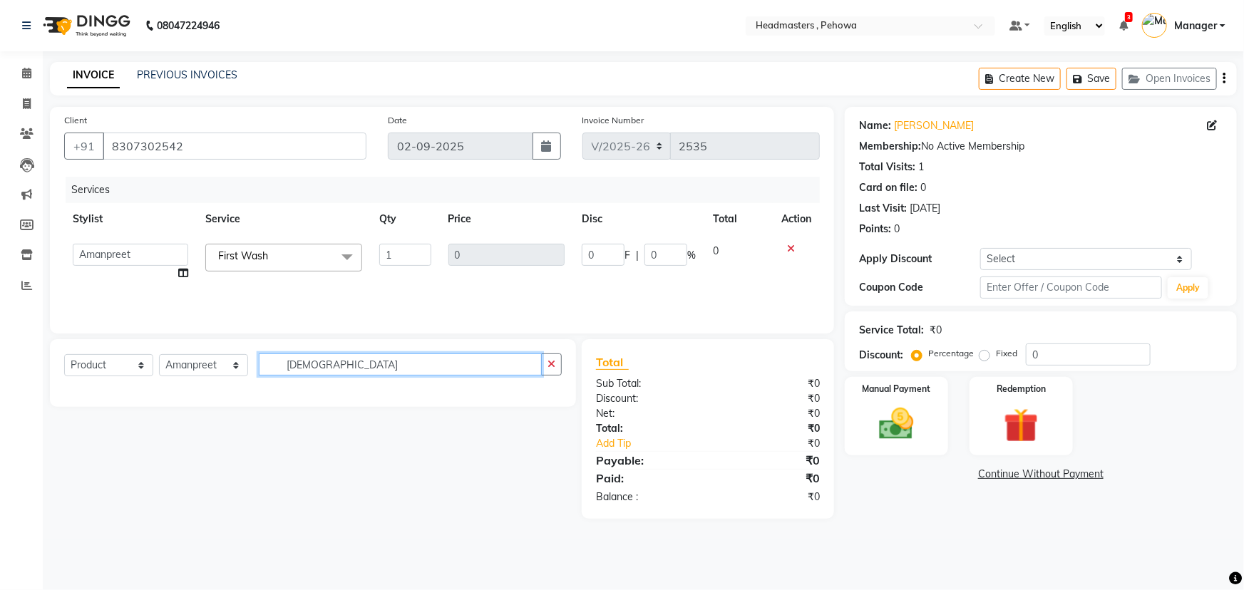
drag, startPoint x: 421, startPoint y: 369, endPoint x: 421, endPoint y: 378, distance: 9.3
click at [421, 371] on input "MORO" at bounding box center [400, 365] width 283 height 22
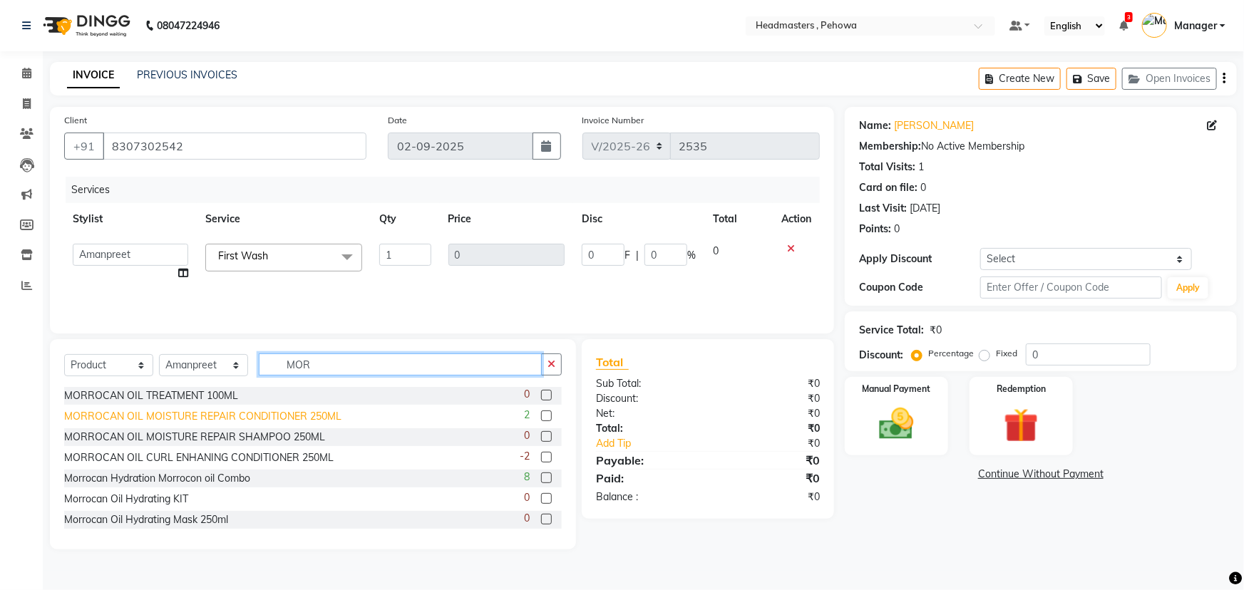
type input "MOR"
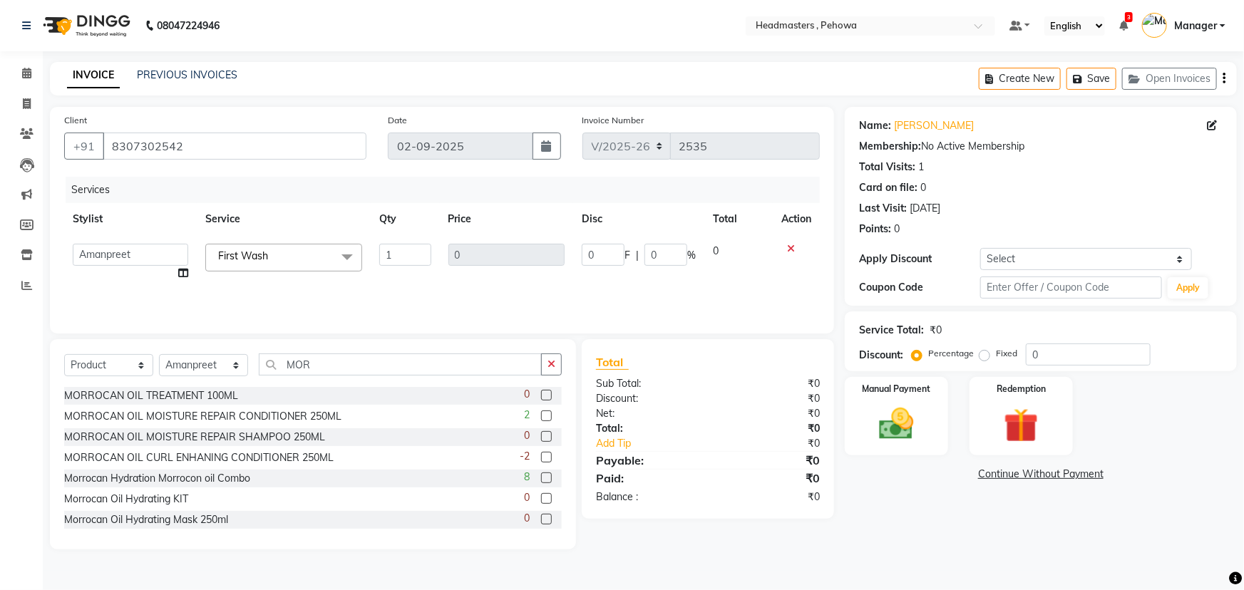
drag, startPoint x: 252, startPoint y: 416, endPoint x: 254, endPoint y: 425, distance: 8.8
click at [252, 416] on div "MORROCAN OIL MOISTURE REPAIR CONDITIONER 250ML" at bounding box center [202, 416] width 277 height 15
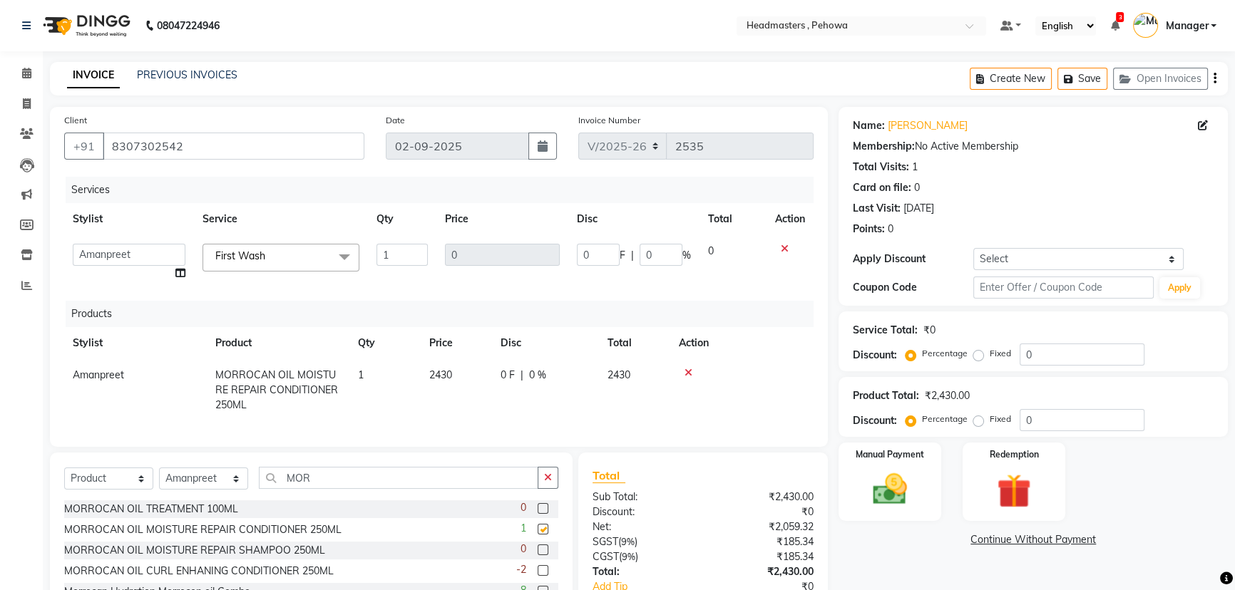
checkbox input "false"
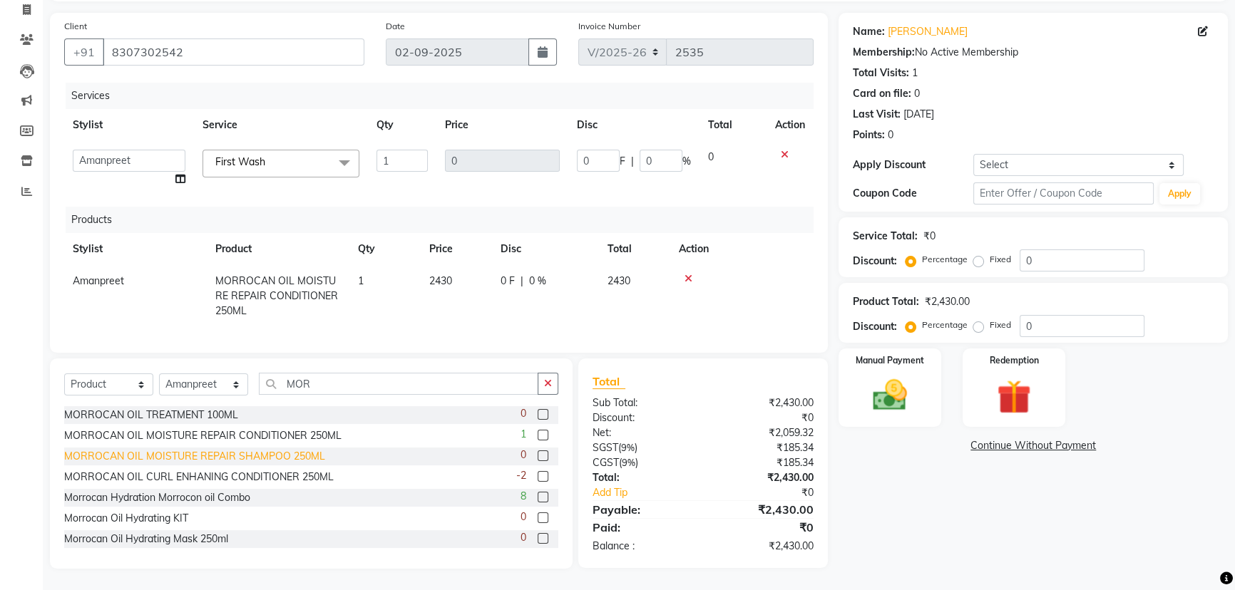
click at [225, 458] on div "MORROCAN OIL MOISTURE REPAIR SHAMPOO 250ML" at bounding box center [194, 456] width 261 height 15
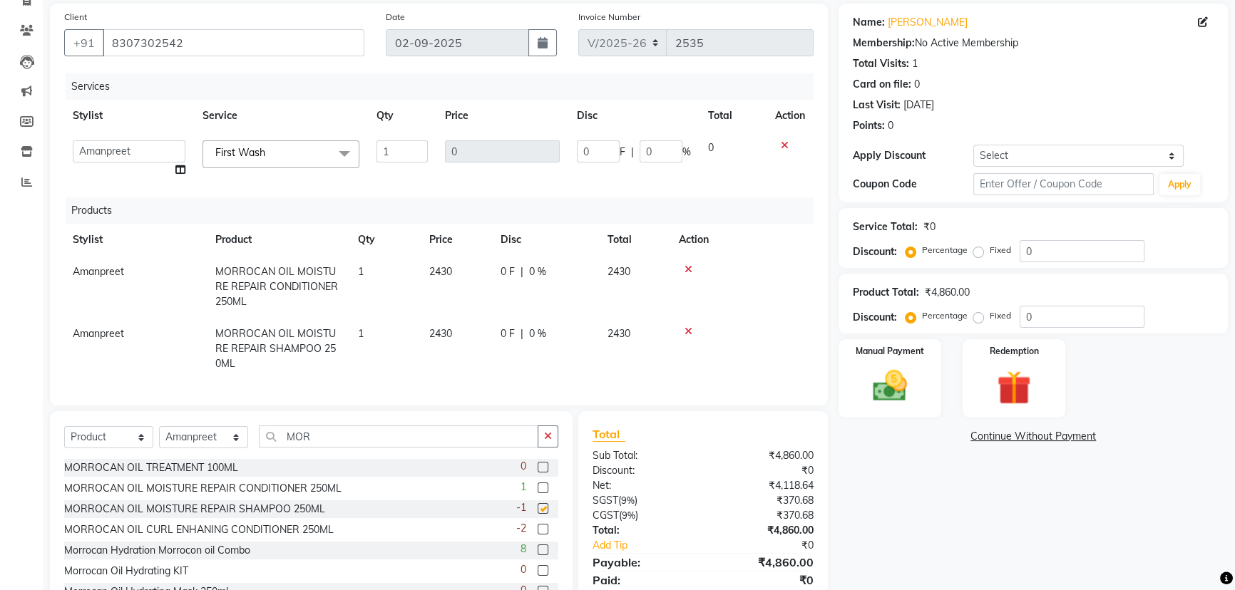
checkbox input "false"
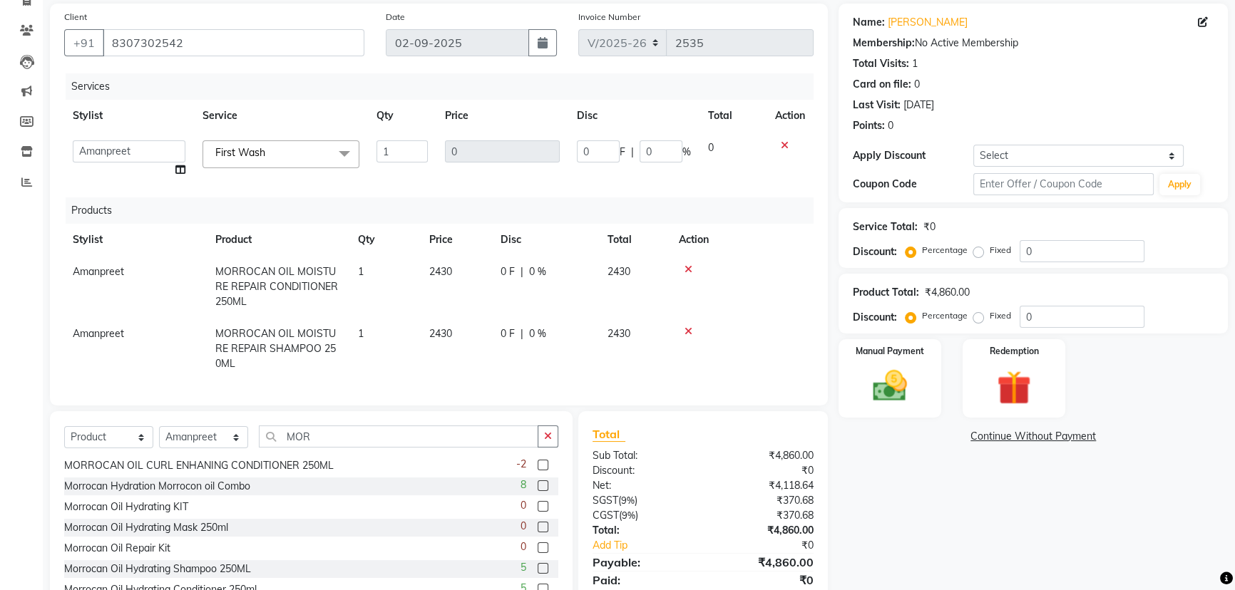
scroll to position [165, 0]
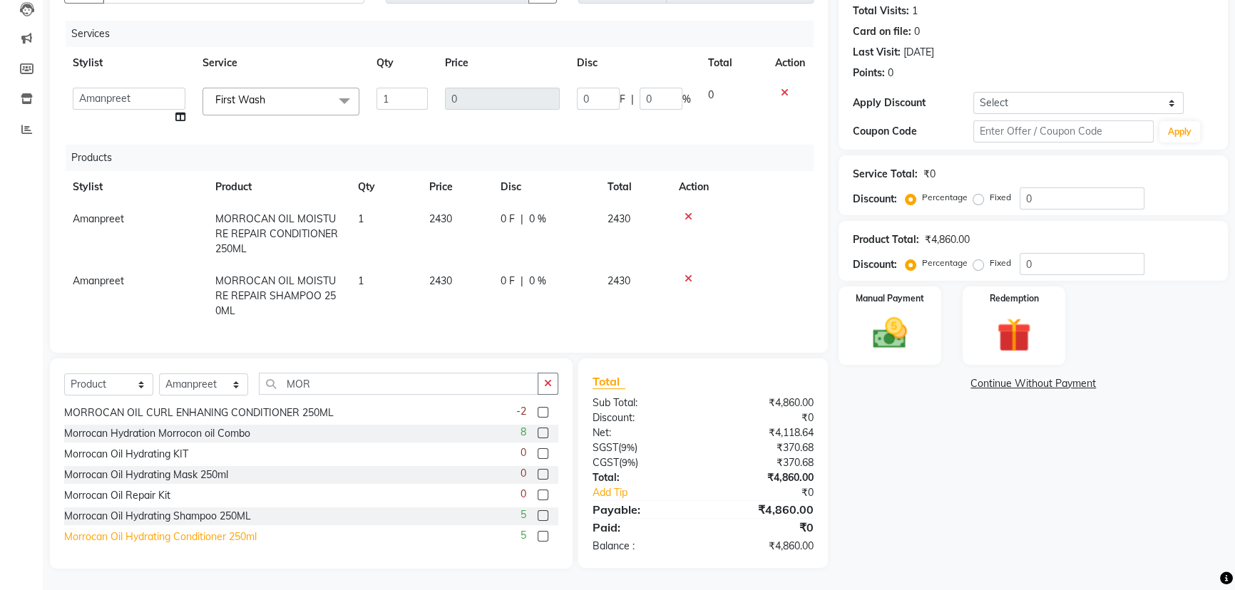
click at [235, 538] on div "Morrocan Oil Hydrating Conditioner 250ml" at bounding box center [160, 537] width 192 height 15
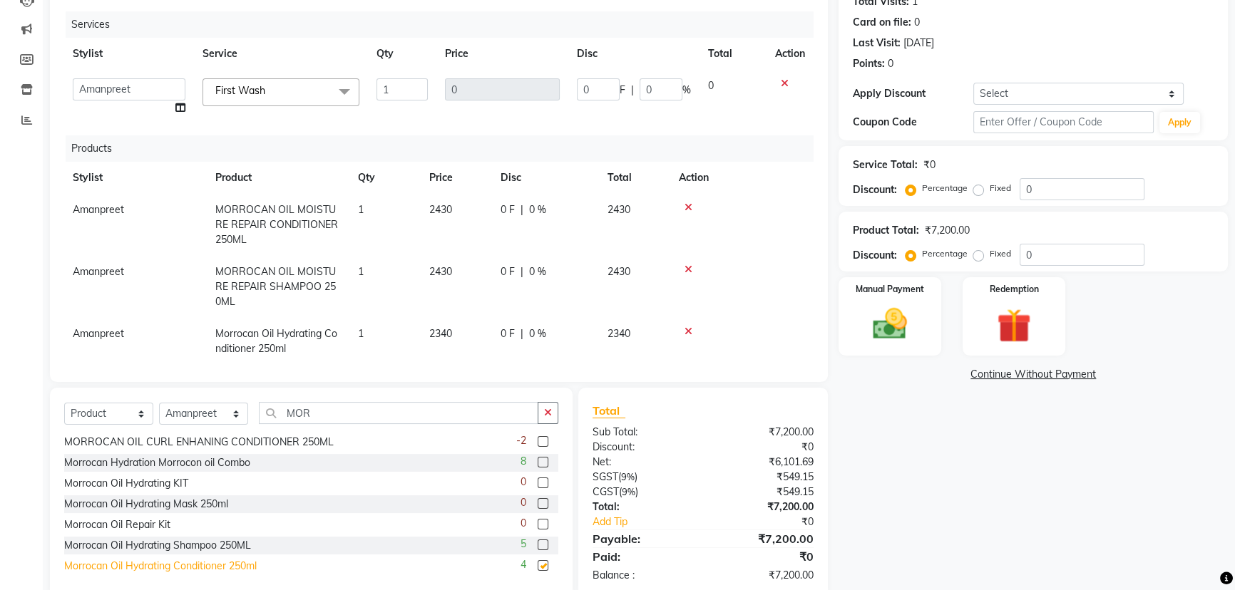
checkbox input "false"
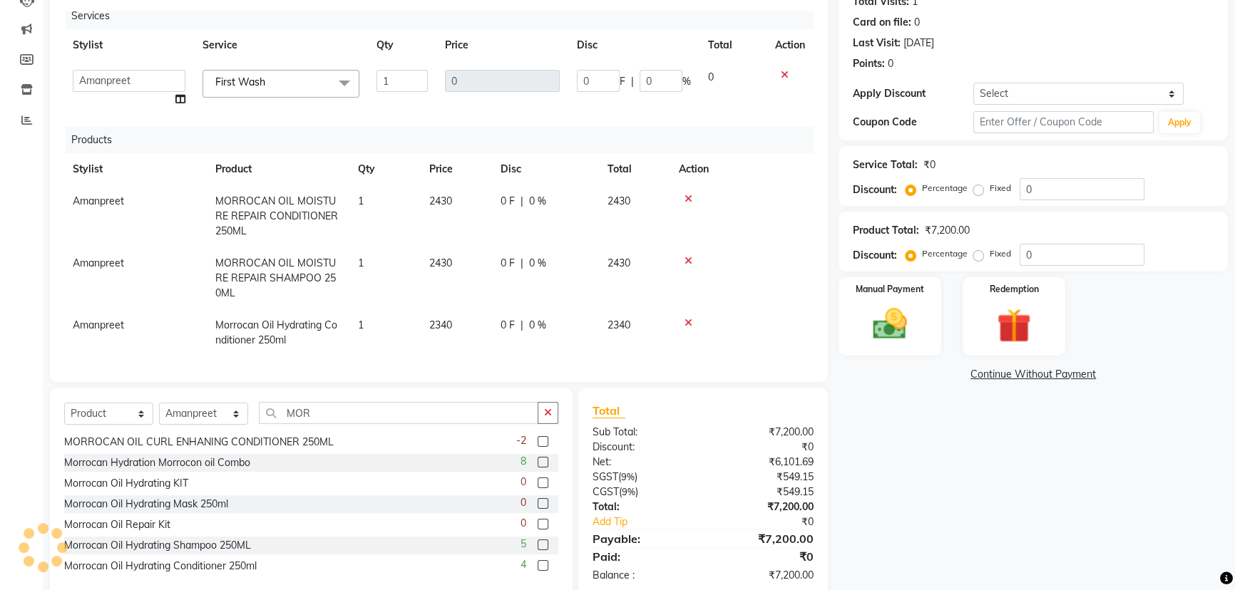
scroll to position [195, 0]
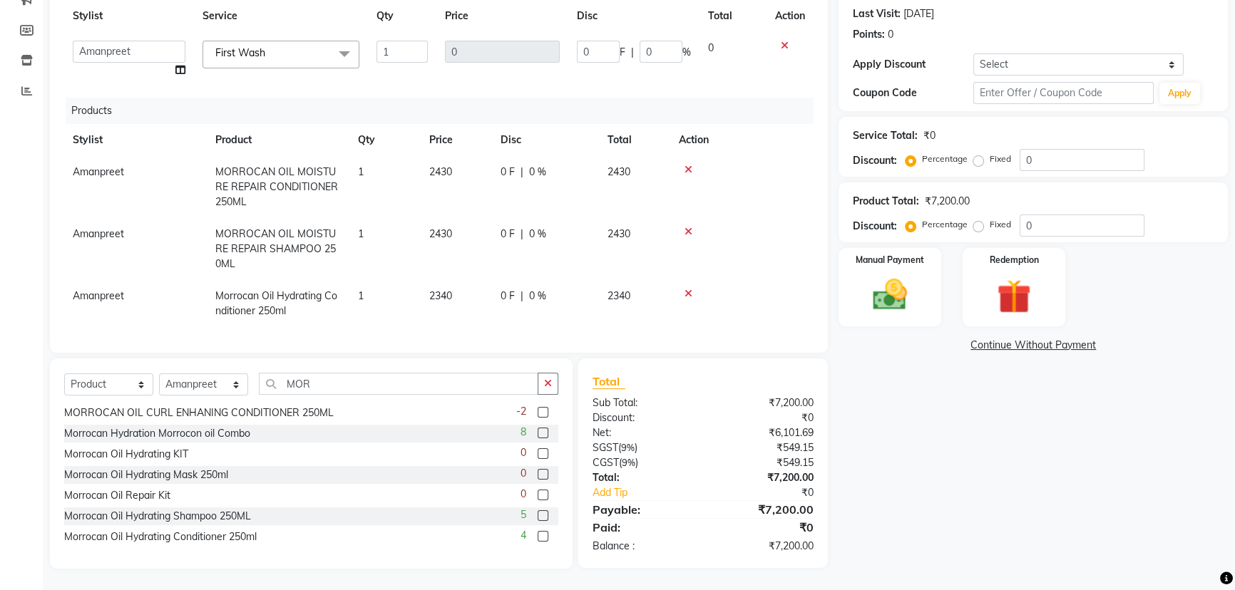
click at [691, 227] on icon at bounding box center [688, 232] width 8 height 10
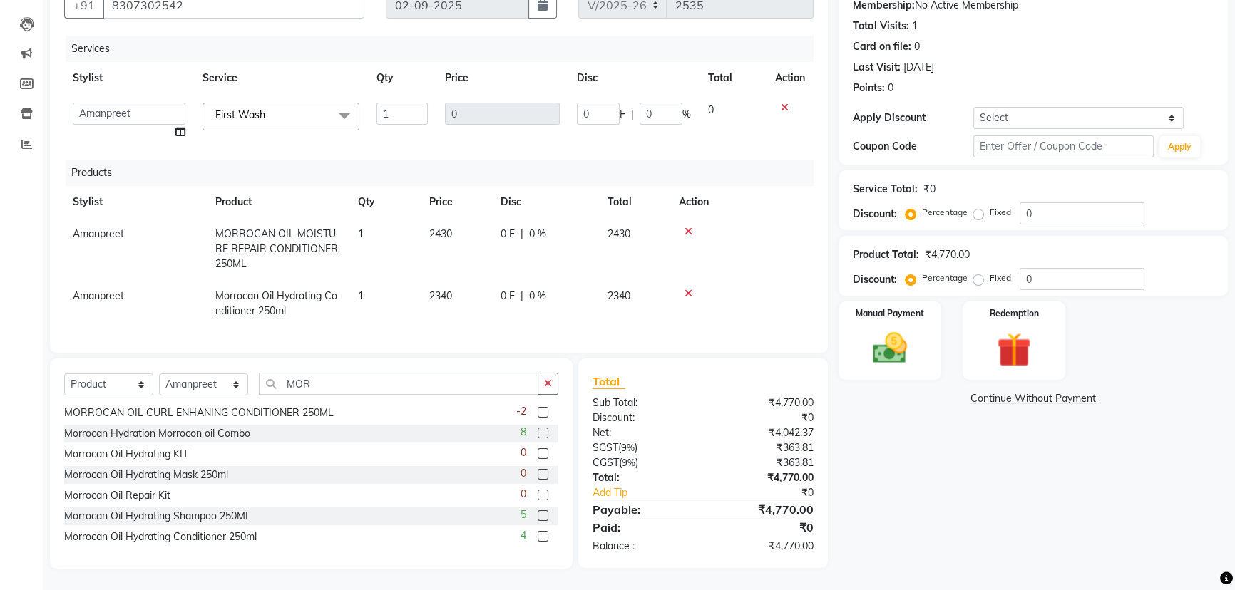
scroll to position [0, 0]
click at [196, 516] on div "Morrocan Oil Hydrating Shampoo 250ML" at bounding box center [157, 516] width 187 height 15
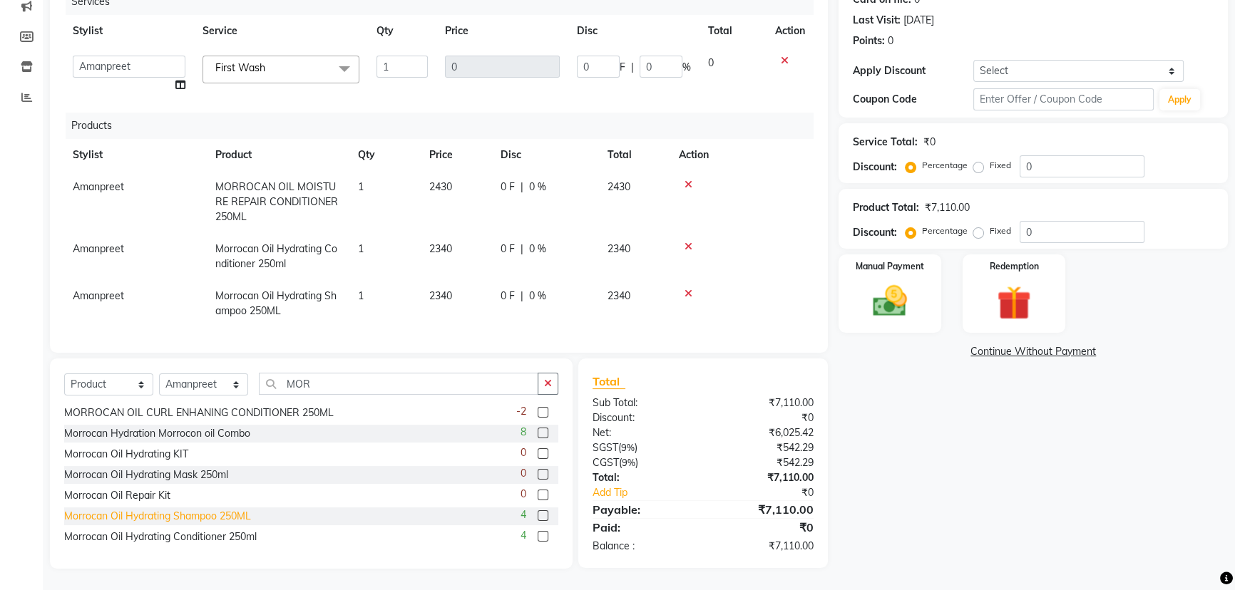
checkbox input "false"
click at [688, 180] on icon at bounding box center [688, 185] width 8 height 10
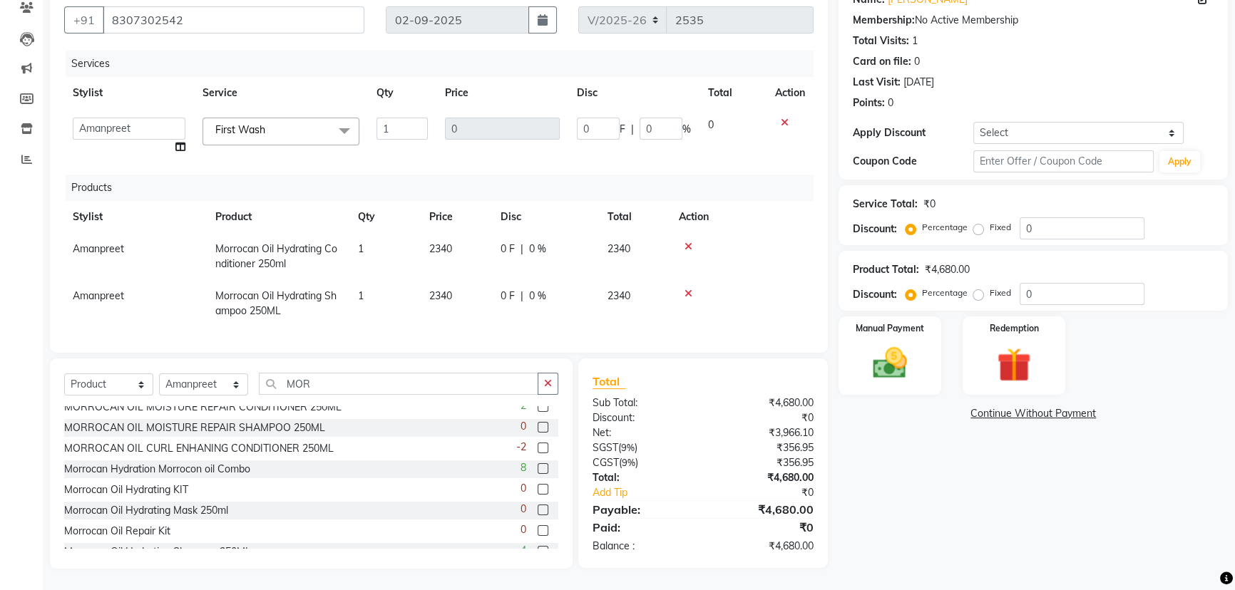
scroll to position [0, 0]
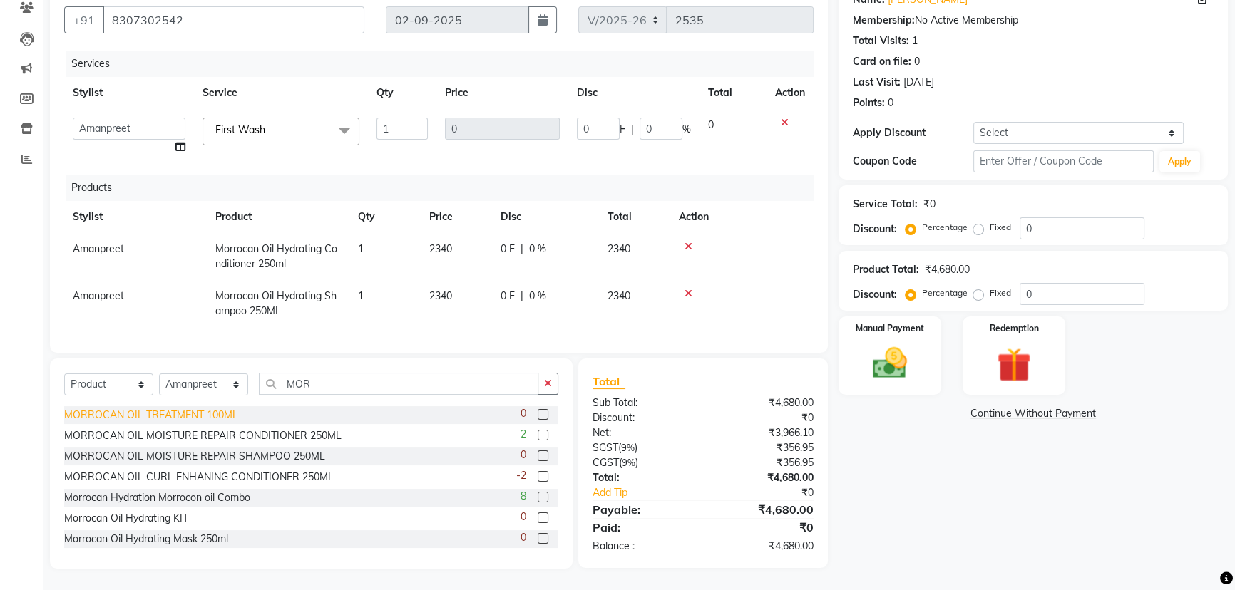
click at [215, 418] on div "MORROCAN OIL TREATMENT 100ML" at bounding box center [151, 415] width 174 height 15
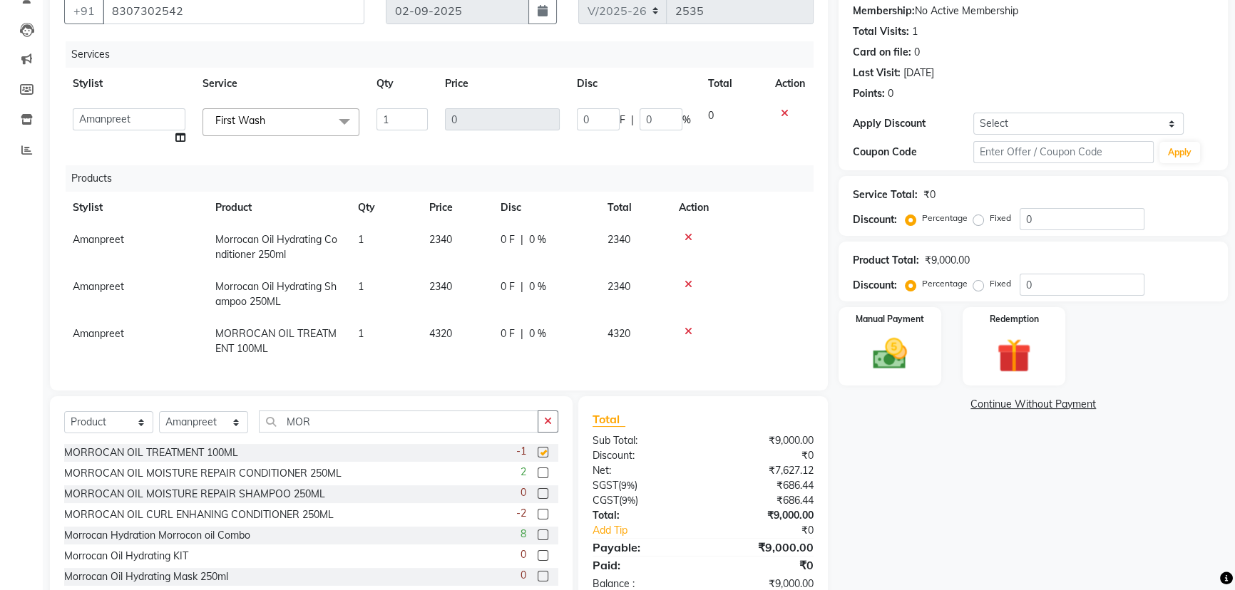
checkbox input "false"
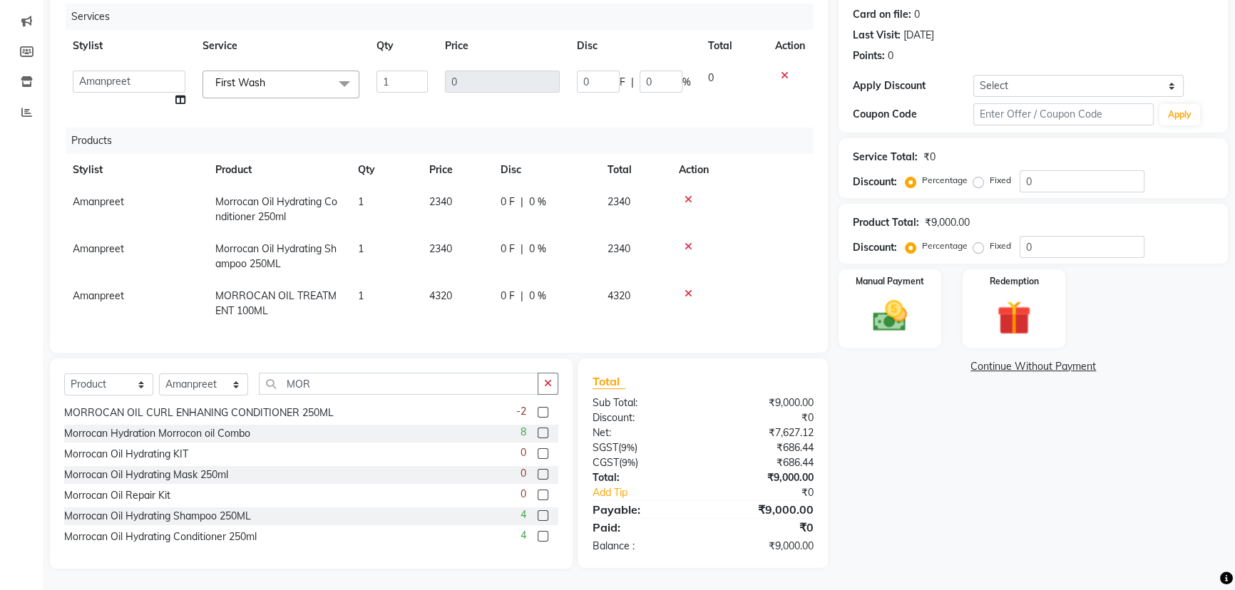
scroll to position [183, 0]
click at [906, 306] on img at bounding box center [890, 316] width 58 height 41
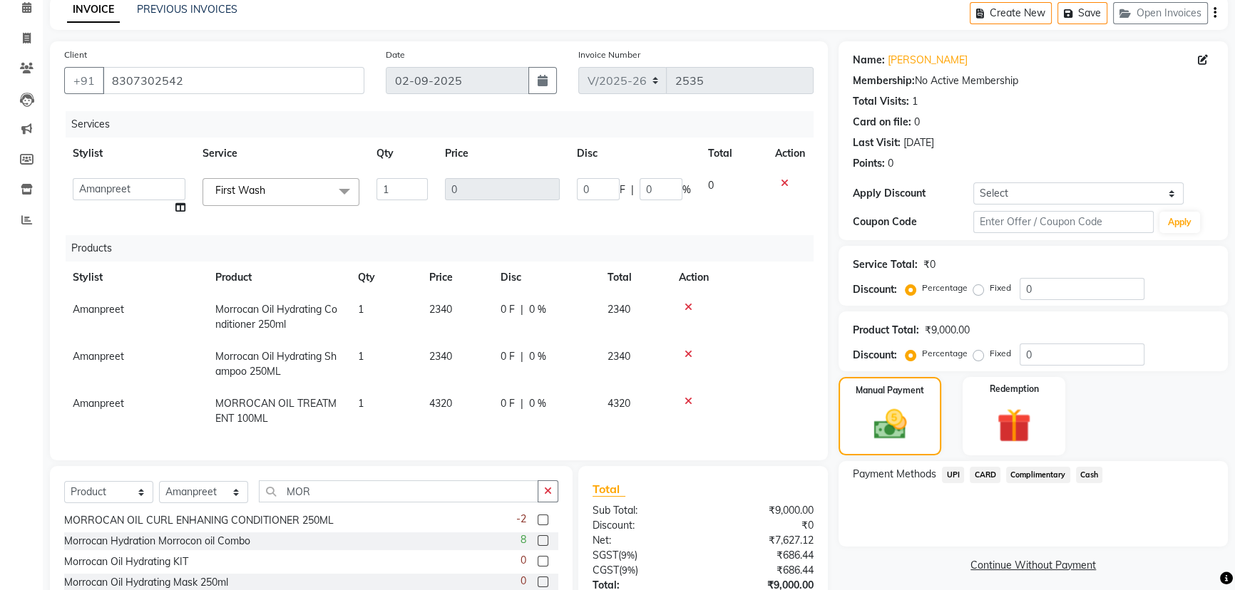
scroll to position [129, 0]
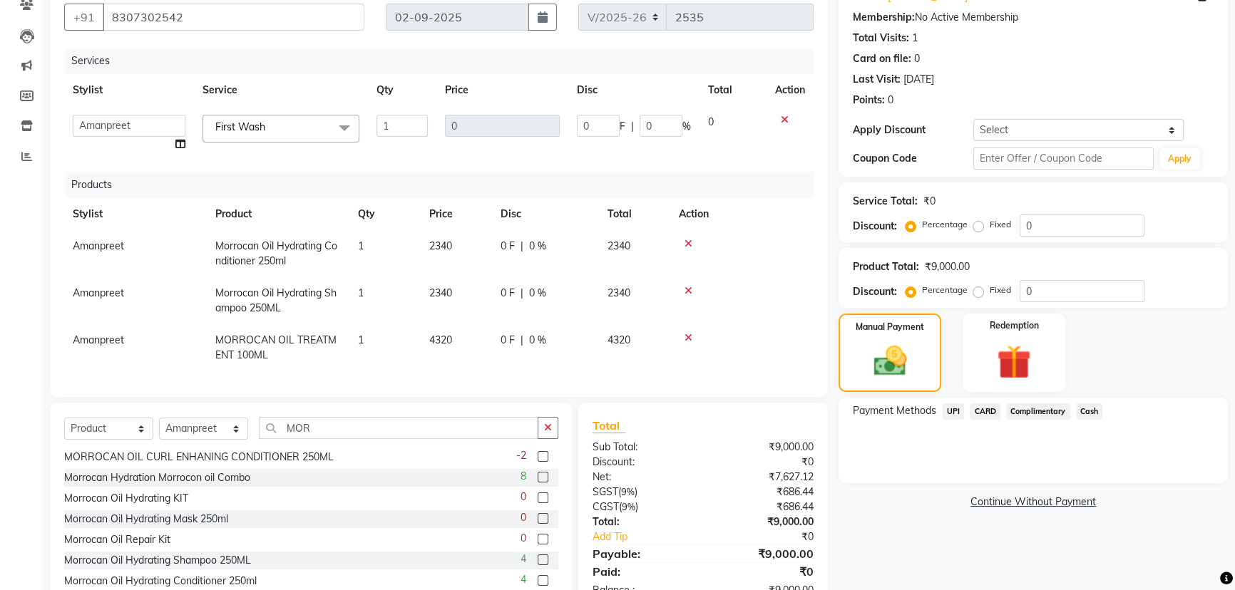
click at [953, 411] on span "UPI" at bounding box center [953, 411] width 22 height 16
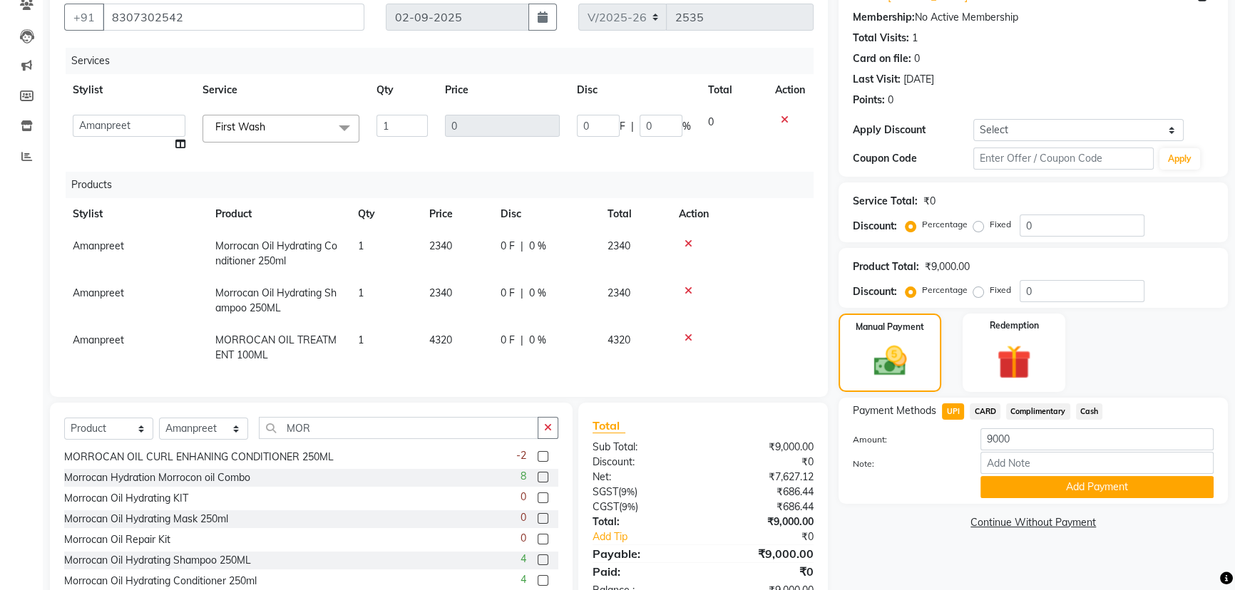
scroll to position [183, 0]
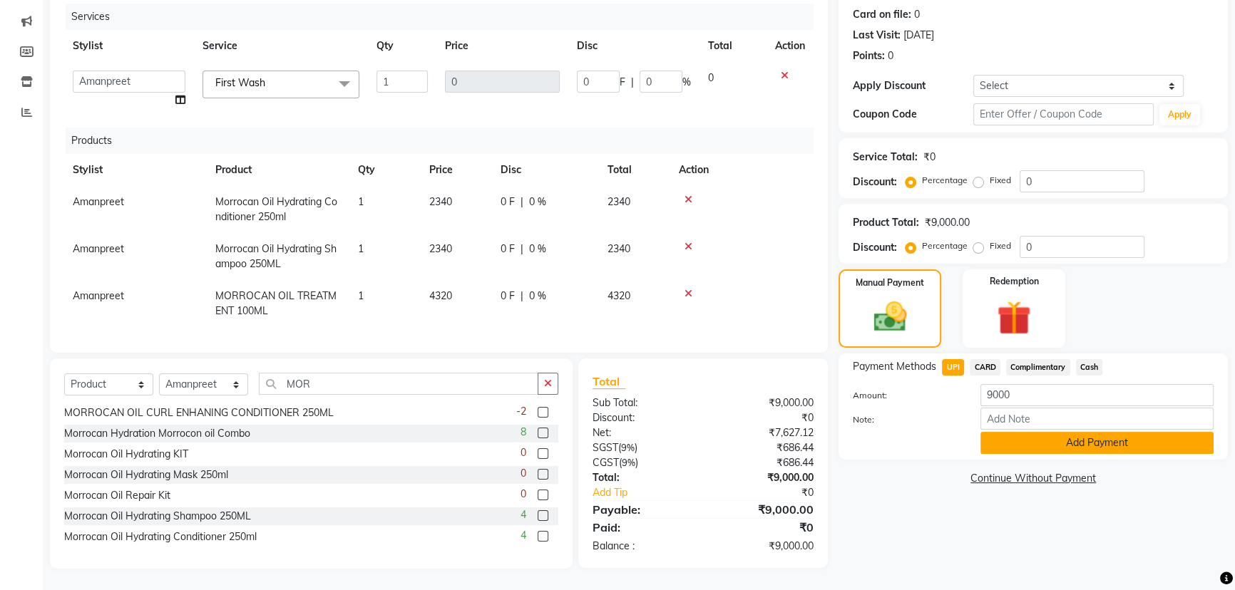
click at [1062, 432] on button "Add Payment" at bounding box center [1096, 443] width 233 height 22
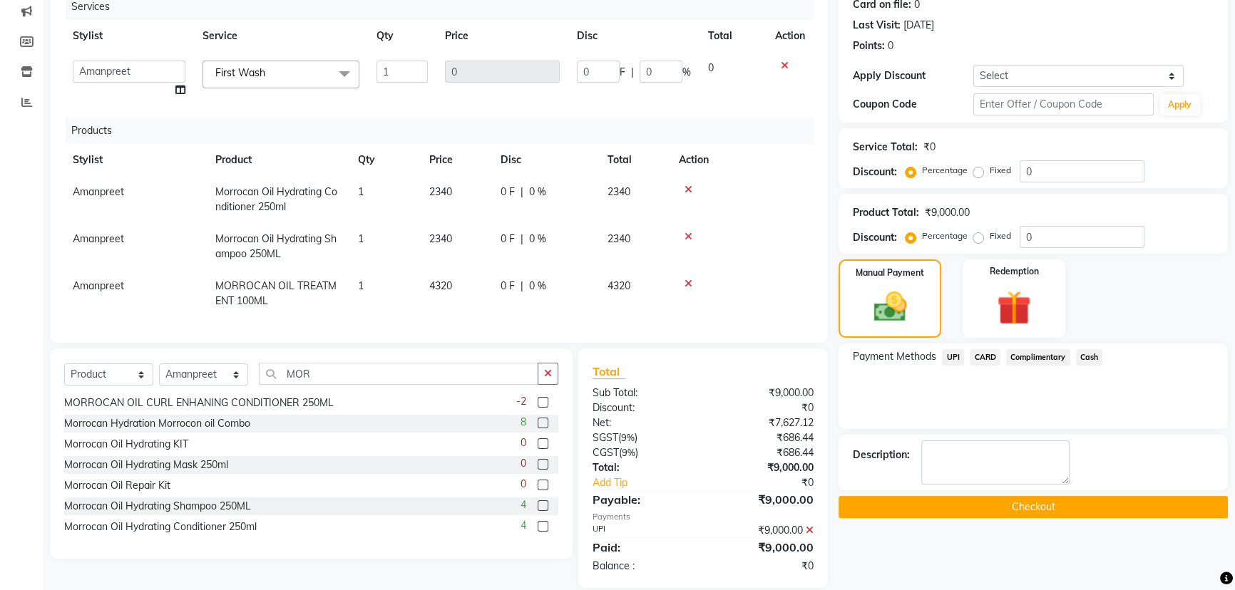
scroll to position [212, 0]
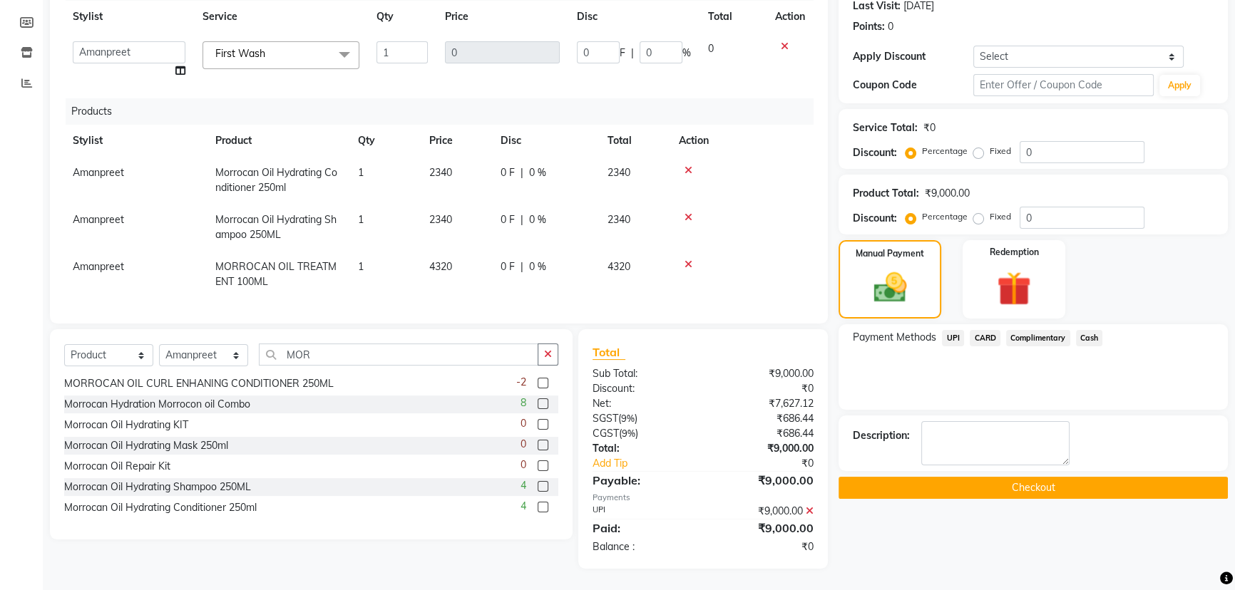
click at [1046, 477] on button "Checkout" at bounding box center [1032, 488] width 389 height 22
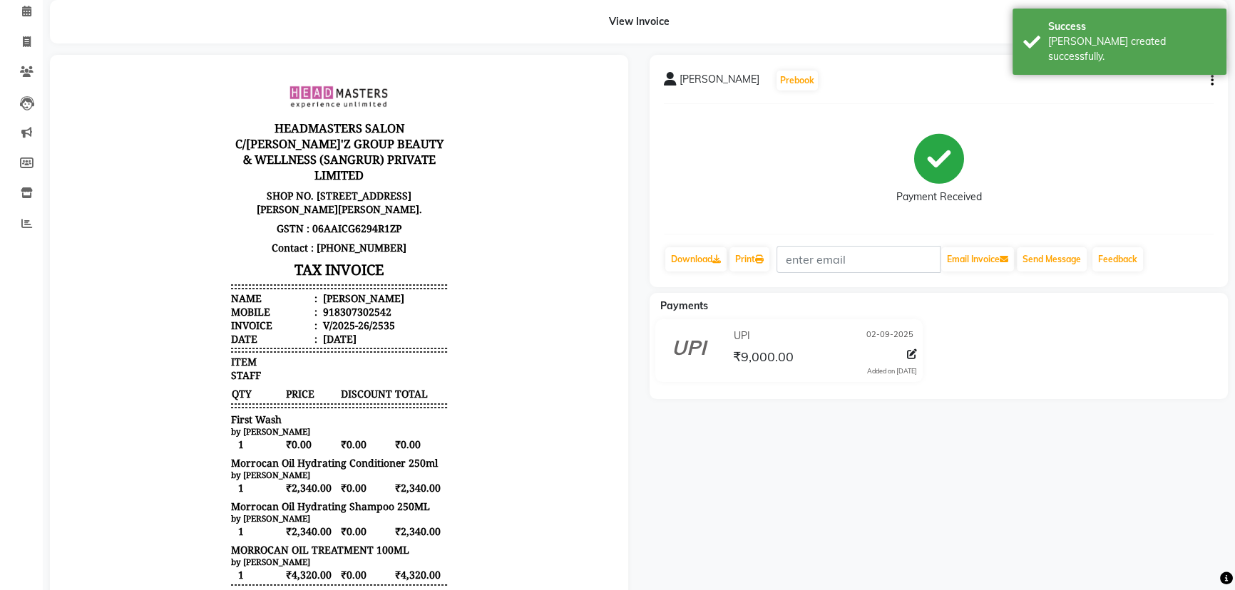
scroll to position [129, 0]
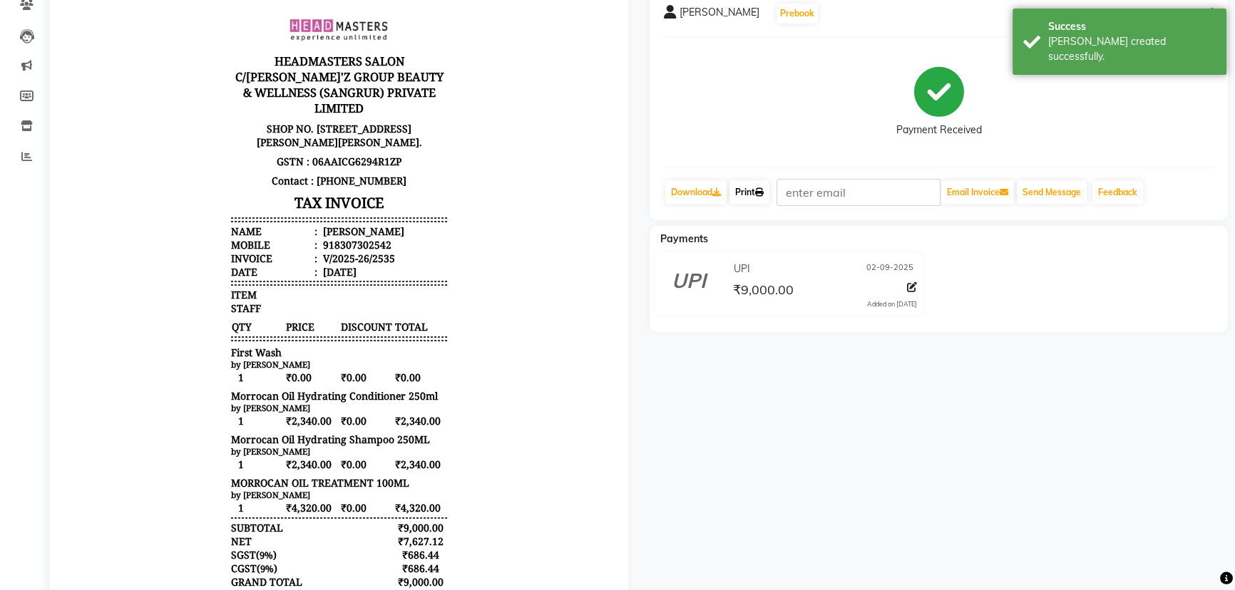
click at [746, 195] on link "Print" at bounding box center [749, 192] width 40 height 24
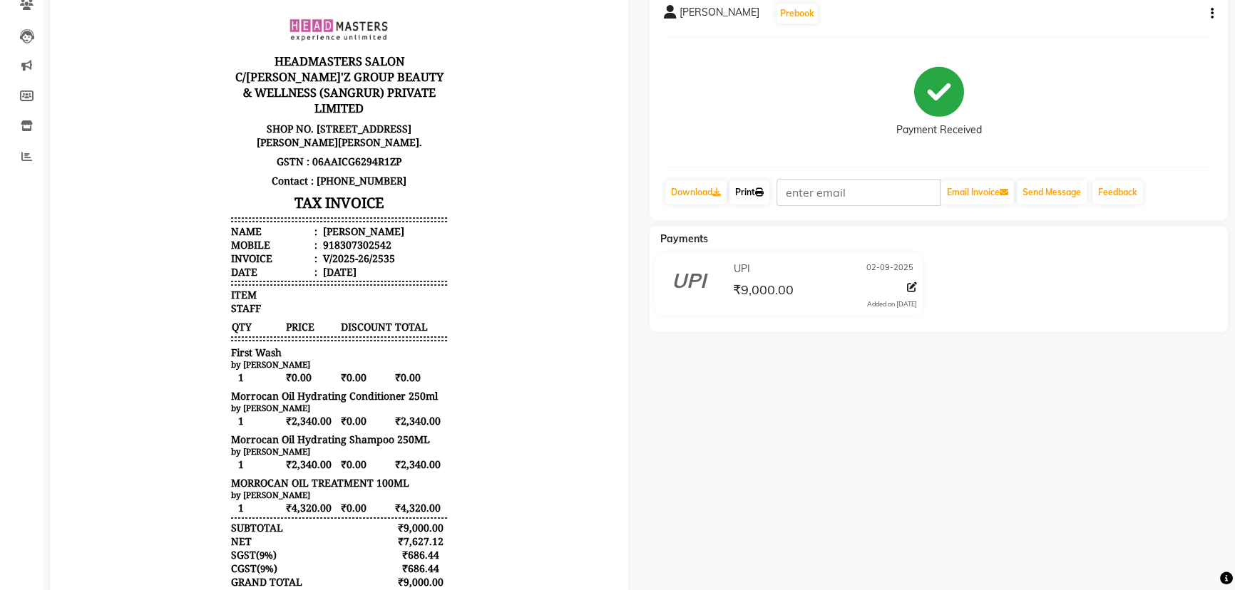
click at [760, 192] on icon at bounding box center [759, 192] width 9 height 9
